Goal: Task Accomplishment & Management: Manage account settings

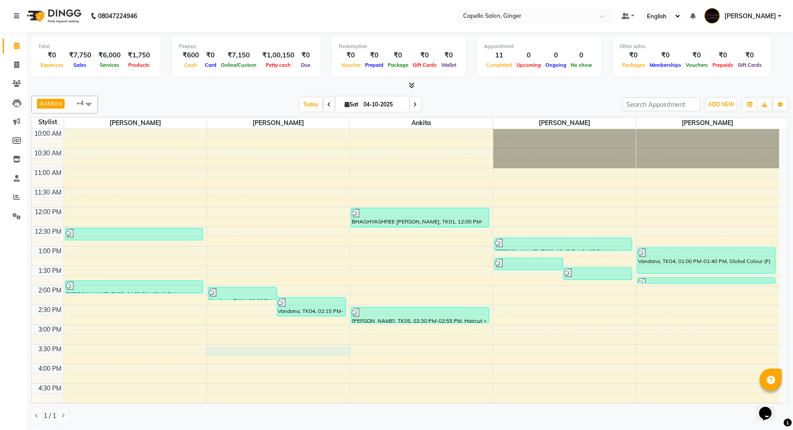
click at [253, 352] on div "10:00 AM 10:30 AM 11:00 AM 11:30 AM 12:00 PM 12:30 PM 1:00 PM 1:30 PM 2:00 PM 2…" at bounding box center [406, 383] width 748 height 509
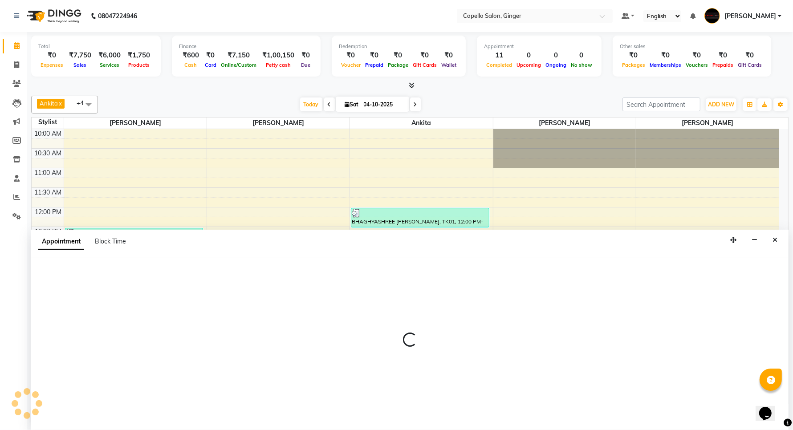
scroll to position [0, 0]
select select "35234"
select select "tentative"
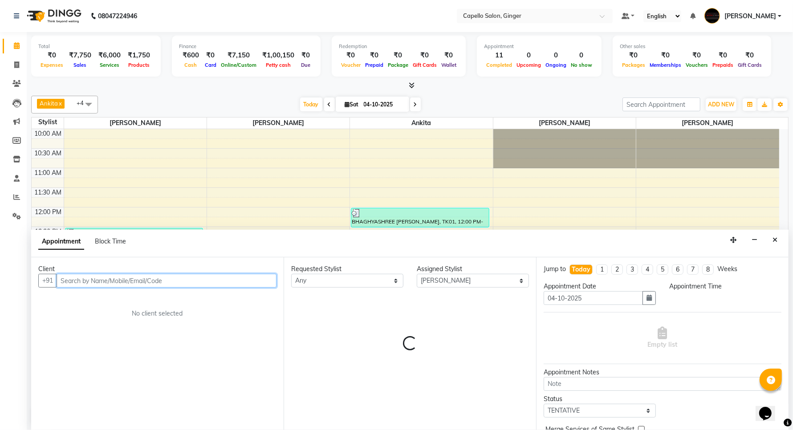
select select "930"
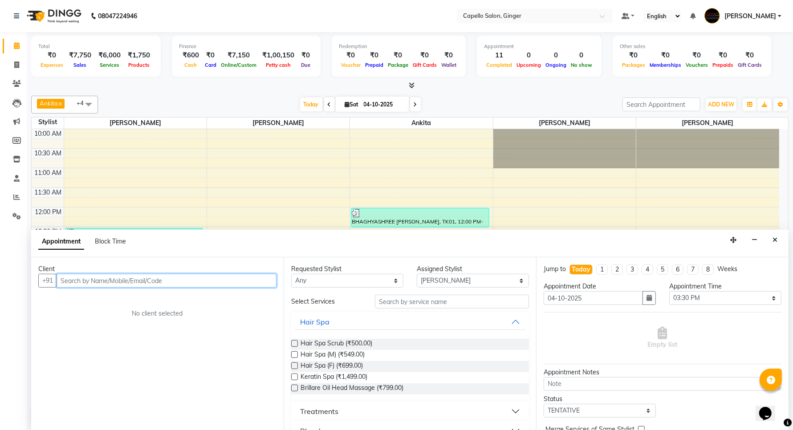
click at [105, 283] on input "text" at bounding box center [167, 281] width 220 height 14
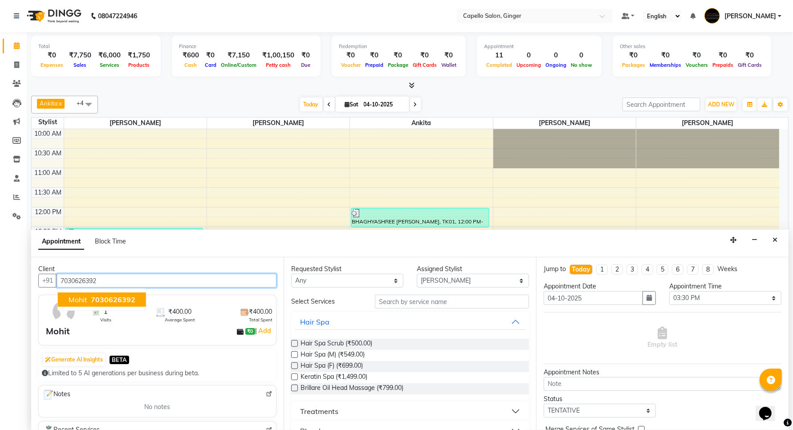
click at [100, 298] on span "7030626392" at bounding box center [113, 299] width 45 height 9
type input "7030626392"
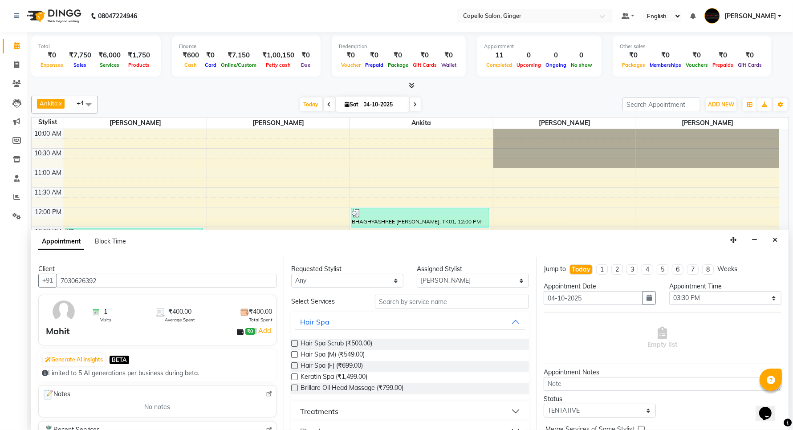
click at [426, 294] on div "Requested Stylist Any Admin [PERSON_NAME] [PERSON_NAME] [PERSON_NAME] Priyanka …" at bounding box center [410, 343] width 253 height 173
click at [428, 298] on input "text" at bounding box center [452, 302] width 154 height 14
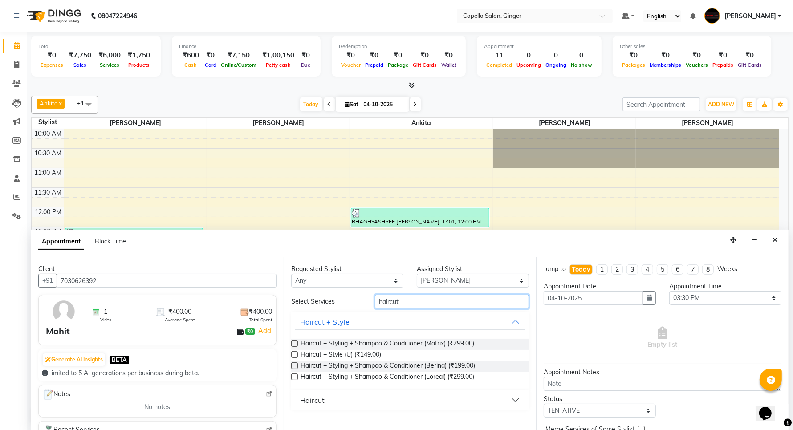
type input "haircut"
click at [310, 399] on div "Haircut" at bounding box center [312, 400] width 24 height 11
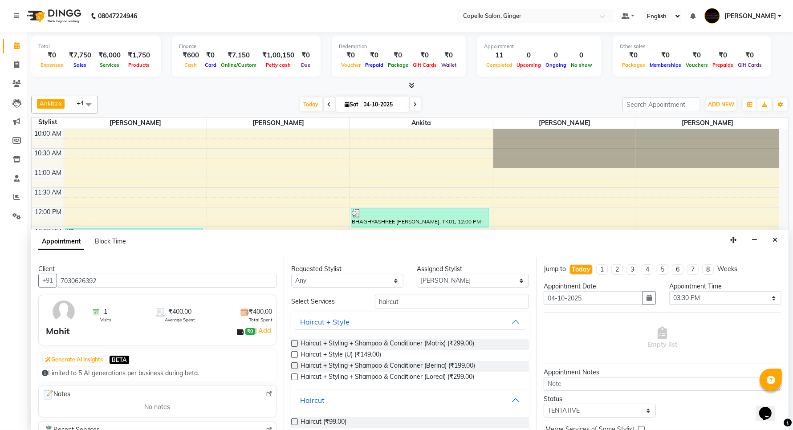
click at [293, 421] on label at bounding box center [294, 422] width 7 height 7
click at [293, 421] on input "checkbox" at bounding box center [294, 423] width 6 height 6
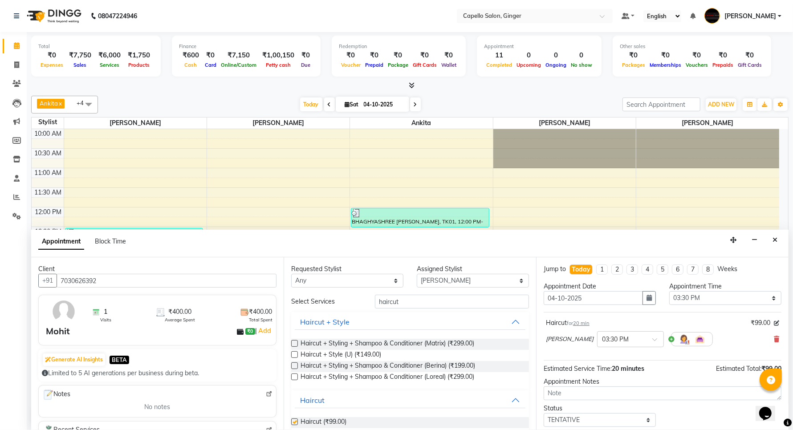
checkbox input "false"
click at [431, 280] on select "Select Admin [PERSON_NAME] [PERSON_NAME] [PERSON_NAME] Priyanka [PERSON_NAME] […" at bounding box center [473, 281] width 112 height 14
select select "23806"
click at [417, 274] on select "Select Admin [PERSON_NAME] [PERSON_NAME] [PERSON_NAME] Priyanka [PERSON_NAME] […" at bounding box center [473, 281] width 112 height 14
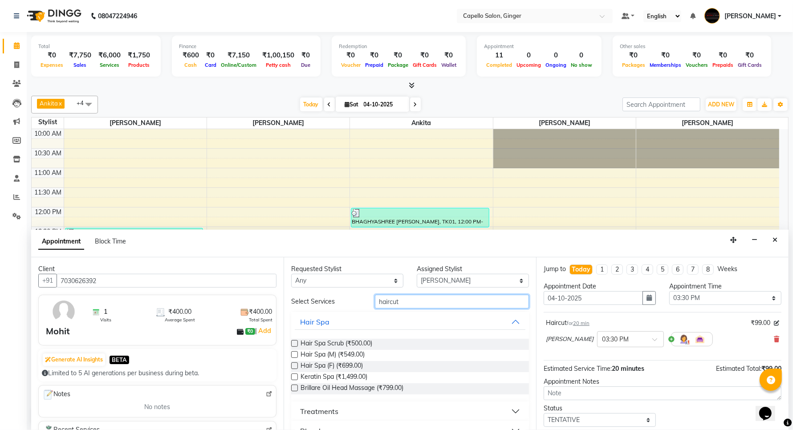
click at [411, 299] on input "haircut" at bounding box center [452, 302] width 154 height 14
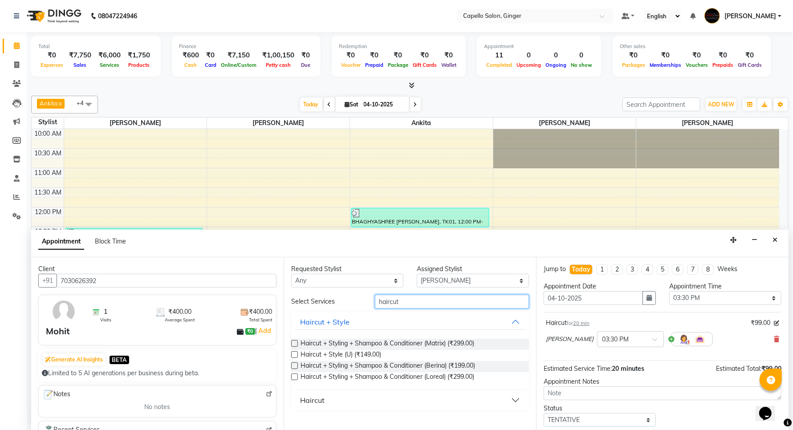
type input "haircut"
click at [313, 400] on div "Haircut" at bounding box center [312, 400] width 24 height 11
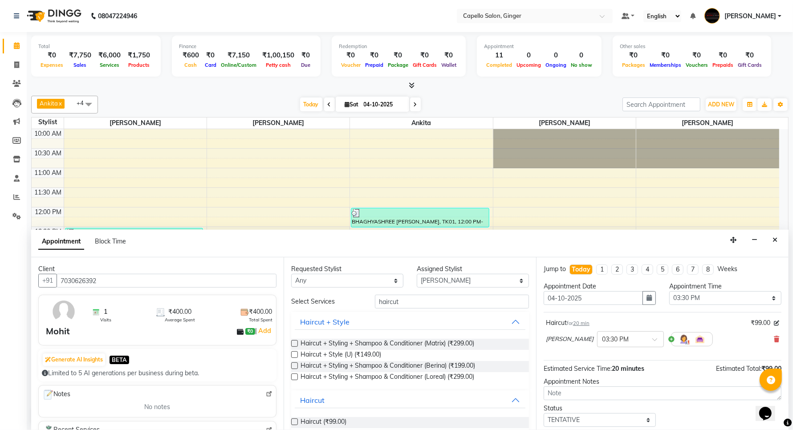
click at [295, 422] on label at bounding box center [294, 422] width 7 height 7
click at [295, 422] on input "checkbox" at bounding box center [294, 423] width 6 height 6
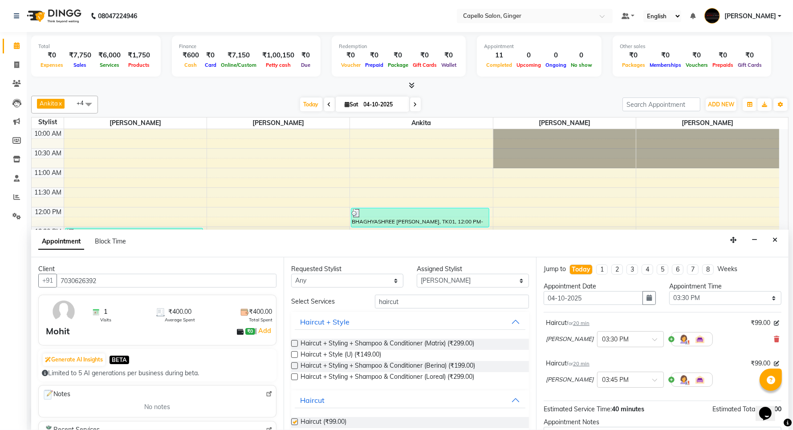
checkbox input "false"
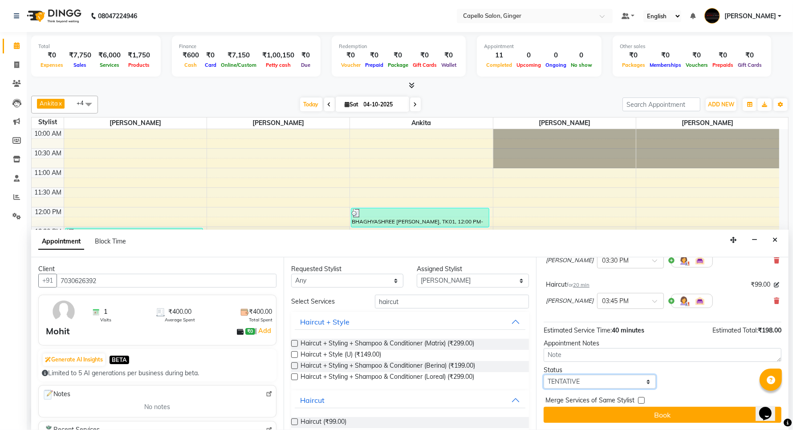
click at [595, 381] on select "Select TENTATIVE CONFIRM CHECK-IN UPCOMING" at bounding box center [600, 382] width 112 height 14
select select "confirm booking"
click at [544, 375] on select "Select TENTATIVE CONFIRM CHECK-IN UPCOMING" at bounding box center [600, 382] width 112 height 14
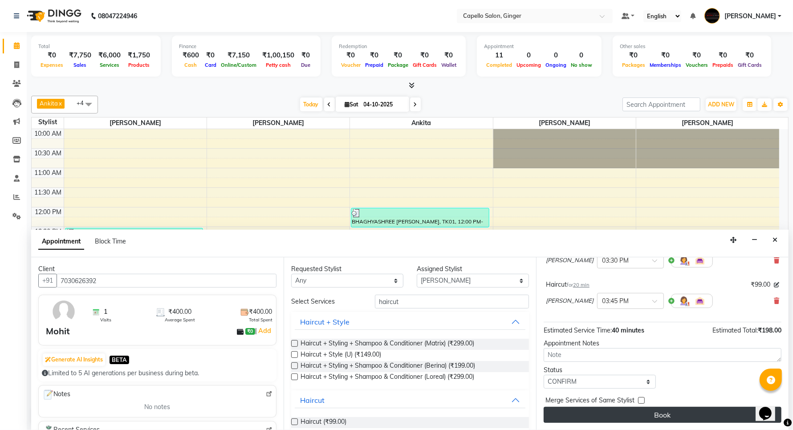
click at [595, 413] on button "Book" at bounding box center [663, 415] width 238 height 16
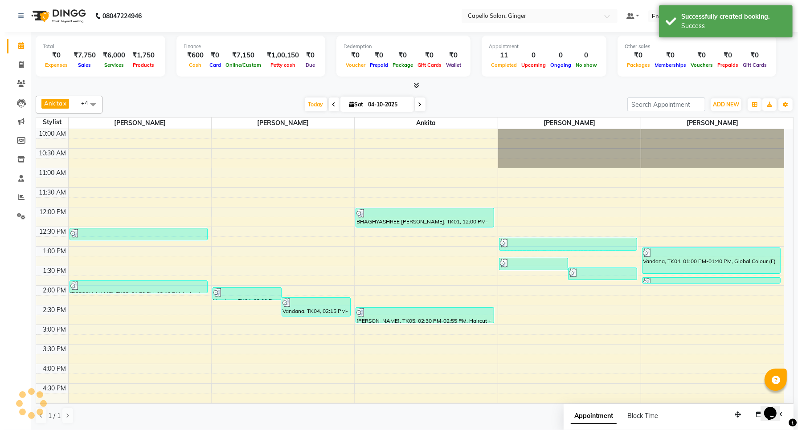
scroll to position [0, 0]
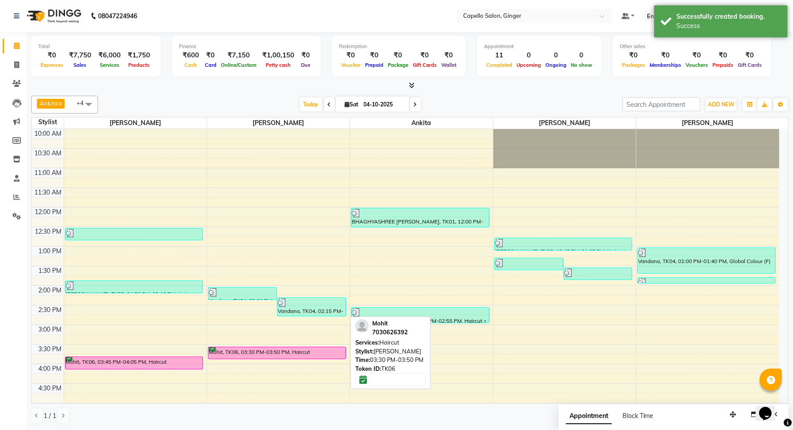
click at [256, 355] on div "Mohit, TK06, 03:30 PM-03:50 PM, Haircut" at bounding box center [276, 353] width 137 height 12
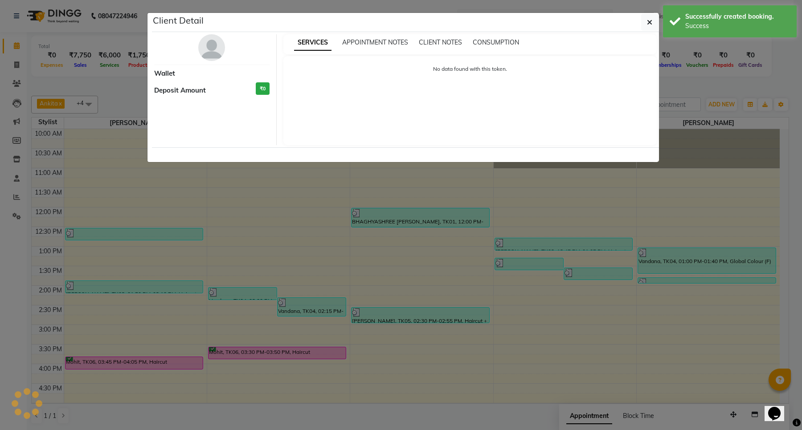
select select "6"
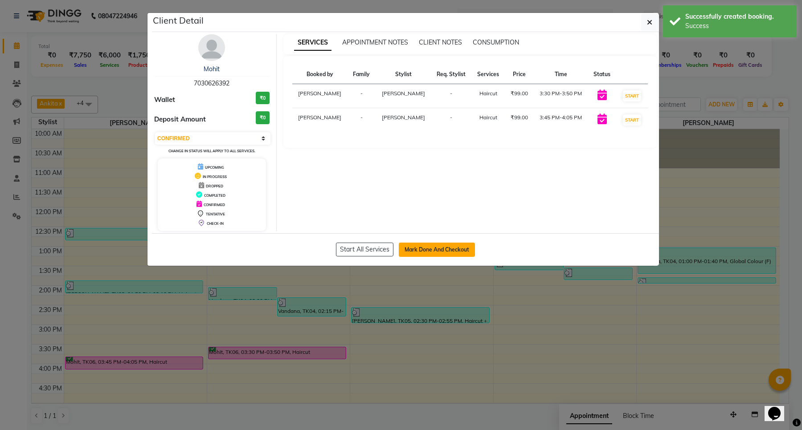
click at [431, 248] on button "Mark Done And Checkout" at bounding box center [437, 250] width 76 height 14
select select "service"
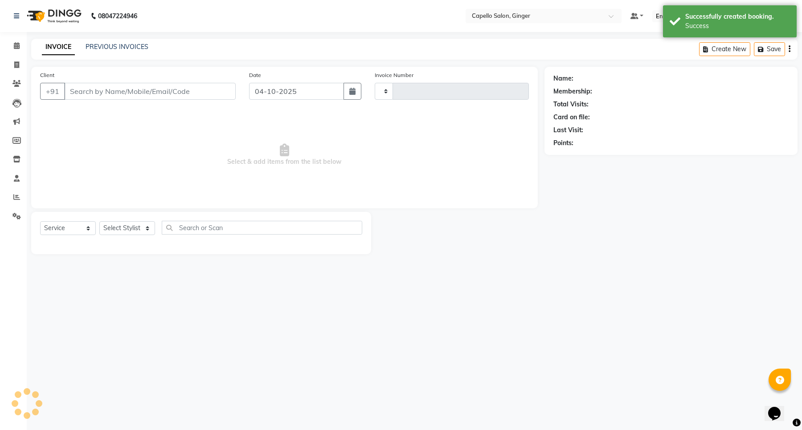
type input "2191"
select select "832"
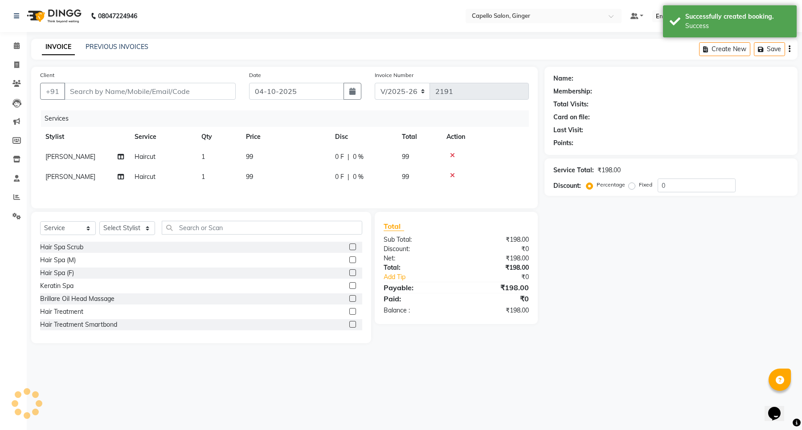
type input "7030626392"
select select "35234"
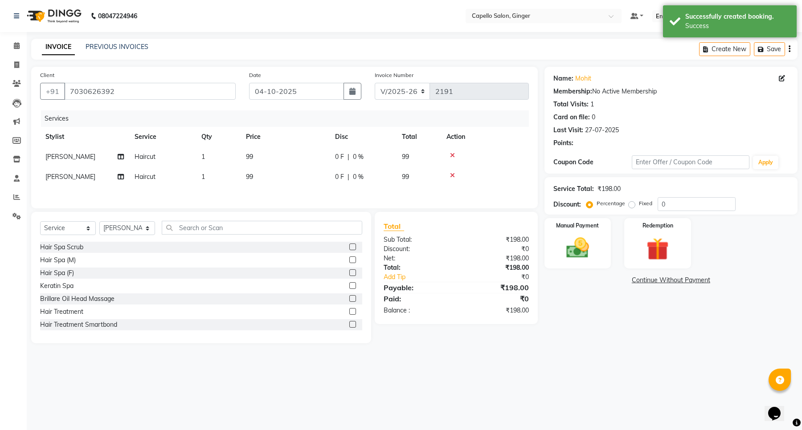
click at [248, 154] on span "99" at bounding box center [249, 157] width 7 height 8
select select "23806"
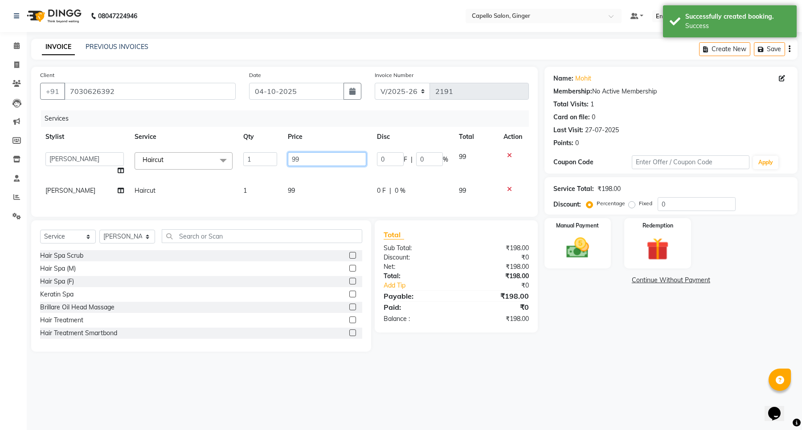
click at [319, 153] on input "99" at bounding box center [327, 159] width 78 height 14
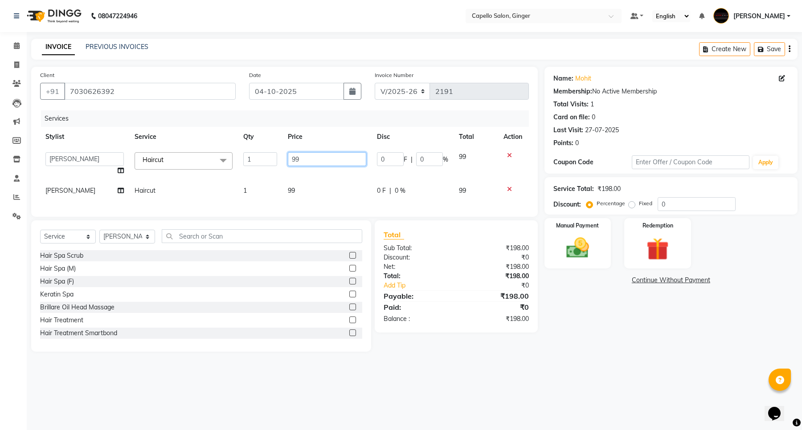
type input "9"
type input "200"
click at [286, 192] on div "Services Stylist Service Qty Price Disc Total Action Admin [PERSON_NAME] [PERSO…" at bounding box center [284, 159] width 489 height 98
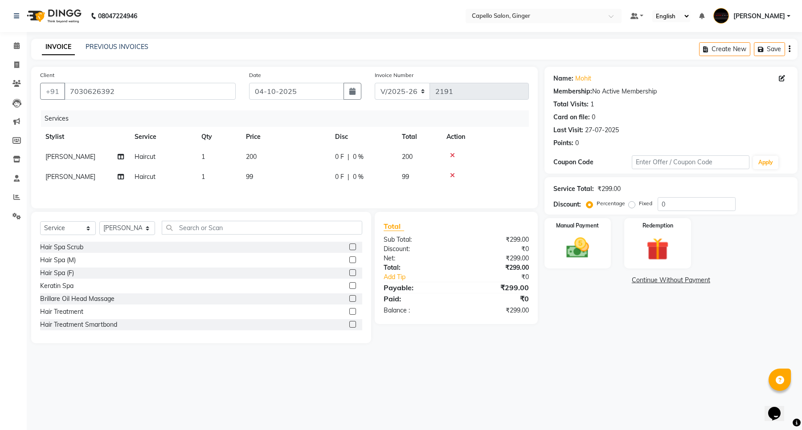
click at [253, 178] on span "99" at bounding box center [249, 177] width 7 height 8
select select "35234"
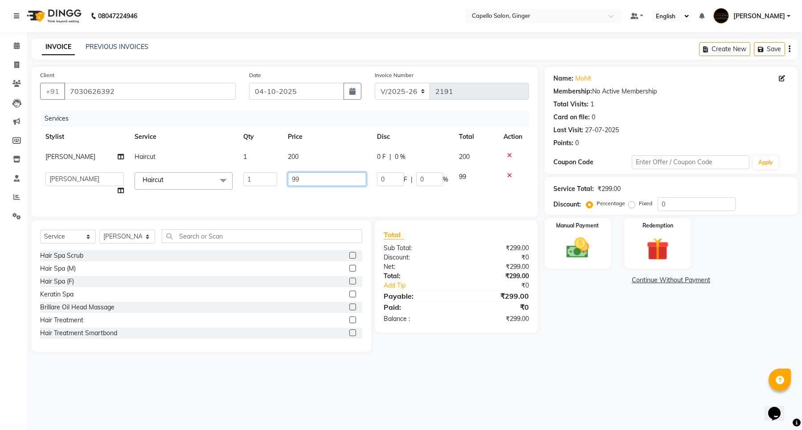
click at [316, 180] on input "99" at bounding box center [327, 179] width 78 height 14
type input "9"
type input "200"
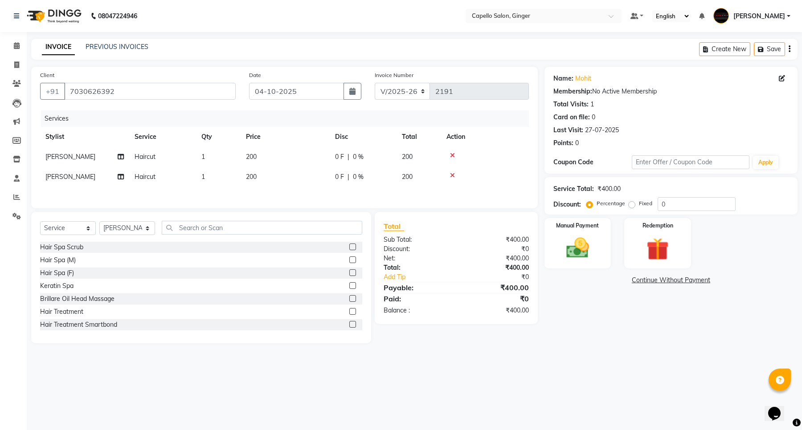
drag, startPoint x: 309, startPoint y: 192, endPoint x: 439, endPoint y: 213, distance: 132.1
click at [310, 193] on div "Services Stylist Service Qty Price Disc Total Action [PERSON_NAME] Haircut 1 20…" at bounding box center [284, 154] width 489 height 89
click at [568, 241] on img at bounding box center [578, 248] width 38 height 27
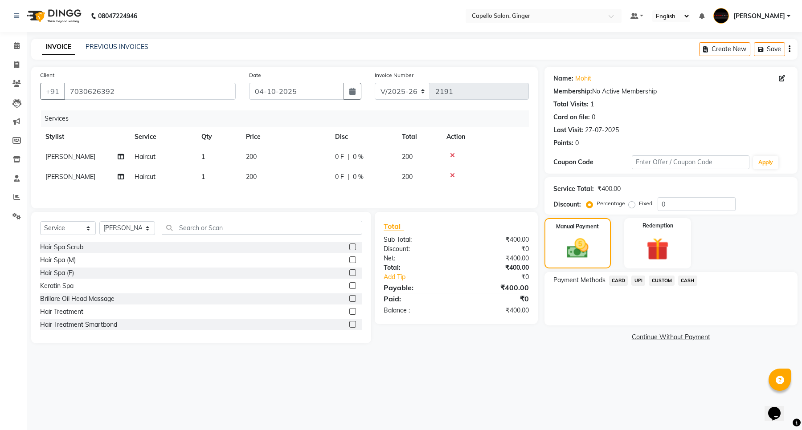
click at [686, 279] on span "CASH" at bounding box center [687, 281] width 19 height 10
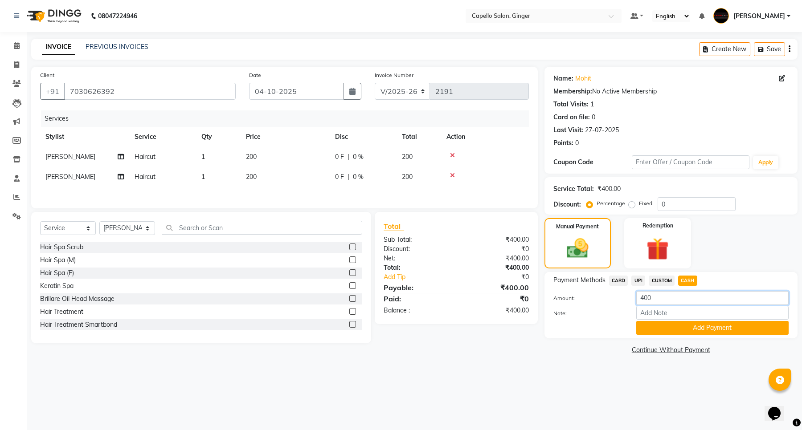
click at [642, 297] on input "400" at bounding box center [712, 298] width 152 height 14
type input "200"
click at [666, 323] on button "Add Payment" at bounding box center [712, 328] width 152 height 14
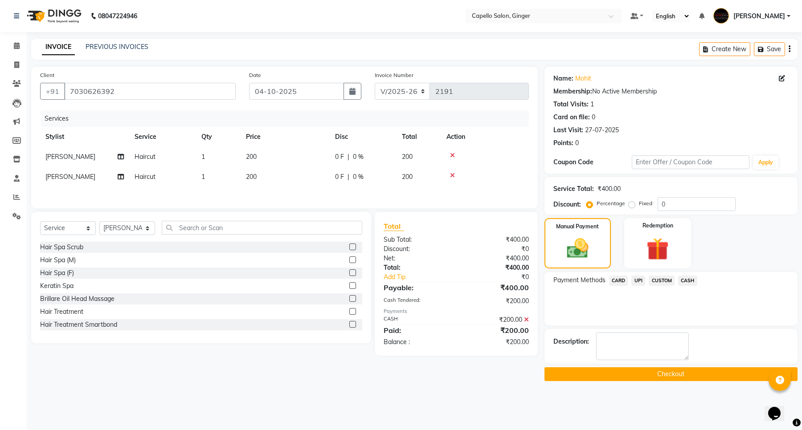
click at [634, 278] on span "UPI" at bounding box center [638, 281] width 14 height 10
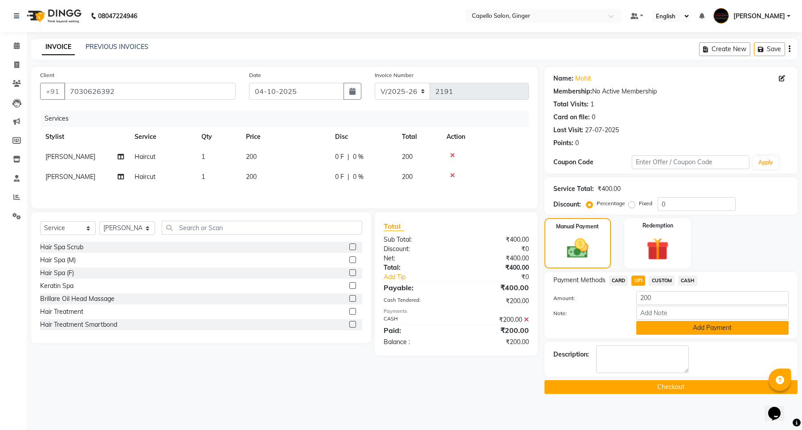
click at [650, 327] on button "Add Payment" at bounding box center [712, 328] width 152 height 14
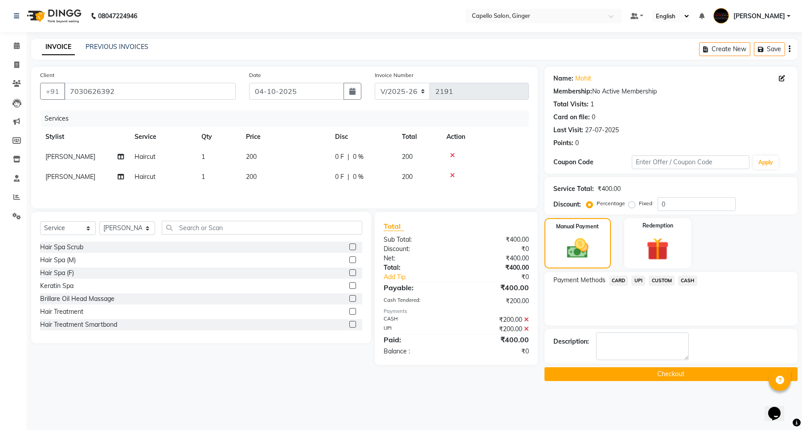
click at [630, 377] on button "Checkout" at bounding box center [670, 374] width 253 height 14
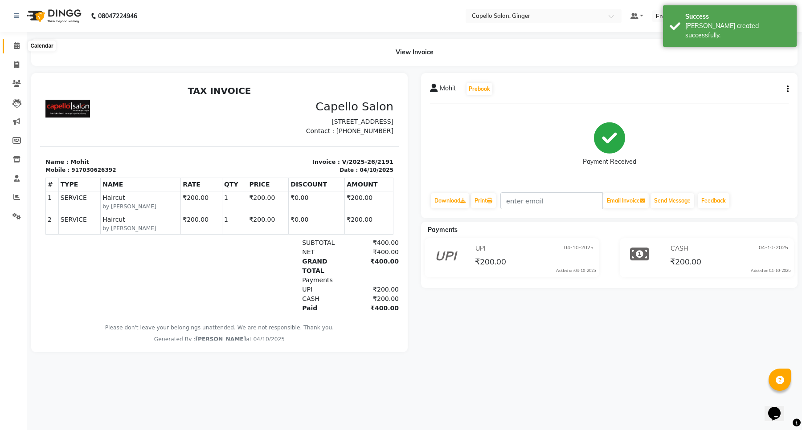
click at [16, 45] on icon at bounding box center [17, 45] width 6 height 7
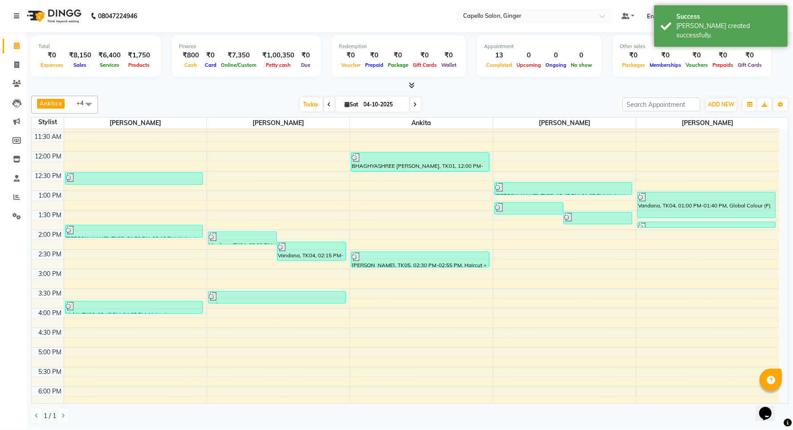
scroll to position [111, 0]
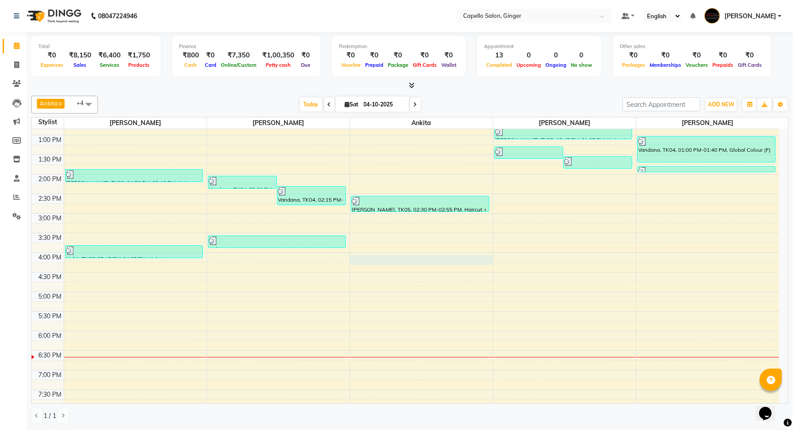
click at [459, 261] on div "10:00 AM 10:30 AM 11:00 AM 11:30 AM 12:00 PM 12:30 PM 1:00 PM 1:30 PM 2:00 PM 2…" at bounding box center [406, 272] width 748 height 509
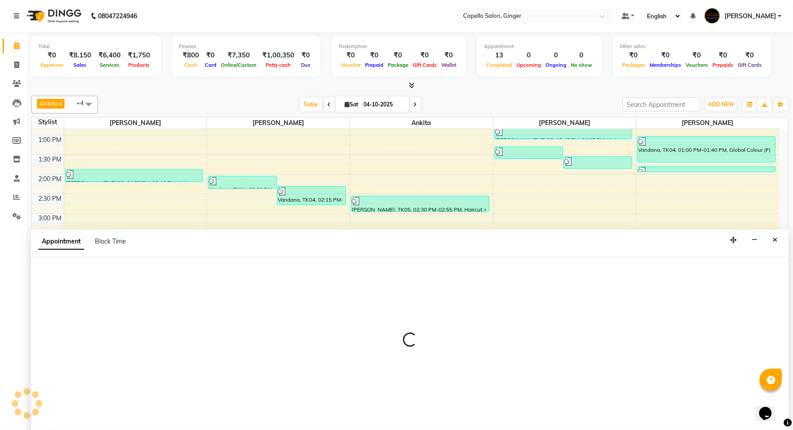
scroll to position [0, 0]
select select "41186"
select select "tentative"
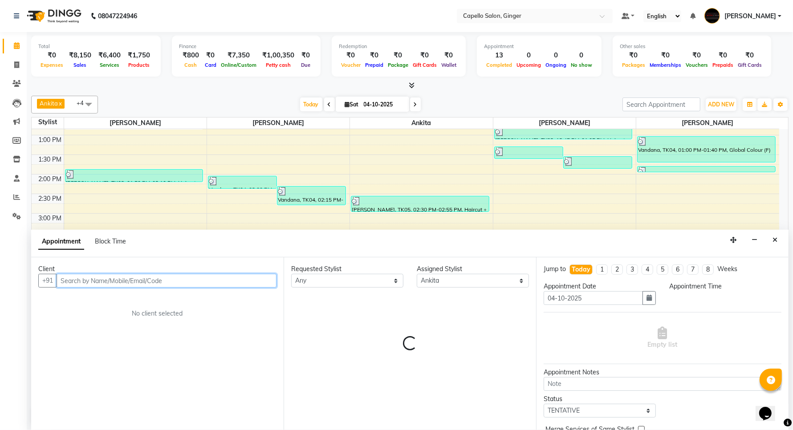
select select "960"
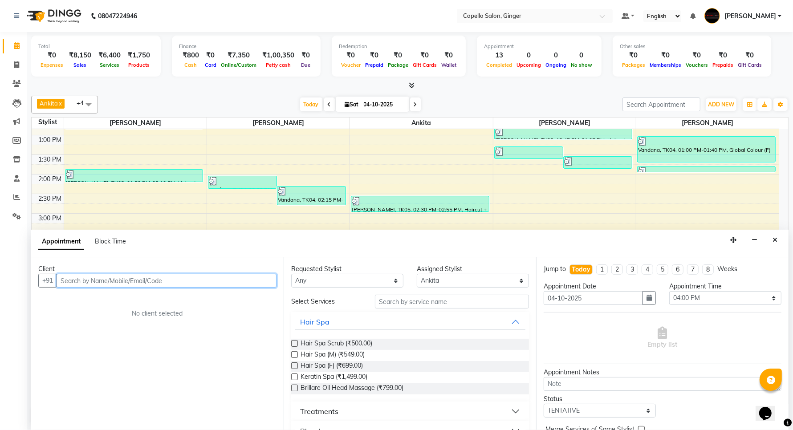
click at [112, 279] on input "text" at bounding box center [167, 281] width 220 height 14
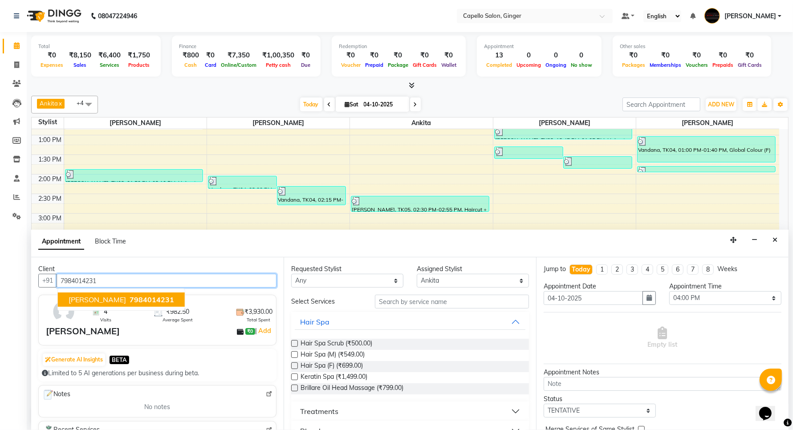
click at [130, 298] on span "7984014231" at bounding box center [152, 299] width 45 height 9
type input "7984014231"
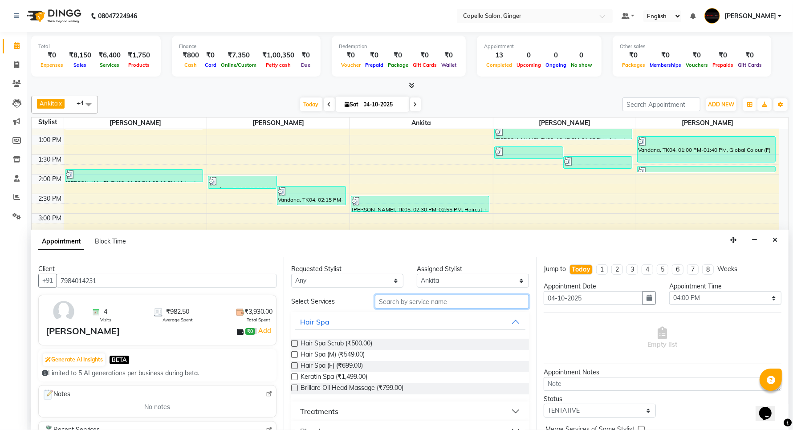
click at [441, 300] on input "text" at bounding box center [452, 302] width 154 height 14
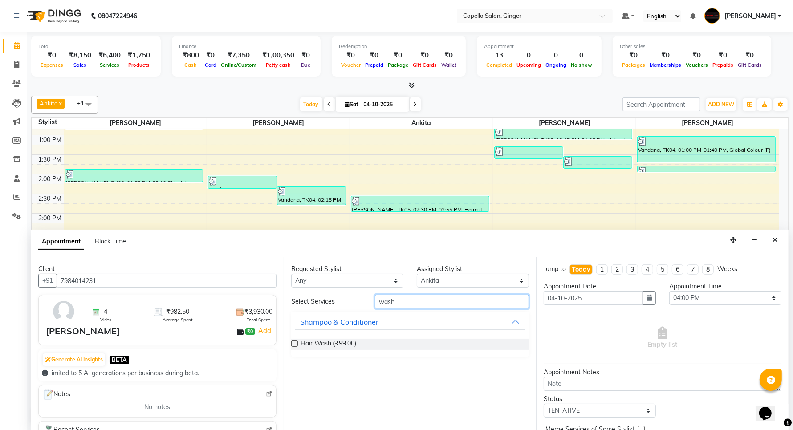
type input "wash"
click at [294, 343] on label at bounding box center [294, 343] width 7 height 7
click at [294, 343] on input "checkbox" at bounding box center [294, 345] width 6 height 6
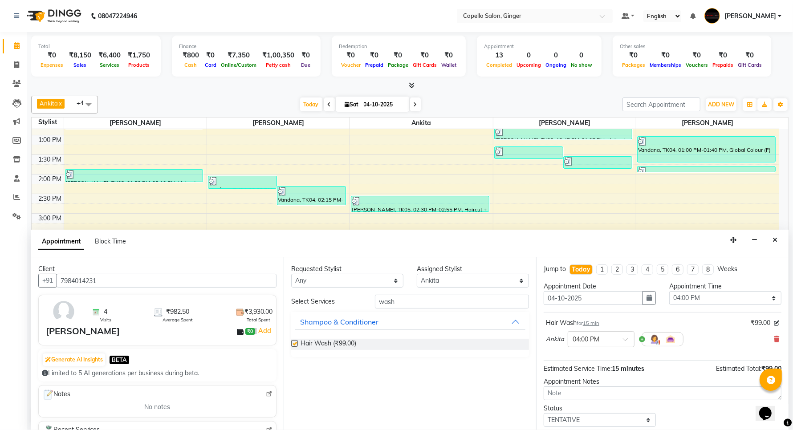
checkbox input "false"
click at [401, 303] on input "wash" at bounding box center [452, 302] width 154 height 14
type input "w"
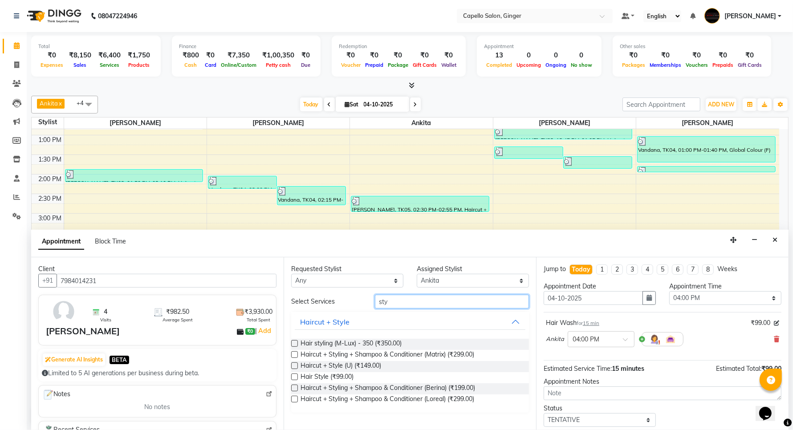
type input "sty"
click at [295, 377] on label at bounding box center [294, 377] width 7 height 7
click at [295, 377] on input "checkbox" at bounding box center [294, 378] width 6 height 6
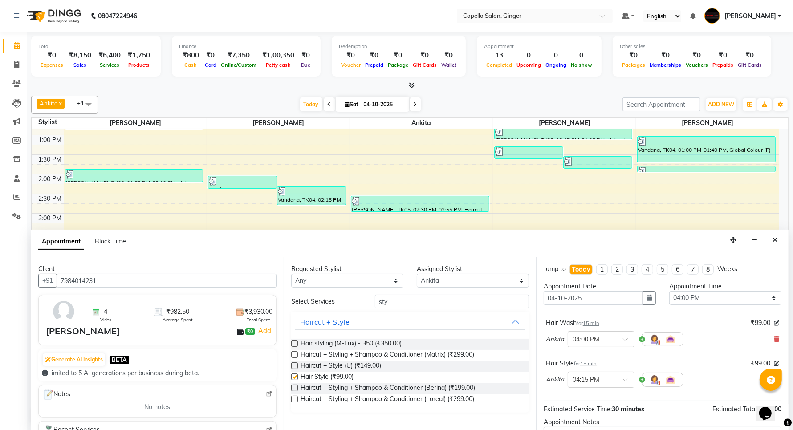
checkbox input "false"
click at [428, 281] on select "Select Admin [PERSON_NAME] [PERSON_NAME] [PERSON_NAME] Priyanka [PERSON_NAME] […" at bounding box center [473, 281] width 112 height 14
select select "93459"
click at [417, 274] on select "Select Admin [PERSON_NAME] [PERSON_NAME] [PERSON_NAME] Priyanka [PERSON_NAME] […" at bounding box center [473, 281] width 112 height 14
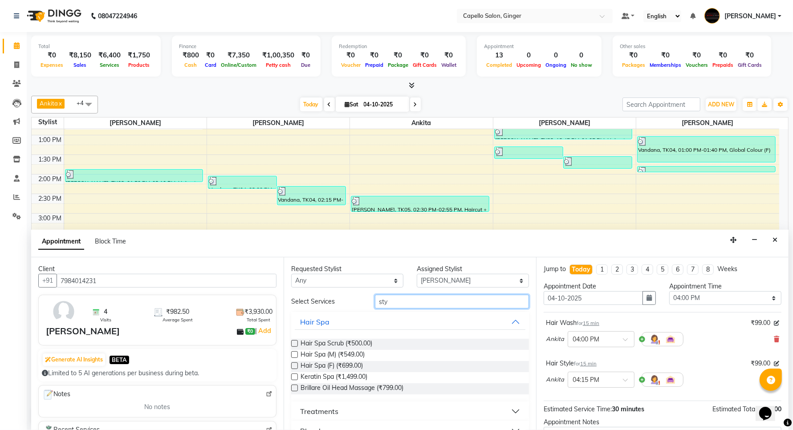
click at [404, 304] on input "sty" at bounding box center [452, 302] width 154 height 14
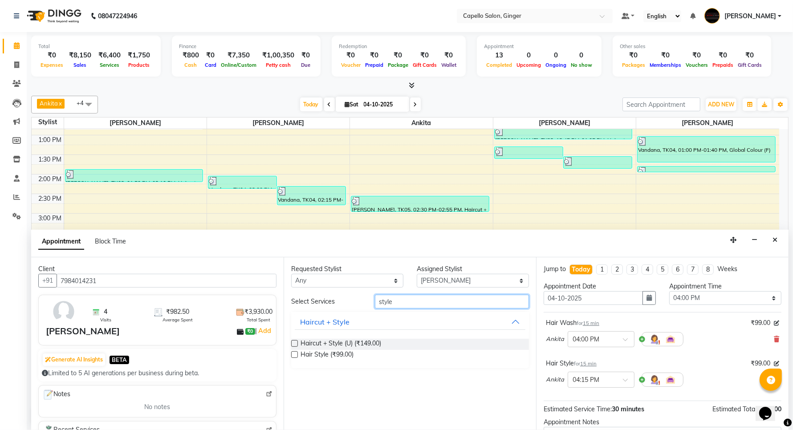
type input "style"
click at [296, 354] on label at bounding box center [294, 354] width 7 height 7
click at [296, 354] on input "checkbox" at bounding box center [294, 356] width 6 height 6
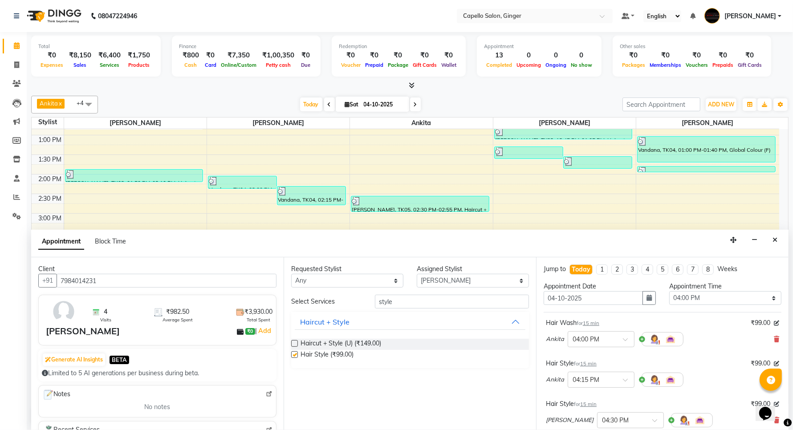
checkbox input "false"
click at [402, 303] on input "style" at bounding box center [452, 302] width 154 height 14
type input "s"
type input "wash"
click at [292, 344] on label at bounding box center [294, 343] width 7 height 7
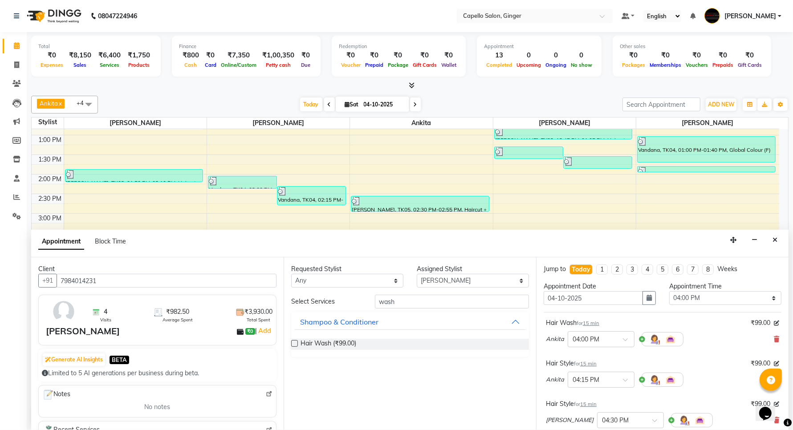
click at [292, 344] on input "checkbox" at bounding box center [294, 345] width 6 height 6
checkbox input "false"
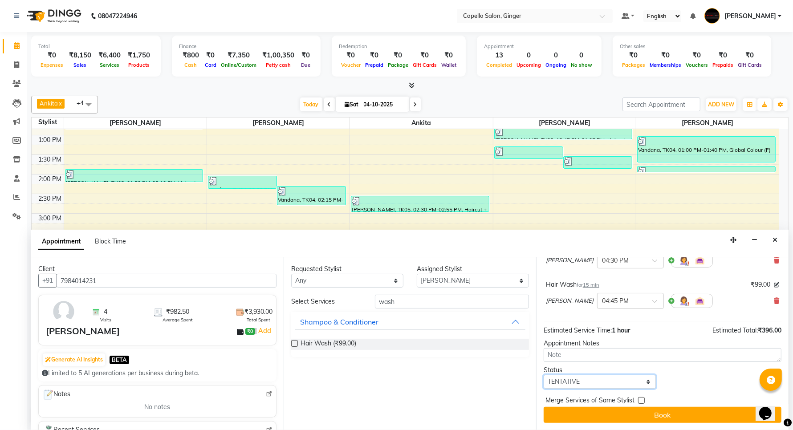
click at [607, 381] on select "Select TENTATIVE CONFIRM CHECK-IN UPCOMING" at bounding box center [600, 382] width 112 height 14
select select "confirm booking"
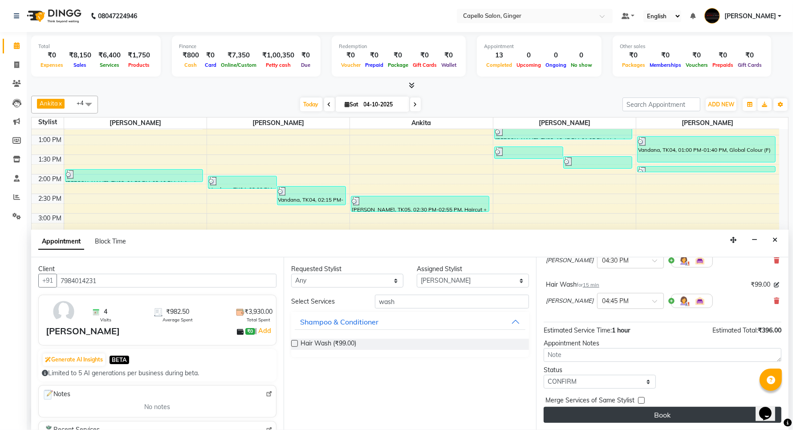
click at [589, 414] on button "Book" at bounding box center [663, 415] width 238 height 16
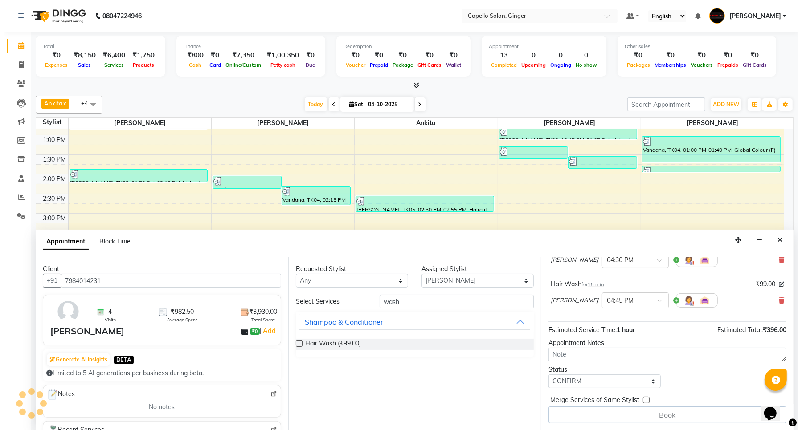
scroll to position [0, 0]
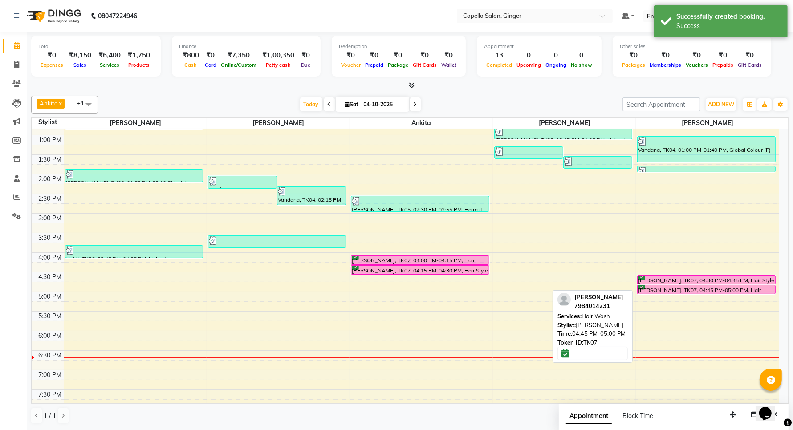
click at [671, 291] on div "[PERSON_NAME], TK07, 04:45 PM-05:00 PM, Hair Wash" at bounding box center [707, 290] width 138 height 8
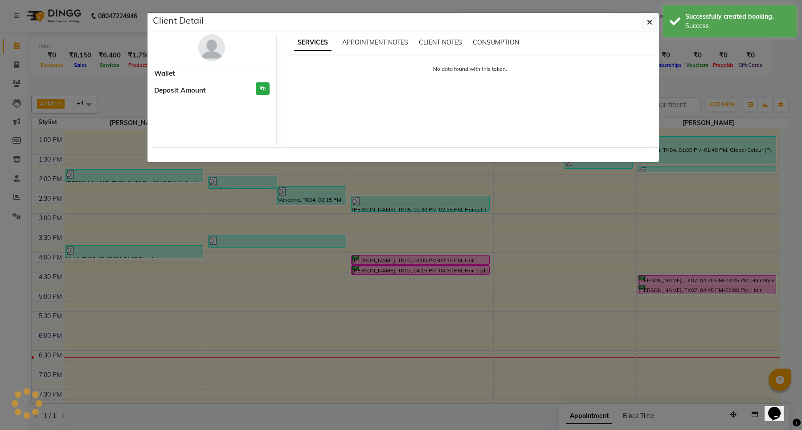
select select "6"
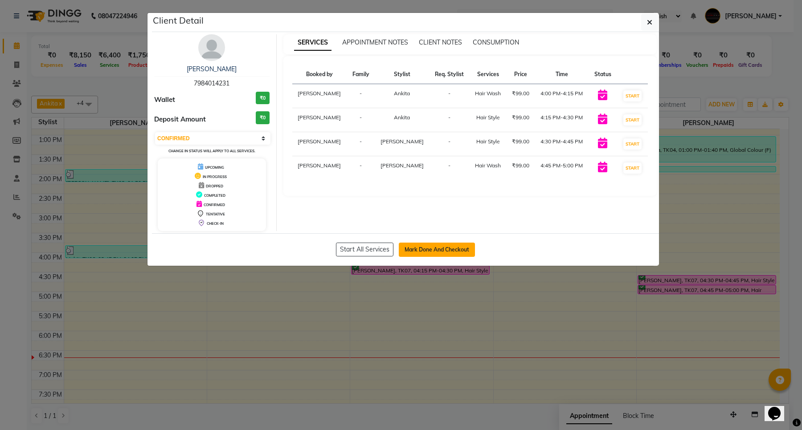
click at [447, 253] on button "Mark Done And Checkout" at bounding box center [437, 250] width 76 height 14
select select "service"
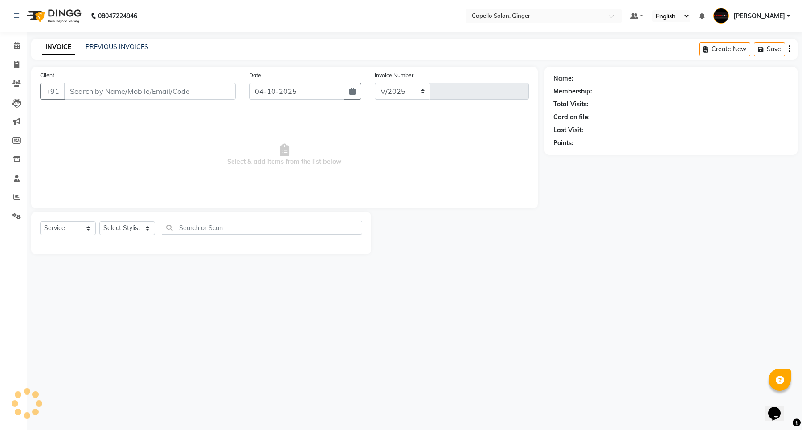
select select "832"
type input "2192"
type input "7984014231"
select select "93459"
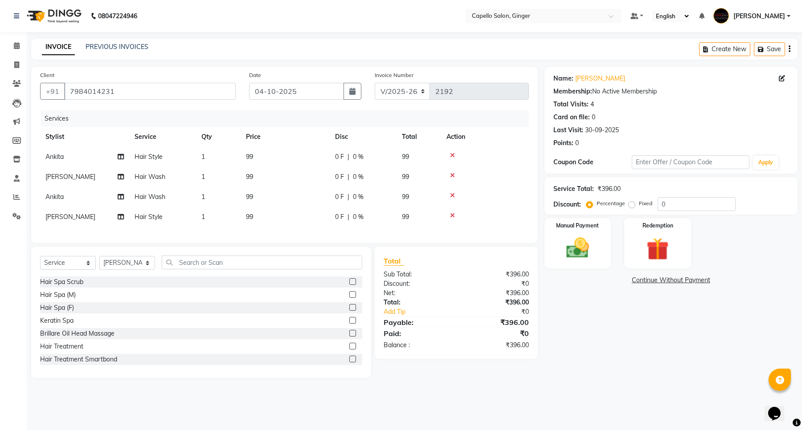
click at [251, 157] on span "99" at bounding box center [249, 157] width 7 height 8
select select "41186"
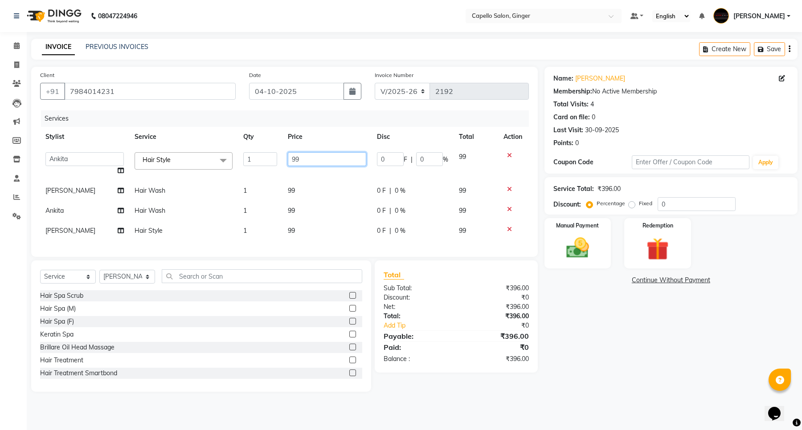
click at [314, 161] on input "99" at bounding box center [327, 159] width 78 height 14
type input "9"
type input "2"
type input "150"
click at [290, 191] on tbody "Admin [PERSON_NAME] [PERSON_NAME] [PERSON_NAME] Priyanka [PERSON_NAME] [PERSON_…" at bounding box center [284, 194] width 489 height 94
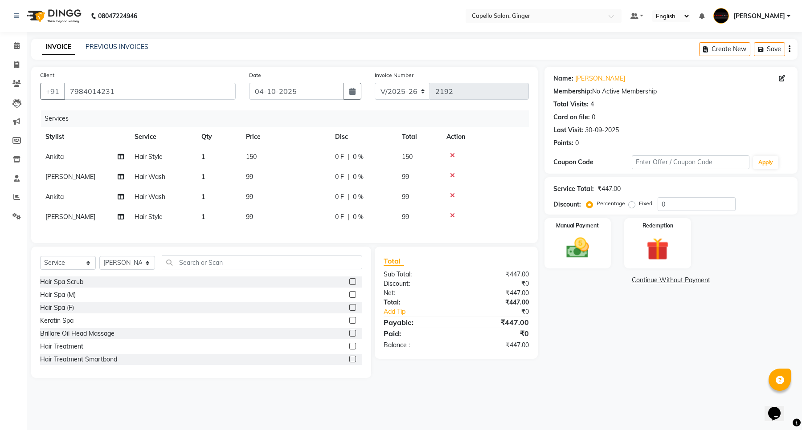
click at [250, 176] on span "99" at bounding box center [249, 177] width 7 height 8
select select "93459"
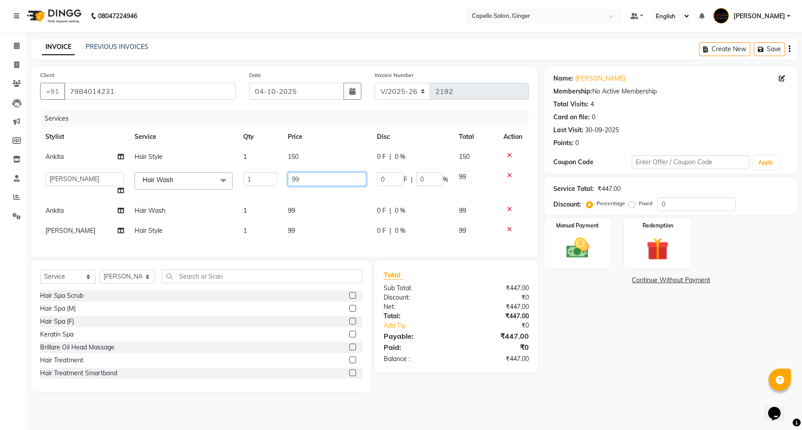
click at [308, 180] on input "99" at bounding box center [327, 179] width 78 height 14
type input "9"
type input "150"
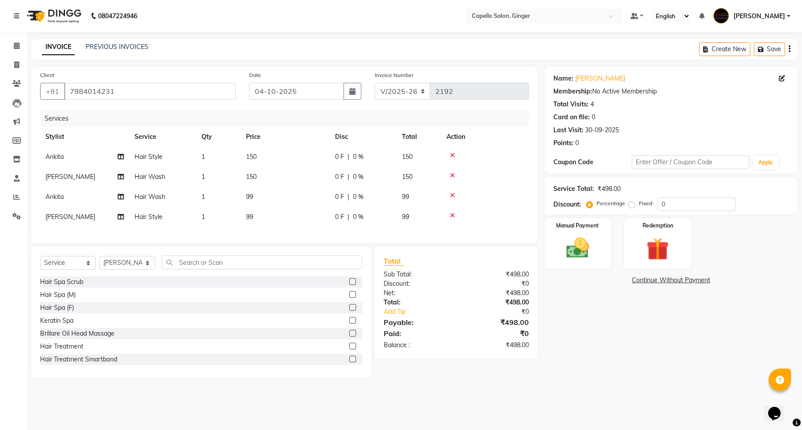
click at [293, 214] on tbody "[PERSON_NAME] Hair Style 1 150 0 F | 0 % 150 Priyanka [PERSON_NAME] Hair Wash 1…" at bounding box center [284, 187] width 489 height 80
click at [249, 195] on span "99" at bounding box center [249, 197] width 7 height 8
select select "41186"
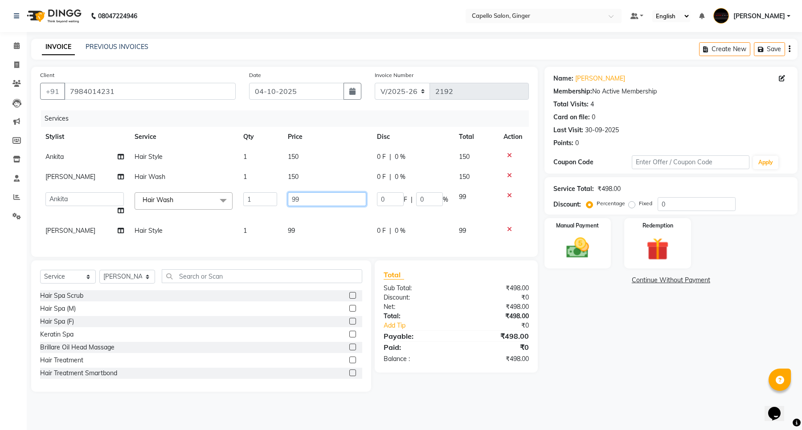
click at [327, 199] on input "99" at bounding box center [327, 199] width 78 height 14
type input "9"
type input "150"
click at [292, 229] on div "Services Stylist Service Qty Price Disc Total Action [PERSON_NAME] Hair Style 1…" at bounding box center [284, 179] width 489 height 138
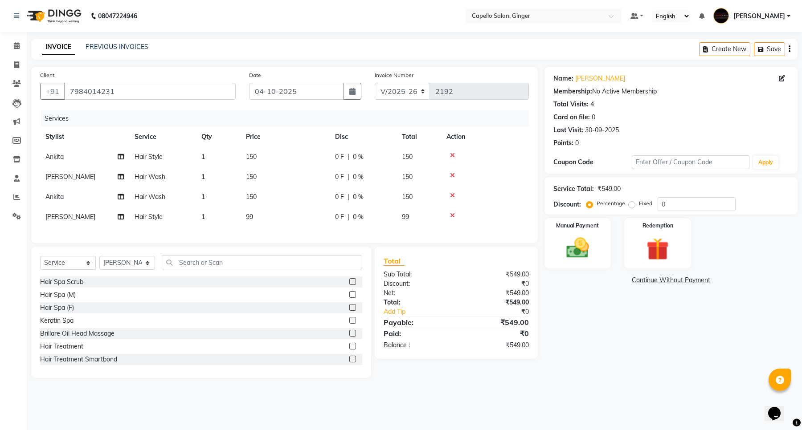
drag, startPoint x: 248, startPoint y: 214, endPoint x: 286, endPoint y: 221, distance: 38.9
click at [252, 214] on span "99" at bounding box center [249, 217] width 7 height 8
select select "93459"
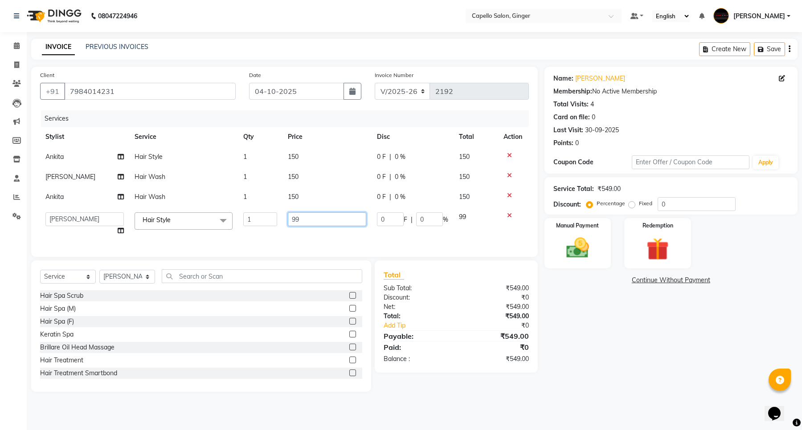
click at [321, 220] on input "99" at bounding box center [327, 219] width 78 height 14
type input "9"
type input "150"
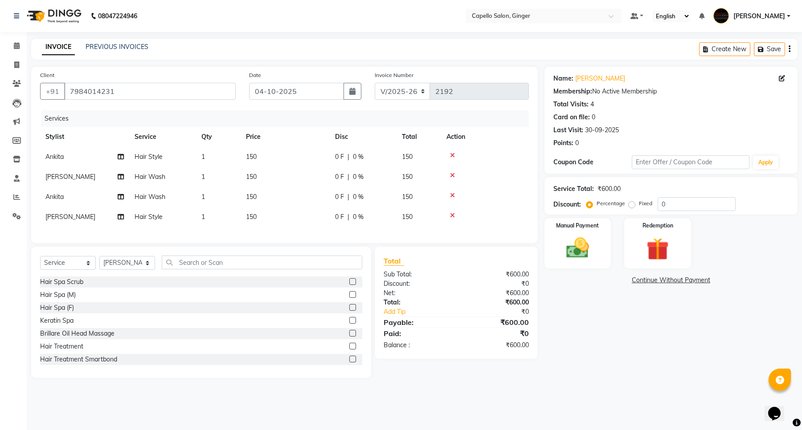
click at [353, 243] on div "Client [PHONE_NUMBER] Date [DATE] Invoice Number V/2025 V/[PHONE_NUMBER] Servic…" at bounding box center [284, 155] width 506 height 176
click at [586, 246] on img at bounding box center [578, 248] width 38 height 27
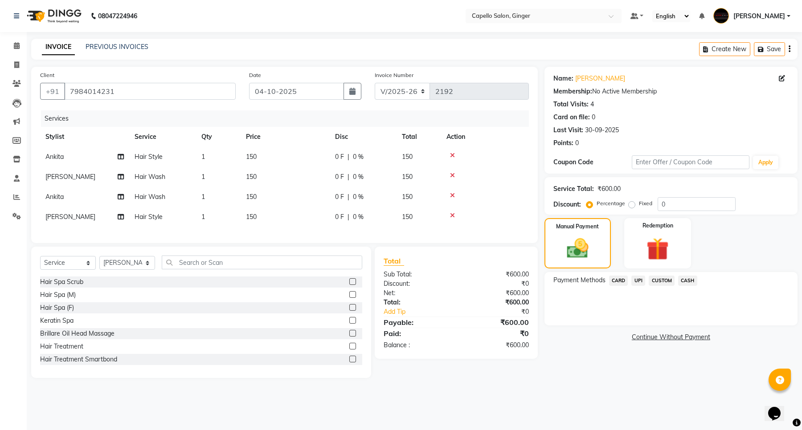
click at [638, 278] on span "UPI" at bounding box center [638, 281] width 14 height 10
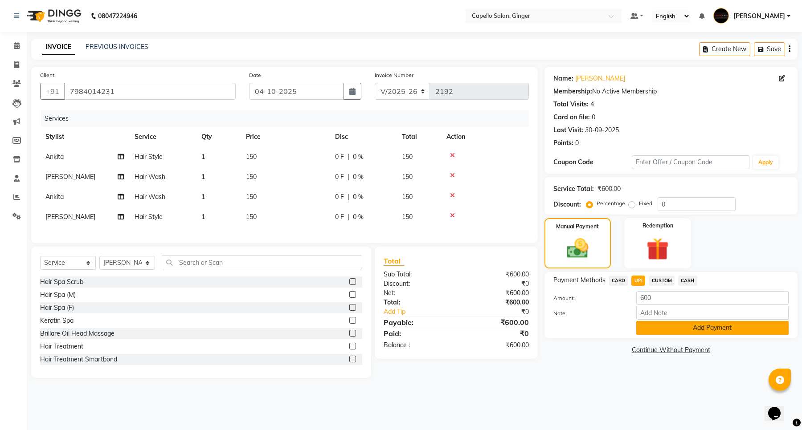
click at [653, 331] on button "Add Payment" at bounding box center [712, 328] width 152 height 14
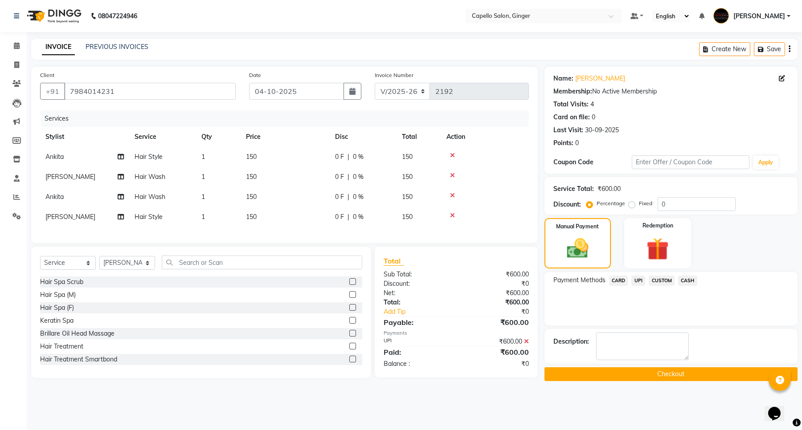
click at [648, 373] on button "Checkout" at bounding box center [670, 374] width 253 height 14
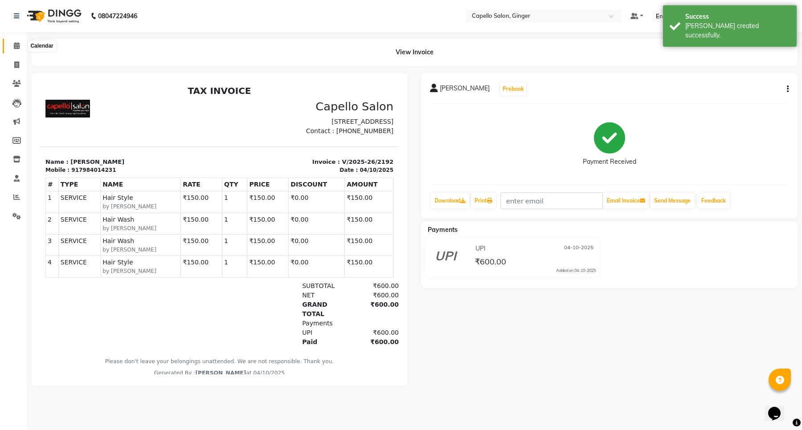
click at [15, 47] on icon at bounding box center [17, 45] width 6 height 7
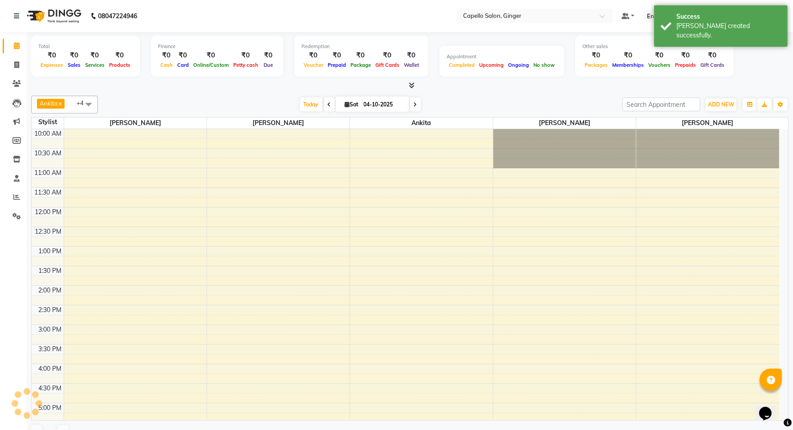
scroll to position [224, 0]
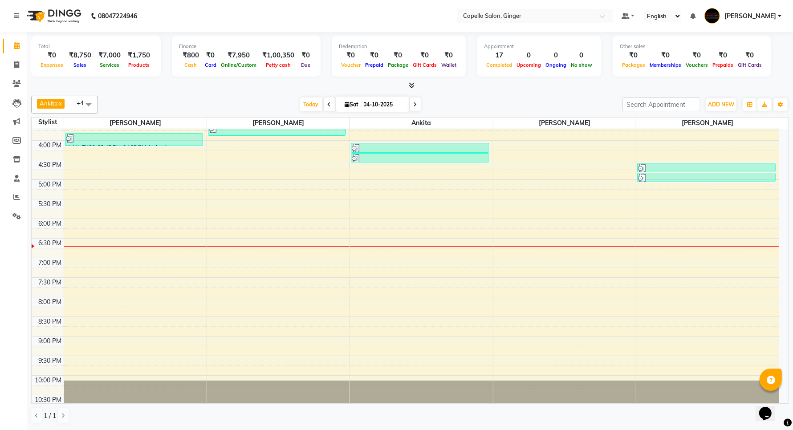
click at [232, 170] on div "10:00 AM 10:30 AM 11:00 AM 11:30 AM 12:00 PM 12:30 PM 1:00 PM 1:30 PM 2:00 PM 2…" at bounding box center [406, 160] width 748 height 509
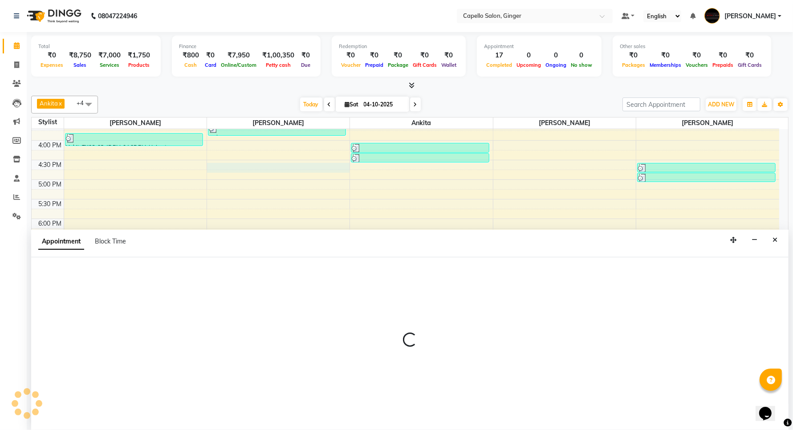
scroll to position [0, 0]
select select "35234"
select select "tentative"
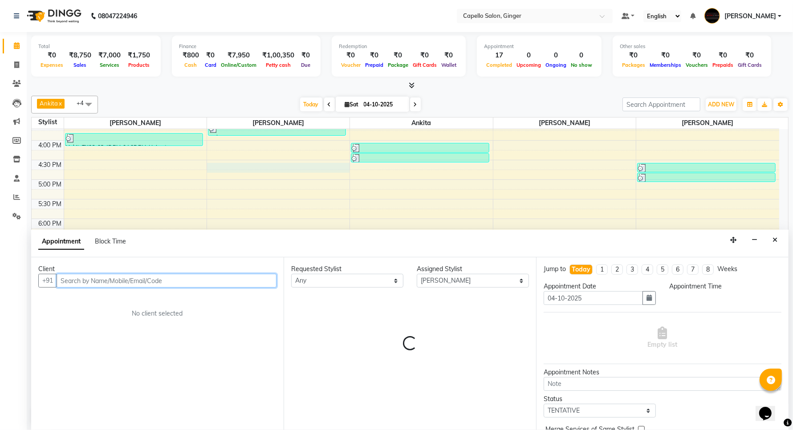
select select "990"
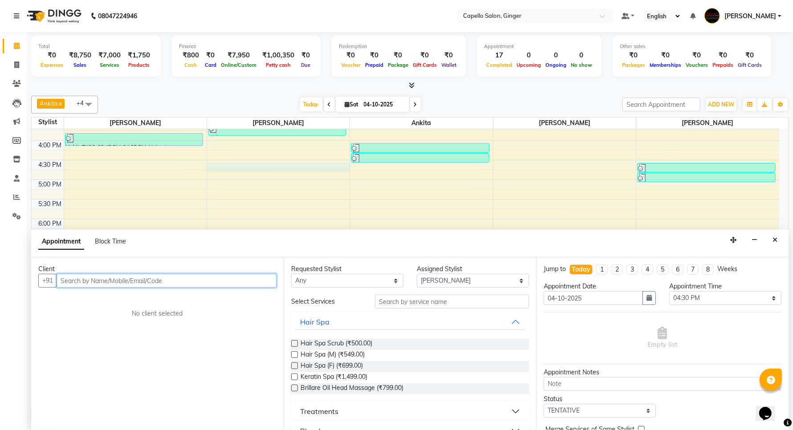
click at [77, 282] on input "text" at bounding box center [167, 281] width 220 height 14
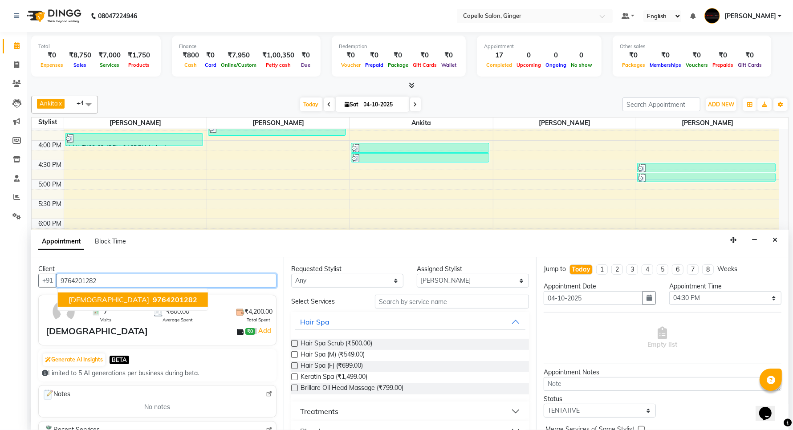
click at [73, 298] on span "[DEMOGRAPHIC_DATA]" at bounding box center [109, 299] width 81 height 9
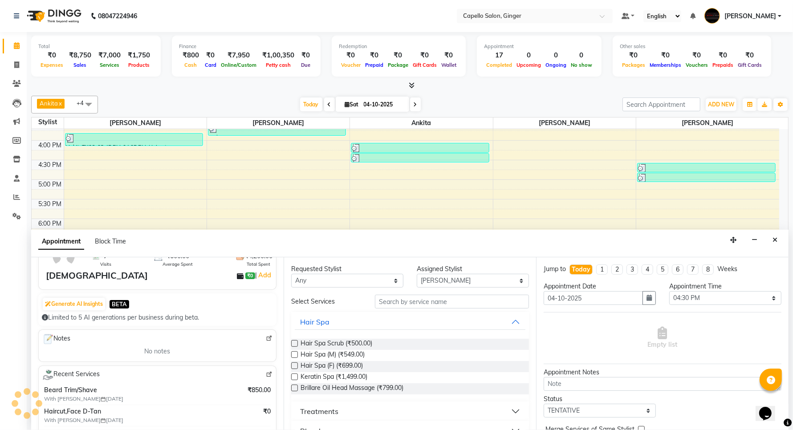
type input "9764201282"
click at [430, 299] on input "text" at bounding box center [452, 302] width 154 height 14
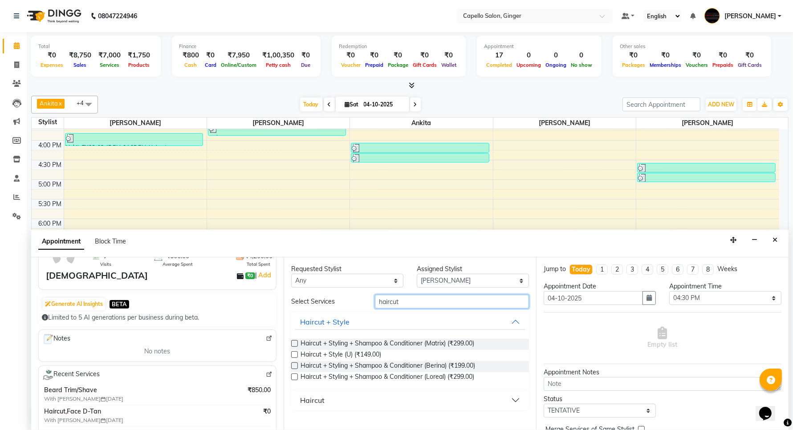
type input "haircut"
click at [301, 400] on div "Haircut" at bounding box center [312, 400] width 24 height 11
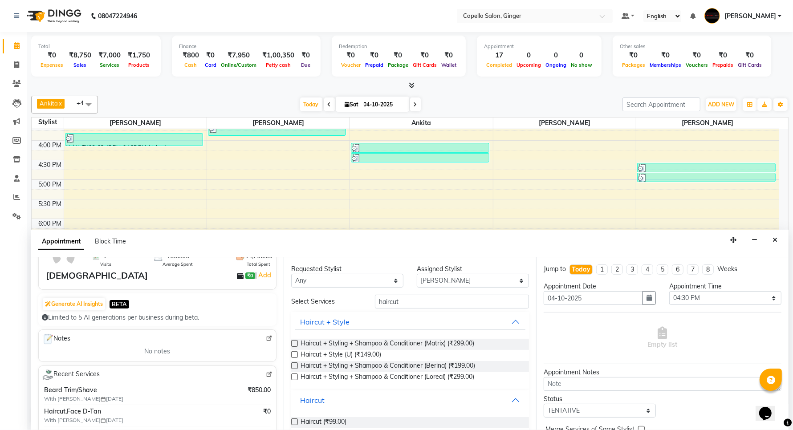
click at [295, 421] on label at bounding box center [294, 422] width 7 height 7
click at [295, 421] on input "checkbox" at bounding box center [294, 423] width 6 height 6
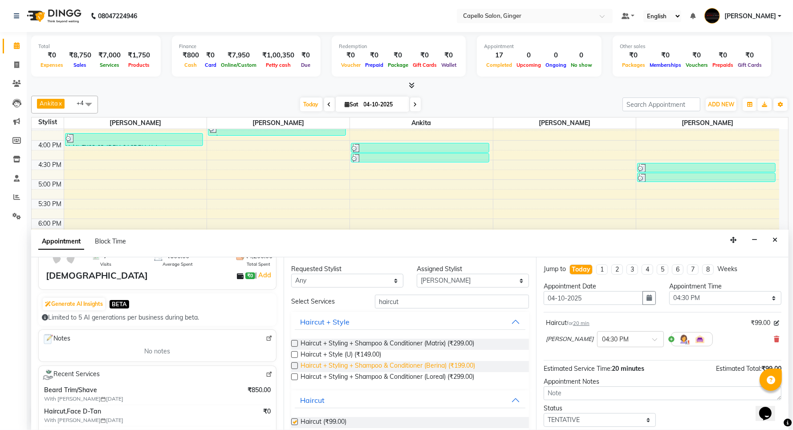
checkbox input "false"
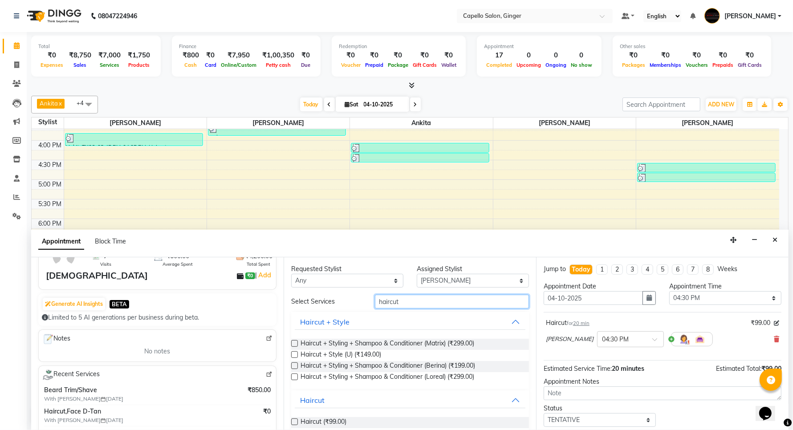
click at [431, 301] on input "haircut" at bounding box center [452, 302] width 154 height 14
type input "h"
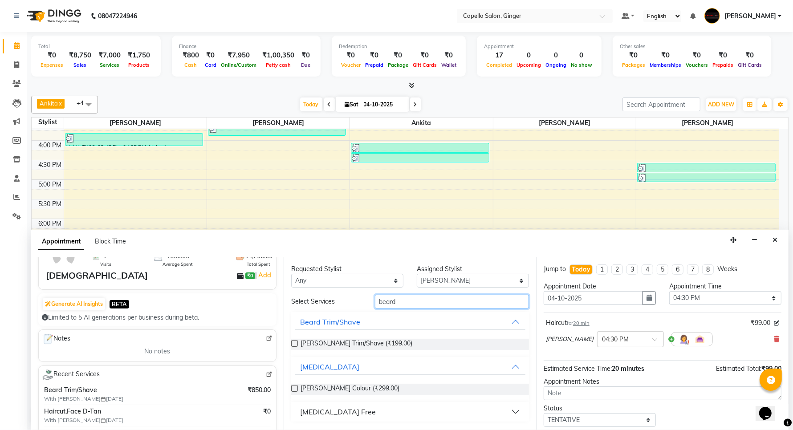
type input "beard"
click at [293, 345] on label at bounding box center [294, 343] width 7 height 7
click at [293, 345] on input "checkbox" at bounding box center [294, 345] width 6 height 6
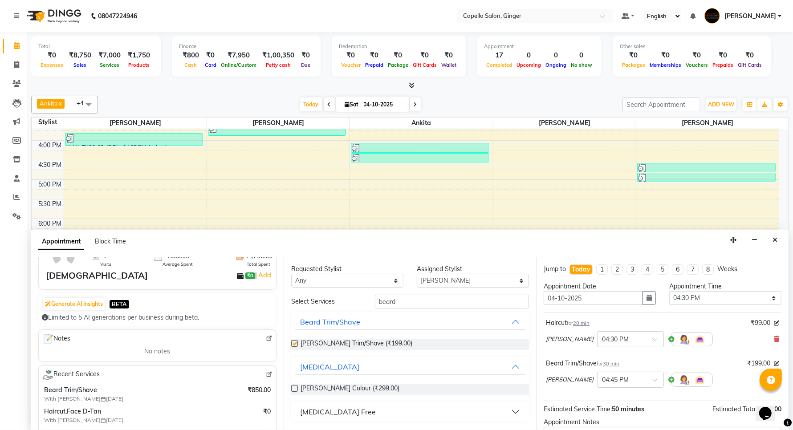
checkbox input "false"
click at [432, 298] on input "beard" at bounding box center [452, 302] width 154 height 14
type input "b"
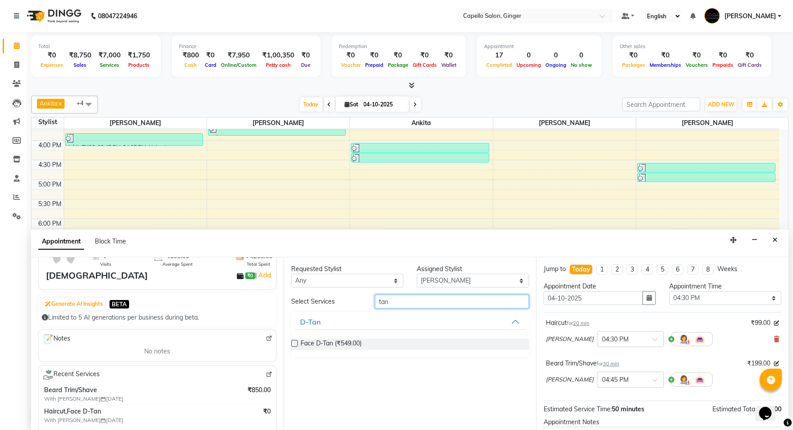
type input "tan"
click at [294, 344] on label at bounding box center [294, 343] width 7 height 7
click at [294, 344] on input "checkbox" at bounding box center [294, 345] width 6 height 6
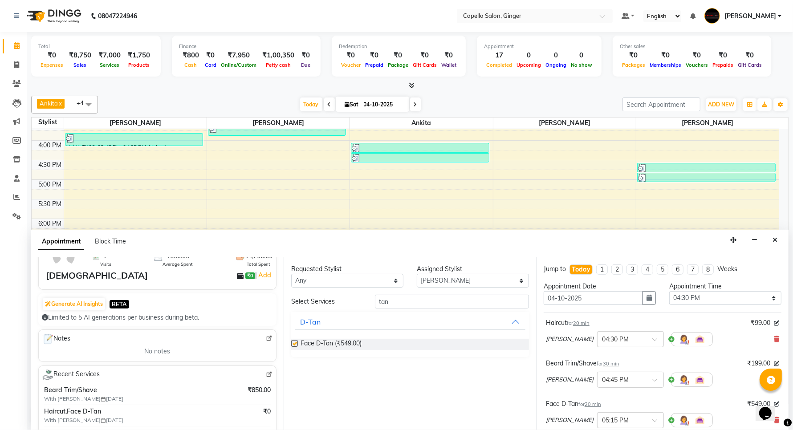
checkbox input "false"
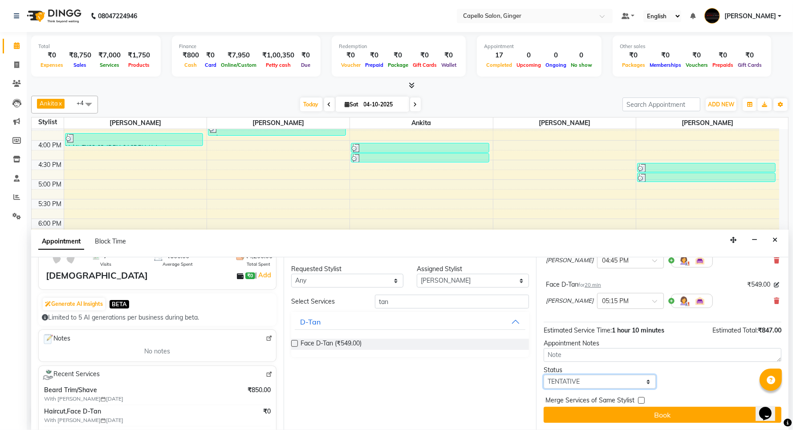
click at [595, 384] on select "Select TENTATIVE CONFIRM CHECK-IN UPCOMING" at bounding box center [600, 382] width 112 height 14
select select "confirm booking"
click at [544, 375] on select "Select TENTATIVE CONFIRM CHECK-IN UPCOMING" at bounding box center [600, 382] width 112 height 14
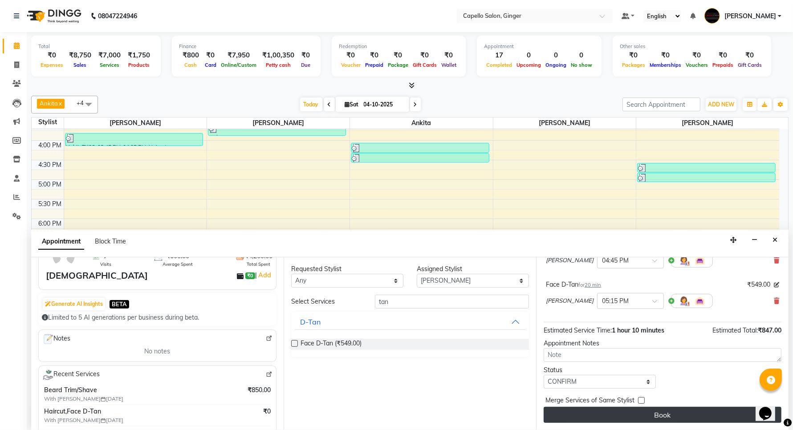
click at [600, 418] on button "Book" at bounding box center [663, 415] width 238 height 16
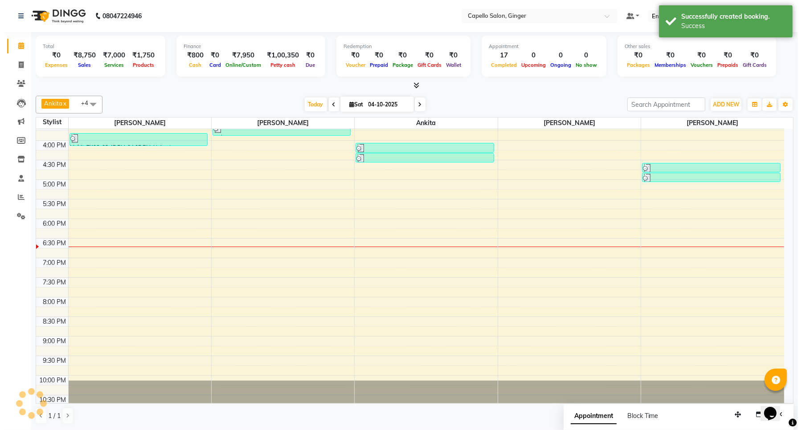
scroll to position [0, 0]
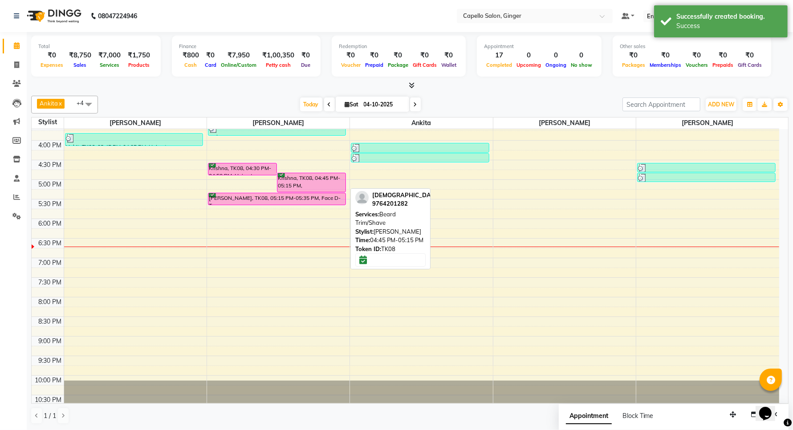
click at [317, 182] on div "Krishna, TK08, 04:45 PM-05:15 PM, [PERSON_NAME] Trim/Shave" at bounding box center [312, 182] width 68 height 19
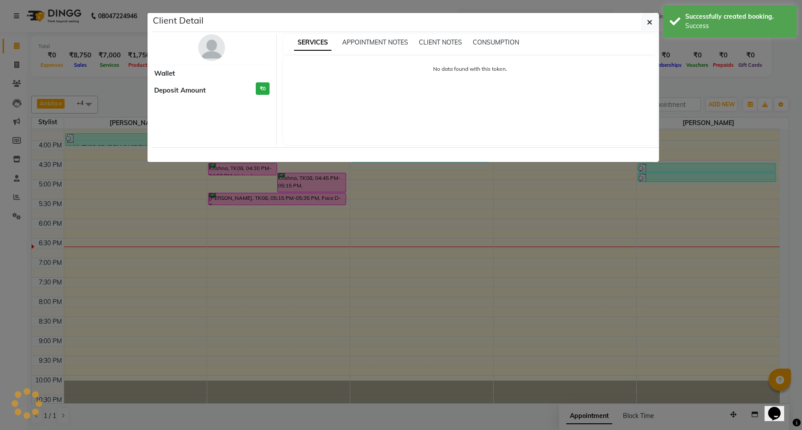
select select "6"
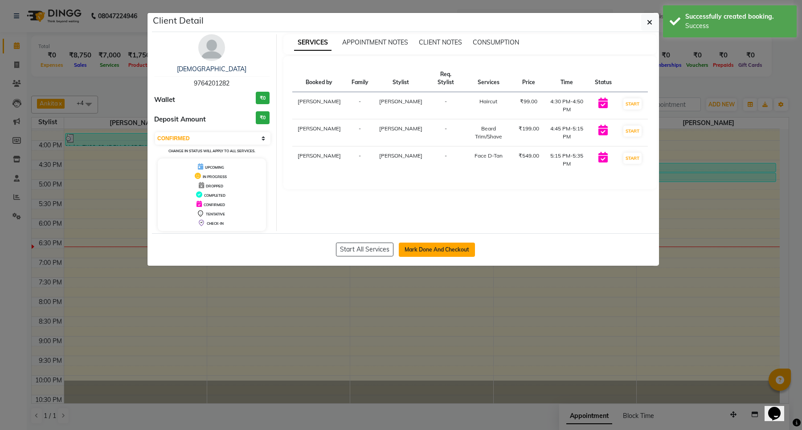
click at [452, 250] on button "Mark Done And Checkout" at bounding box center [437, 250] width 76 height 14
select select "service"
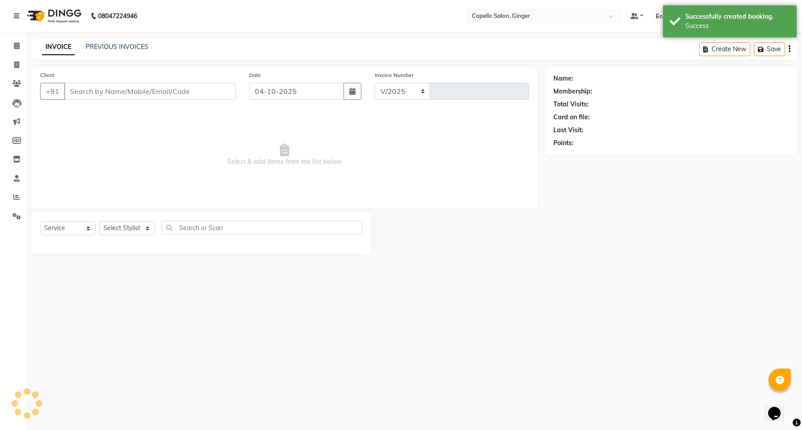
select select "832"
type input "2193"
type input "9764201282"
select select "35234"
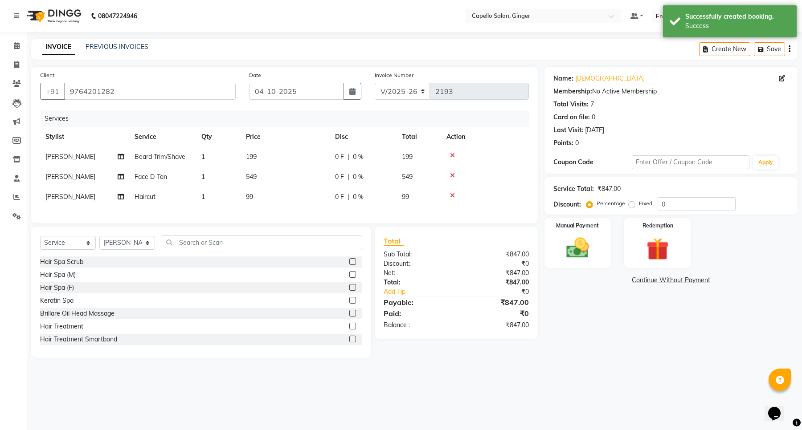
click at [253, 156] on span "199" at bounding box center [251, 157] width 11 height 8
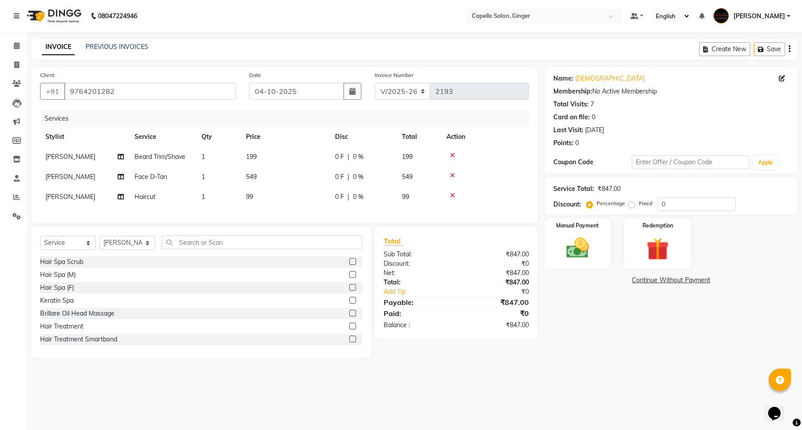
select select "35234"
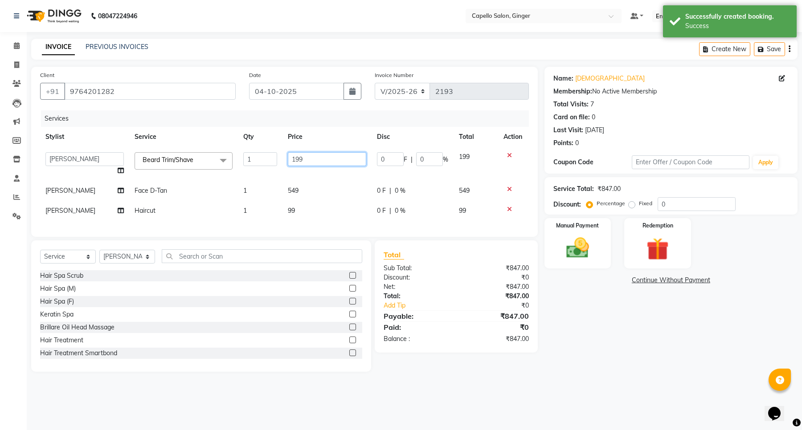
click at [333, 156] on input "199" at bounding box center [327, 159] width 78 height 14
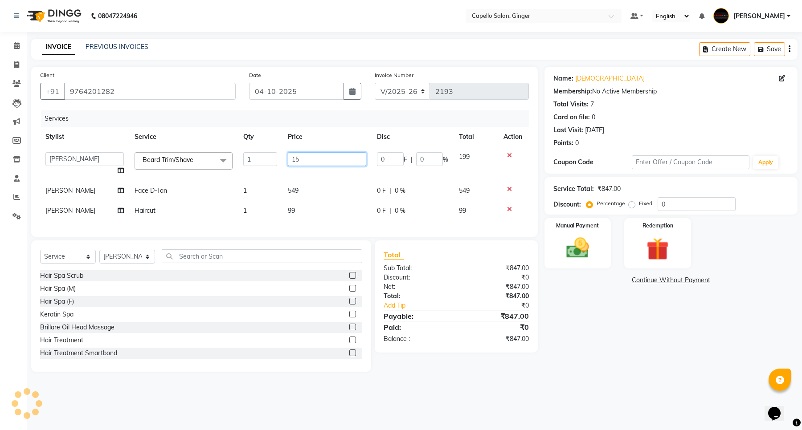
type input "150"
click at [297, 190] on tbody "Admin [PERSON_NAME] [PERSON_NAME] [PERSON_NAME] Priyanka [PERSON_NAME] [PERSON_…" at bounding box center [284, 184] width 489 height 74
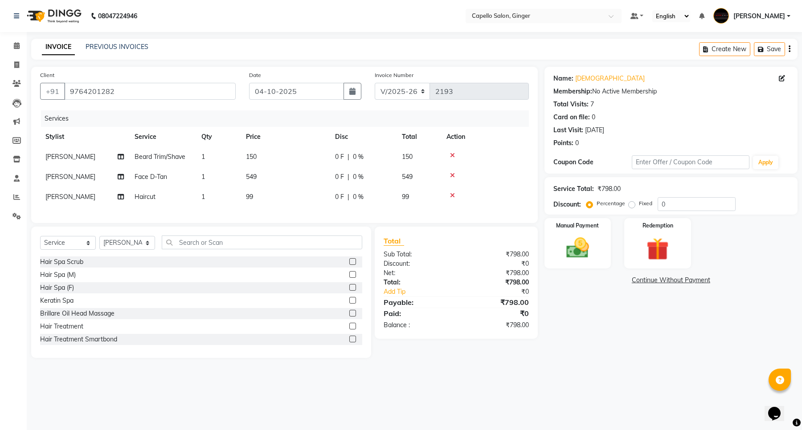
click at [249, 175] on span "549" at bounding box center [251, 177] width 11 height 8
select select "35234"
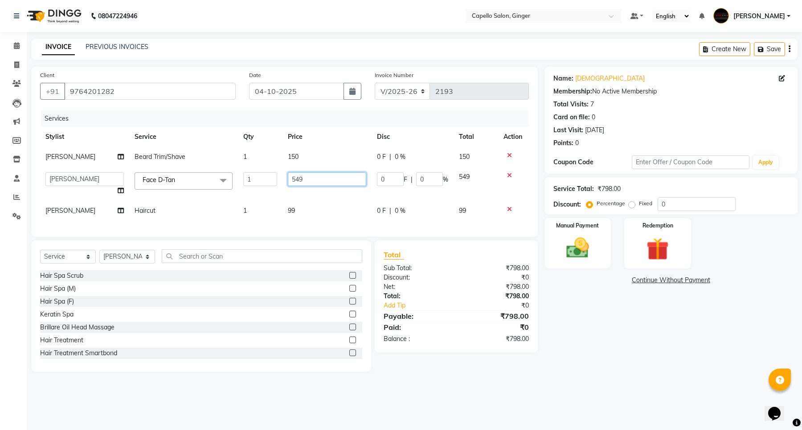
click at [306, 177] on input "549" at bounding box center [327, 179] width 78 height 14
type input "5"
type input "600"
click at [288, 209] on div "Services Stylist Service Qty Price Disc Total Action [PERSON_NAME] Trim/Shave 1…" at bounding box center [284, 169] width 489 height 118
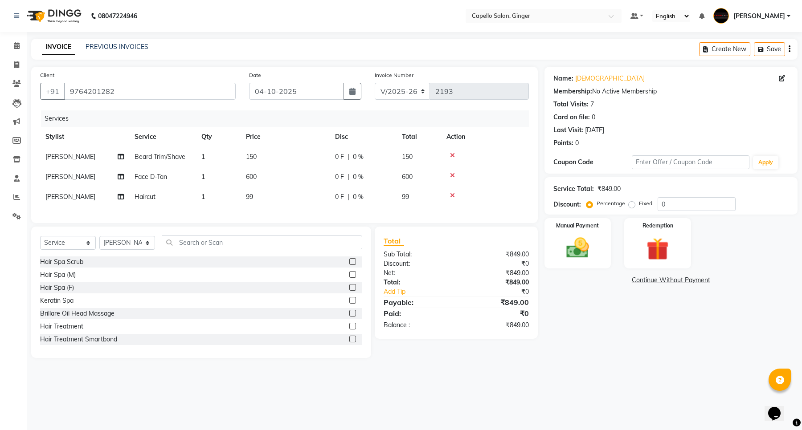
click at [249, 199] on span "99" at bounding box center [249, 197] width 7 height 8
select select "35234"
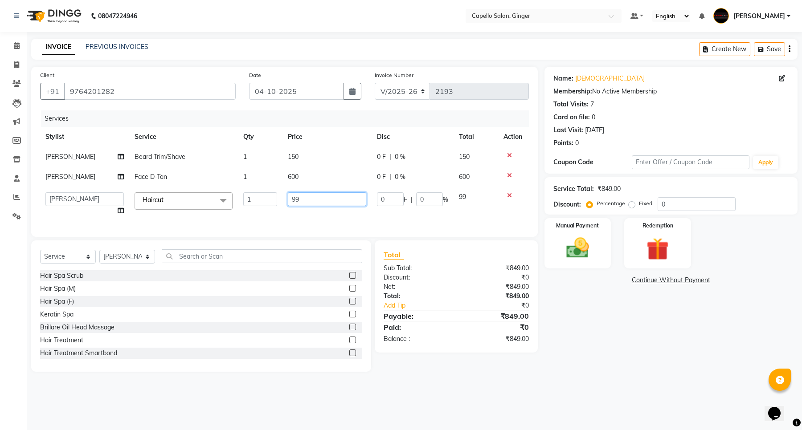
click at [352, 198] on input "99" at bounding box center [327, 199] width 78 height 14
type input "9"
type input "200"
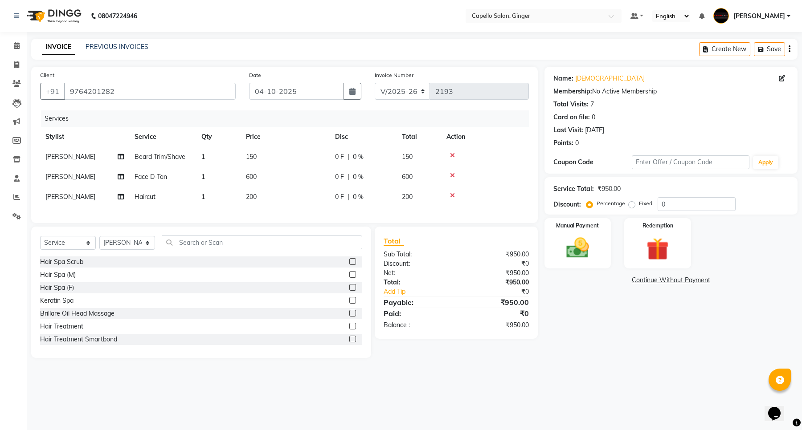
click at [353, 214] on div "Services Stylist Service Qty Price Disc Total Action [PERSON_NAME] Trim/Shave 1…" at bounding box center [284, 162] width 489 height 104
click at [575, 241] on img at bounding box center [578, 248] width 38 height 27
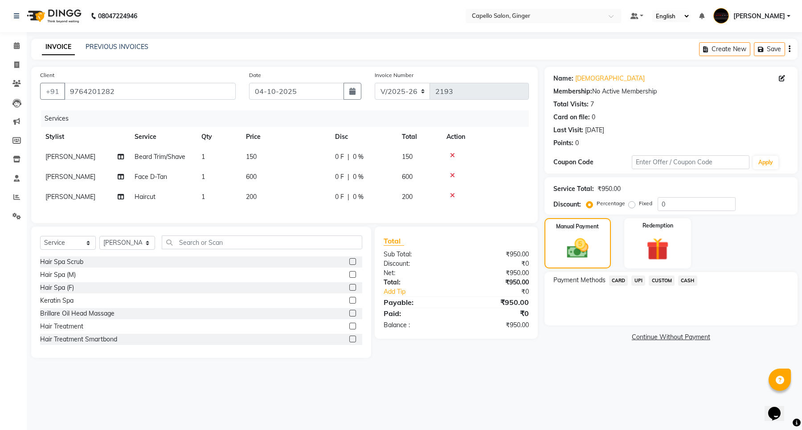
click at [638, 278] on span "UPI" at bounding box center [638, 281] width 14 height 10
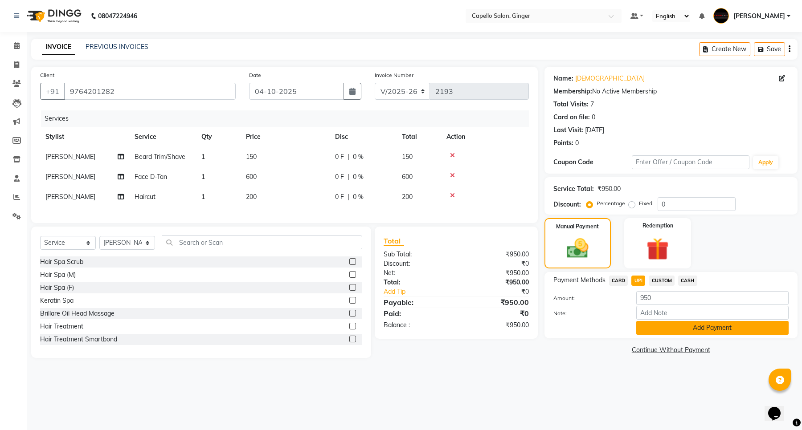
click at [655, 328] on button "Add Payment" at bounding box center [712, 328] width 152 height 14
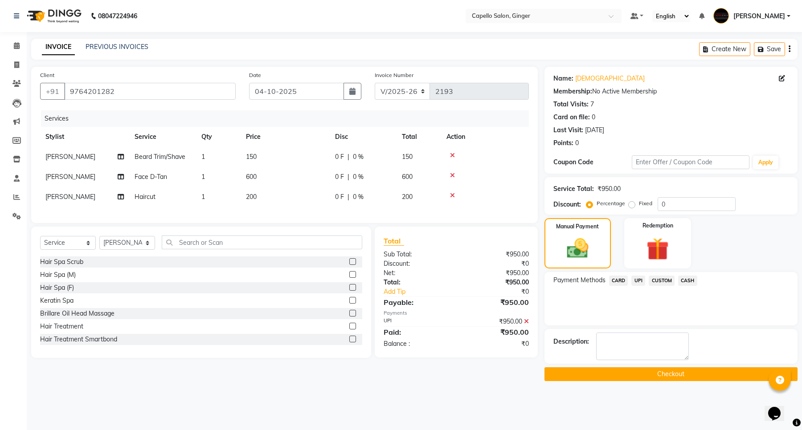
click at [663, 374] on button "Checkout" at bounding box center [670, 374] width 253 height 14
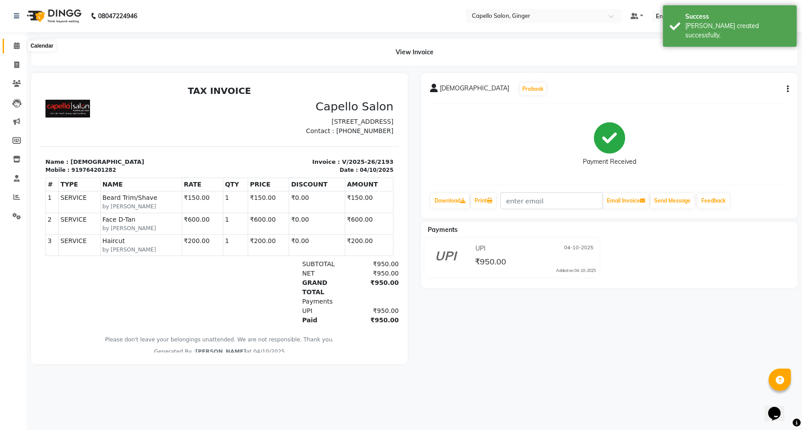
click at [14, 47] on icon at bounding box center [17, 45] width 6 height 7
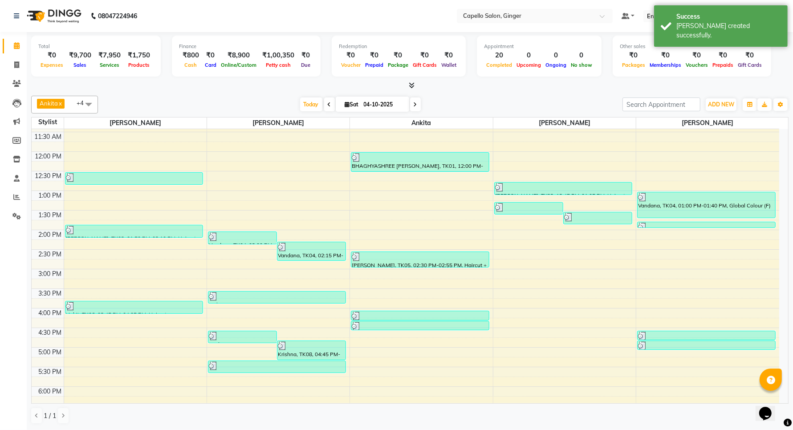
scroll to position [111, 0]
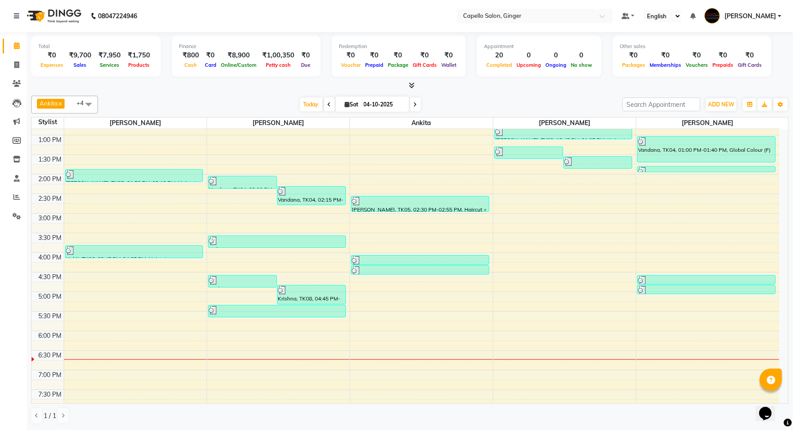
click at [431, 300] on div "10:00 AM 10:30 AM 11:00 AM 11:30 AM 12:00 PM 12:30 PM 1:00 PM 1:30 PM 2:00 PM 2…" at bounding box center [406, 272] width 748 height 509
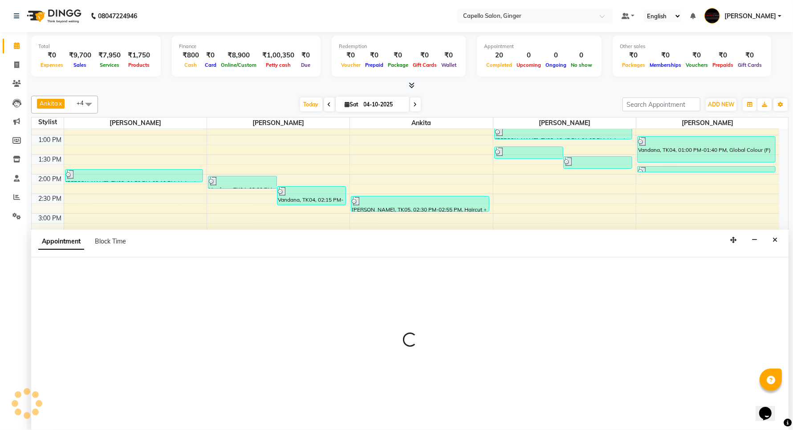
scroll to position [0, 0]
select select "41186"
select select "1020"
select select "tentative"
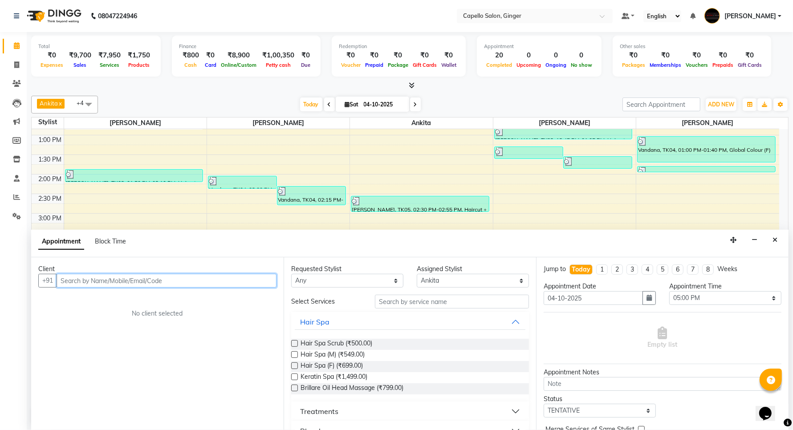
click at [129, 282] on input "text" at bounding box center [167, 281] width 220 height 14
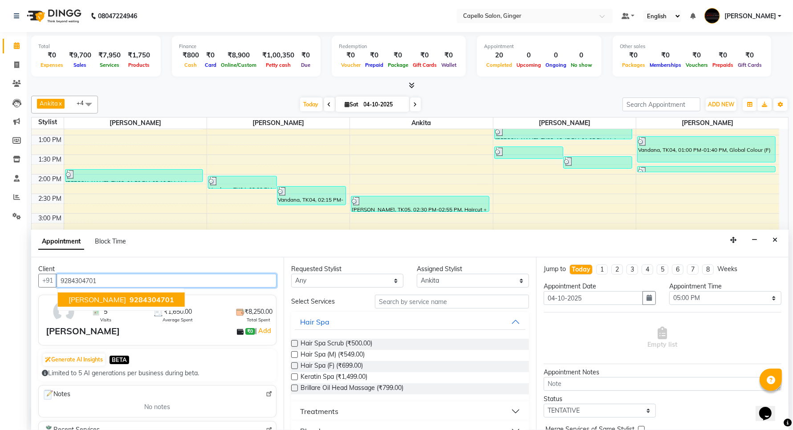
click at [90, 302] on span "[PERSON_NAME]" at bounding box center [97, 299] width 57 height 9
type input "9284304701"
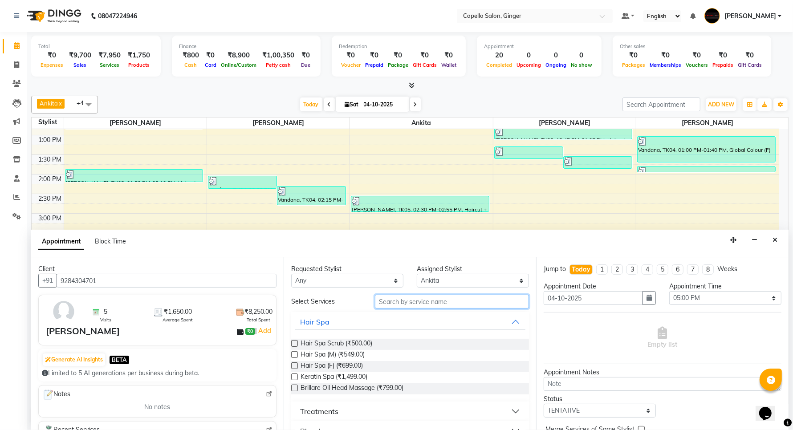
click at [388, 305] on input "text" at bounding box center [452, 302] width 154 height 14
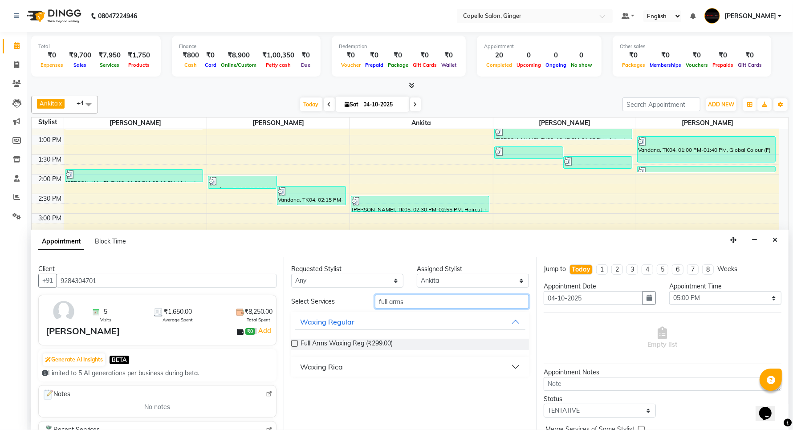
type input "full arms"
click at [314, 364] on div "Waxing Rica" at bounding box center [321, 367] width 43 height 11
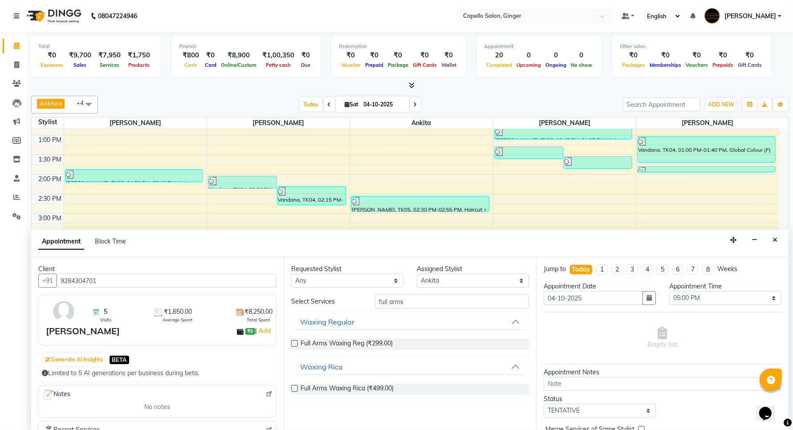
click at [291, 388] on label at bounding box center [294, 388] width 7 height 7
click at [291, 388] on input "checkbox" at bounding box center [294, 390] width 6 height 6
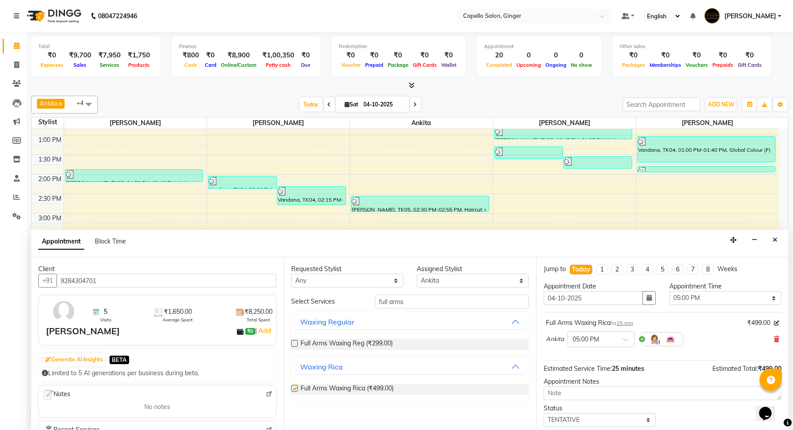
checkbox input "false"
click at [408, 302] on input "full arms" at bounding box center [452, 302] width 154 height 14
type input "f"
type input "half legs"
click at [294, 386] on label at bounding box center [294, 388] width 7 height 7
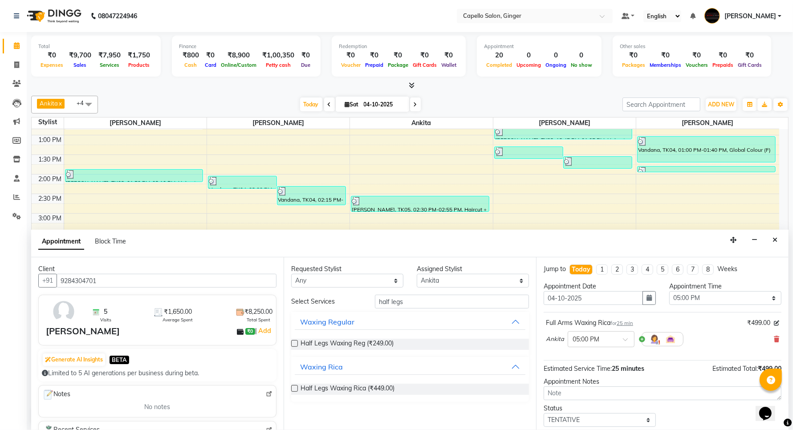
click at [294, 387] on input "checkbox" at bounding box center [294, 390] width 6 height 6
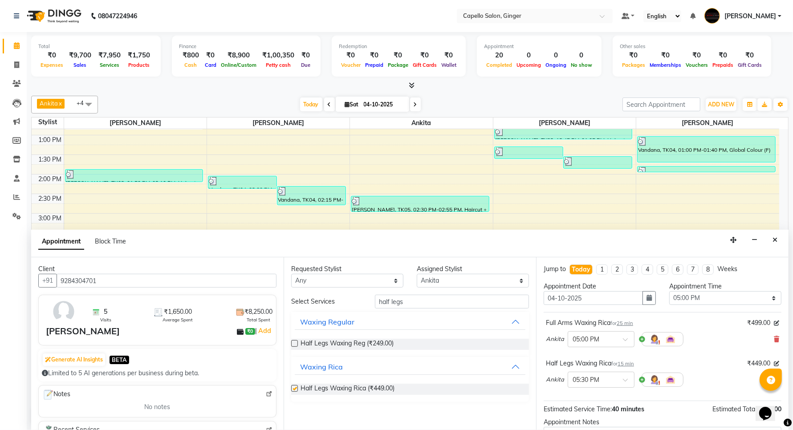
checkbox input "false"
click at [430, 302] on input "half legs" at bounding box center [452, 302] width 154 height 14
type input "h"
type input "under"
click at [294, 388] on label at bounding box center [294, 388] width 7 height 7
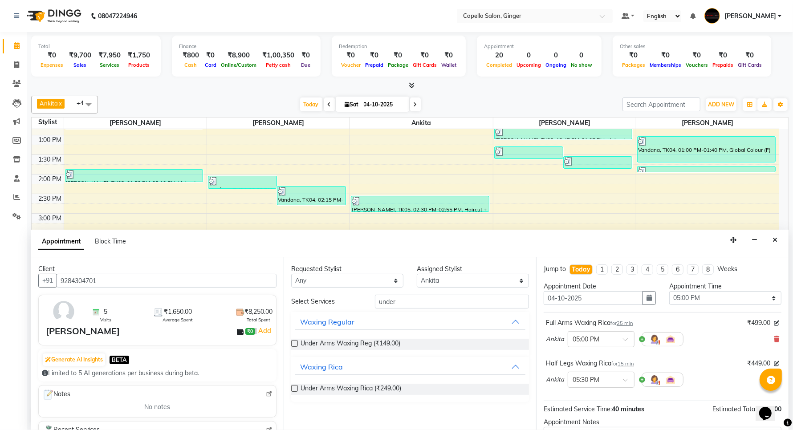
click at [294, 388] on input "checkbox" at bounding box center [294, 390] width 6 height 6
checkbox input "false"
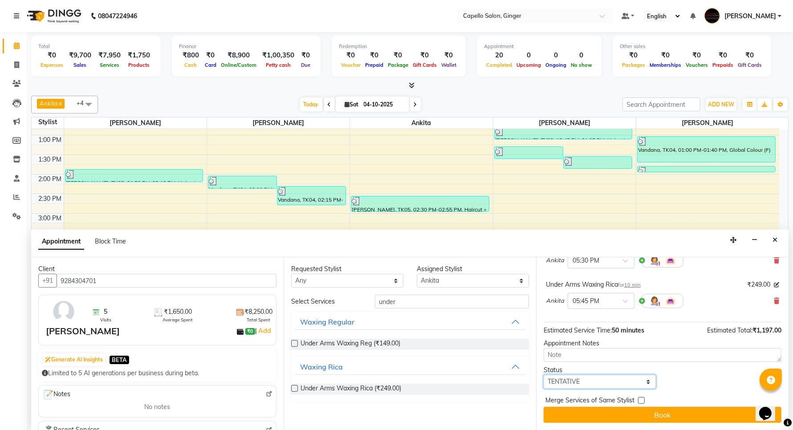
click at [589, 385] on select "Select TENTATIVE CONFIRM CHECK-IN UPCOMING" at bounding box center [600, 382] width 112 height 14
select select "confirm booking"
click at [544, 375] on select "Select TENTATIVE CONFIRM CHECK-IN UPCOMING" at bounding box center [600, 382] width 112 height 14
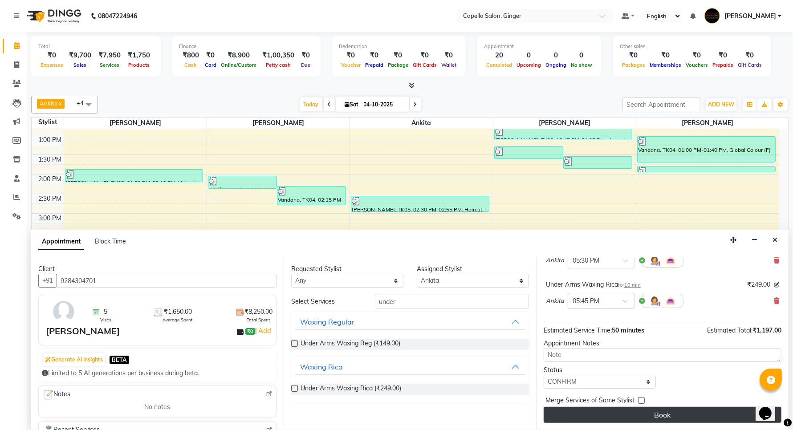
click at [577, 413] on button "Book" at bounding box center [663, 415] width 238 height 16
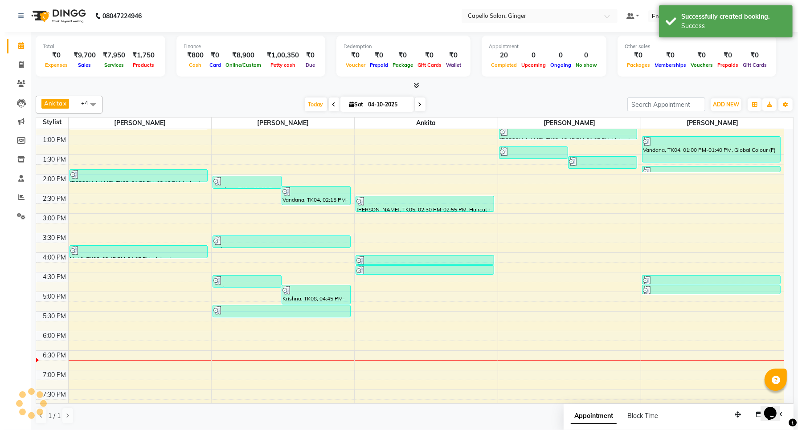
scroll to position [0, 0]
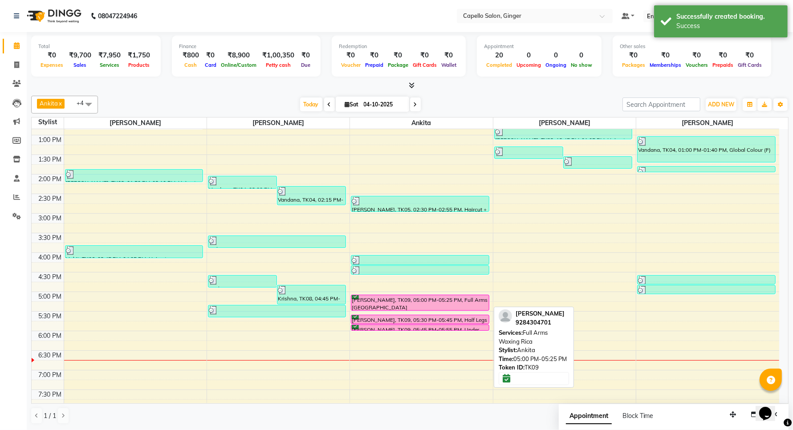
click at [424, 305] on div "[PERSON_NAME], TK09, 05:00 PM-05:25 PM, Full Arms [GEOGRAPHIC_DATA]" at bounding box center [419, 302] width 137 height 15
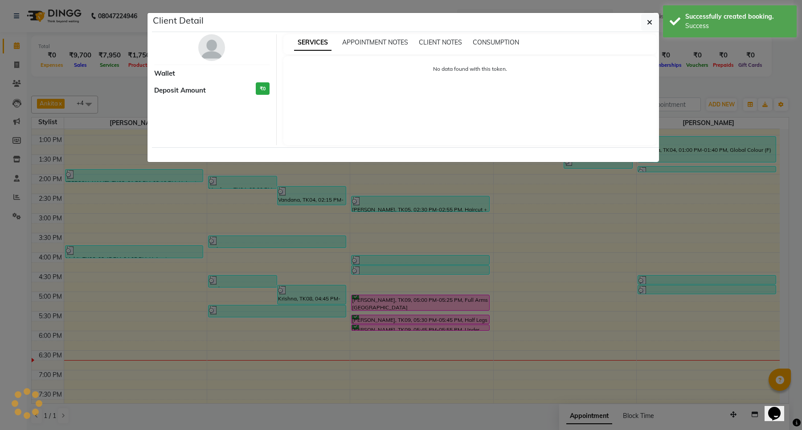
select select "6"
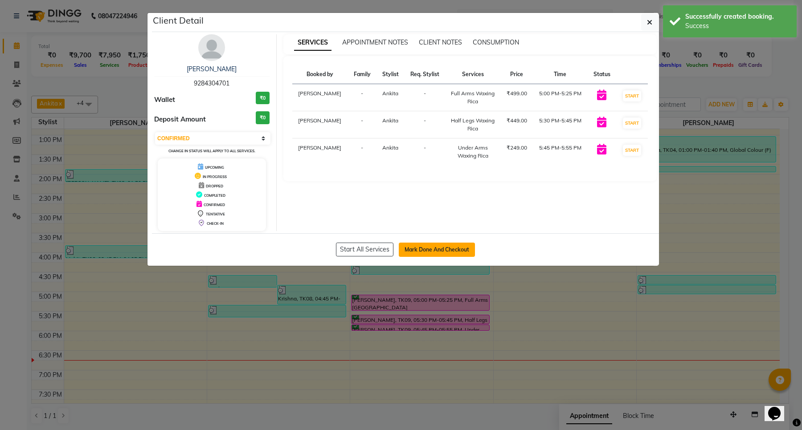
click at [424, 249] on button "Mark Done And Checkout" at bounding box center [437, 250] width 76 height 14
select select "service"
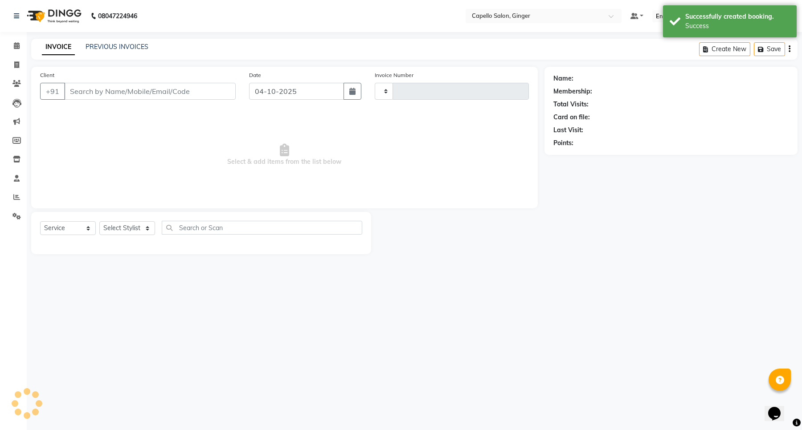
type input "2194"
select select "832"
type input "9284304701"
select select "41186"
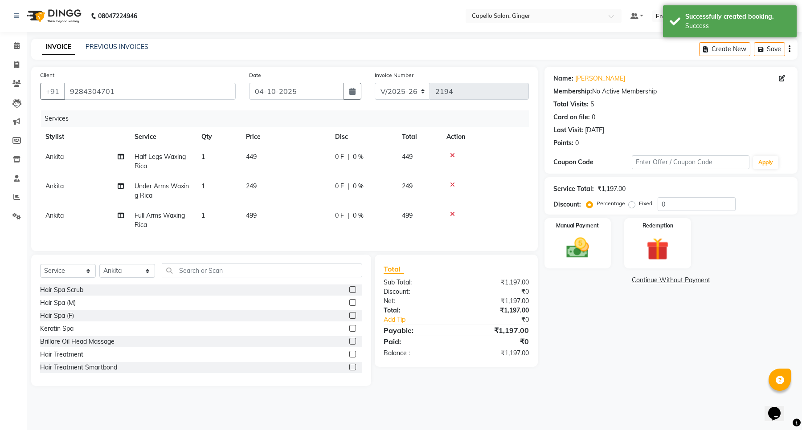
click at [251, 159] on span "449" at bounding box center [251, 157] width 11 height 8
select select "41186"
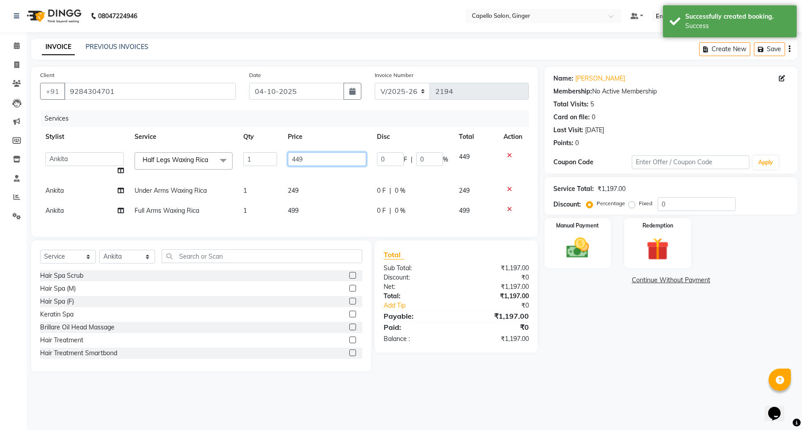
click at [316, 163] on input "449" at bounding box center [327, 159] width 78 height 14
type input "4"
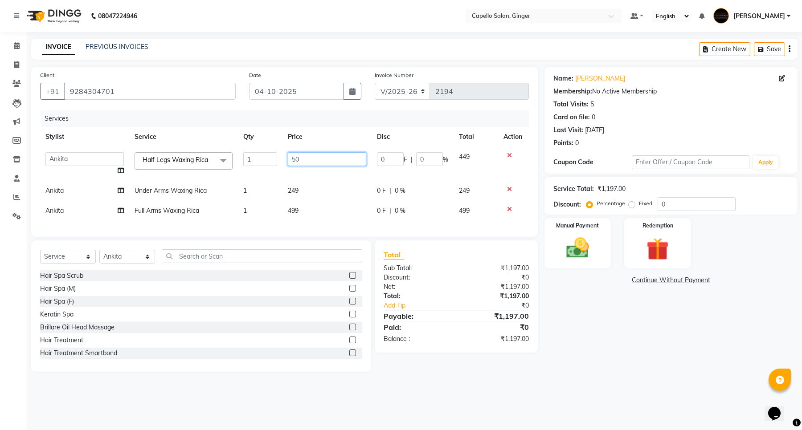
type input "500"
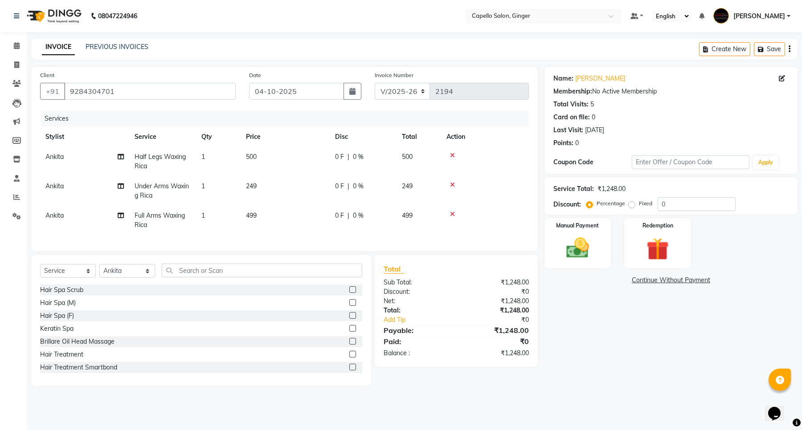
click at [293, 188] on td "249" at bounding box center [285, 190] width 89 height 29
select select "41186"
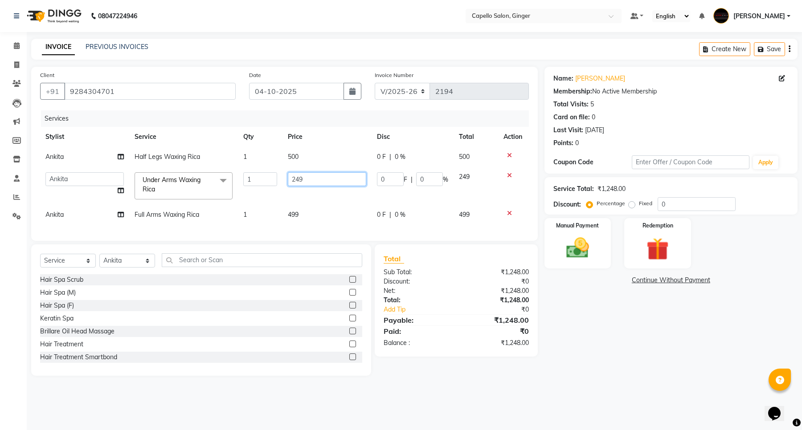
click at [318, 183] on input "249" at bounding box center [327, 179] width 78 height 14
type input "200"
click at [292, 217] on td "499" at bounding box center [326, 215] width 89 height 20
select select "41186"
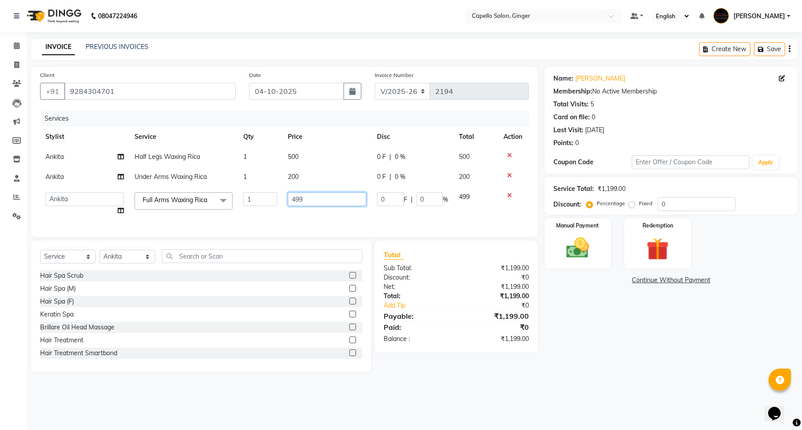
click at [319, 197] on input "499" at bounding box center [327, 199] width 78 height 14
type input "4"
type input "600"
click at [323, 220] on td "600" at bounding box center [326, 204] width 89 height 34
select select "41186"
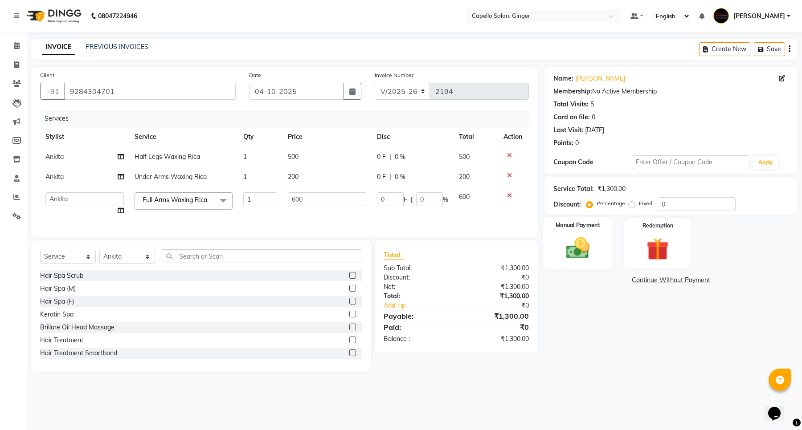
click at [584, 245] on img at bounding box center [578, 248] width 38 height 27
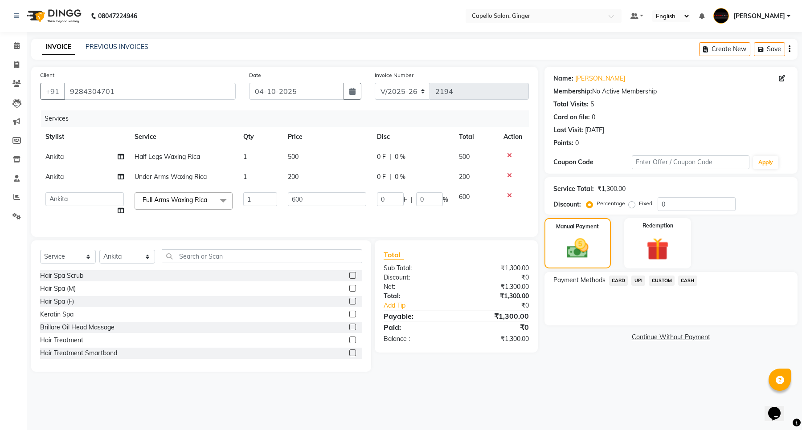
click at [640, 281] on span "UPI" at bounding box center [638, 281] width 14 height 10
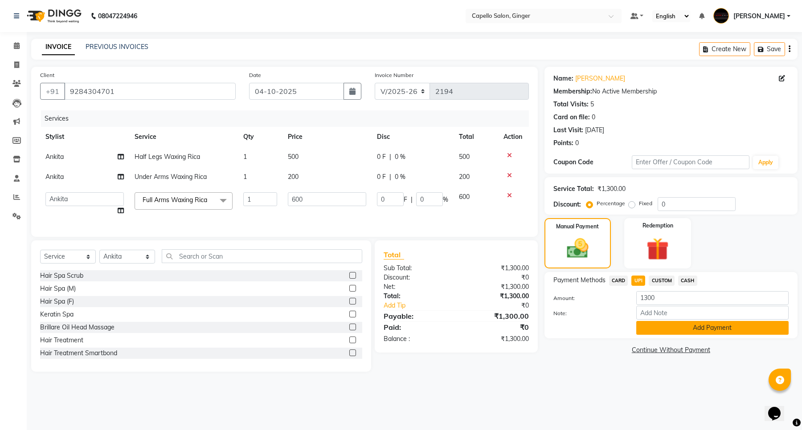
click at [657, 324] on button "Add Payment" at bounding box center [712, 328] width 152 height 14
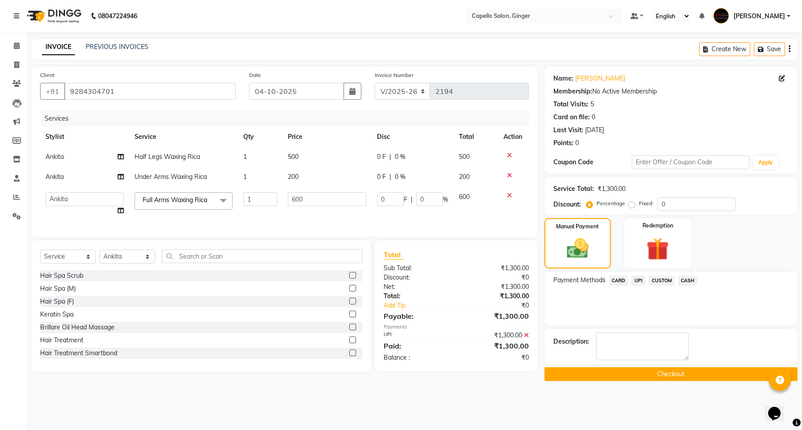
click at [669, 375] on button "Checkout" at bounding box center [670, 374] width 253 height 14
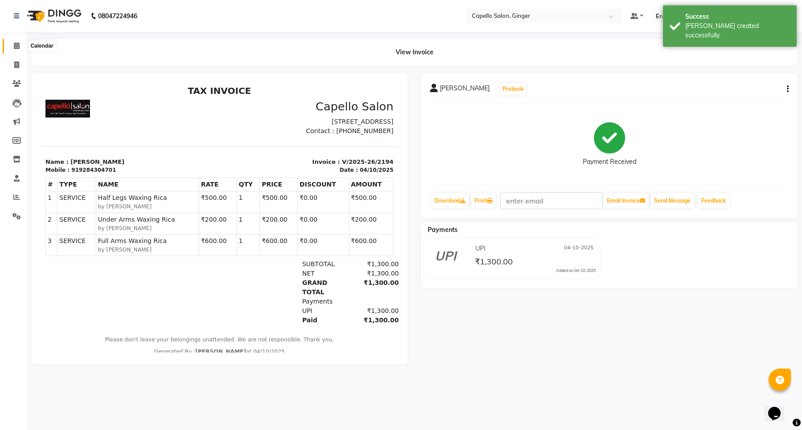
click at [16, 46] on icon at bounding box center [17, 45] width 6 height 7
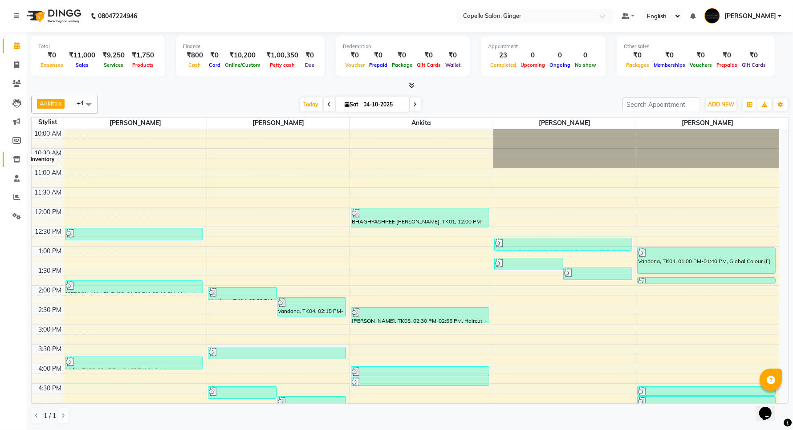
click at [16, 159] on icon at bounding box center [17, 159] width 8 height 7
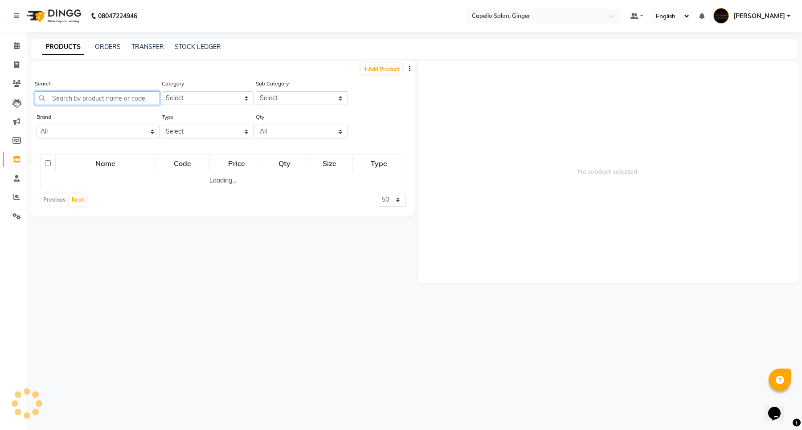
click at [75, 101] on input "text" at bounding box center [97, 98] width 125 height 14
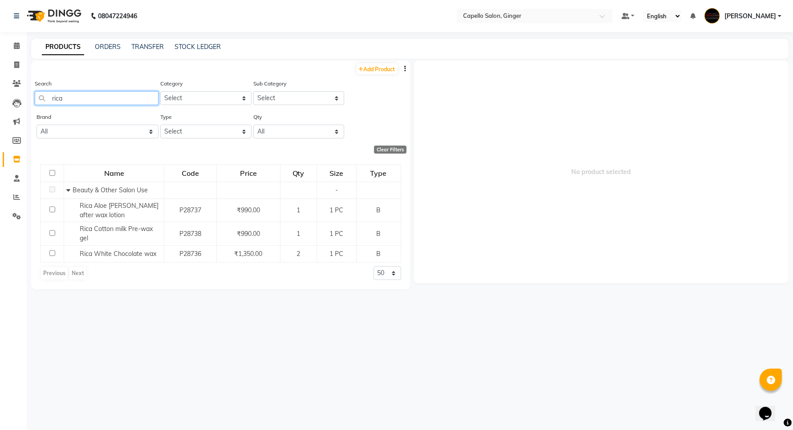
click at [105, 101] on input "rica" at bounding box center [97, 98] width 124 height 14
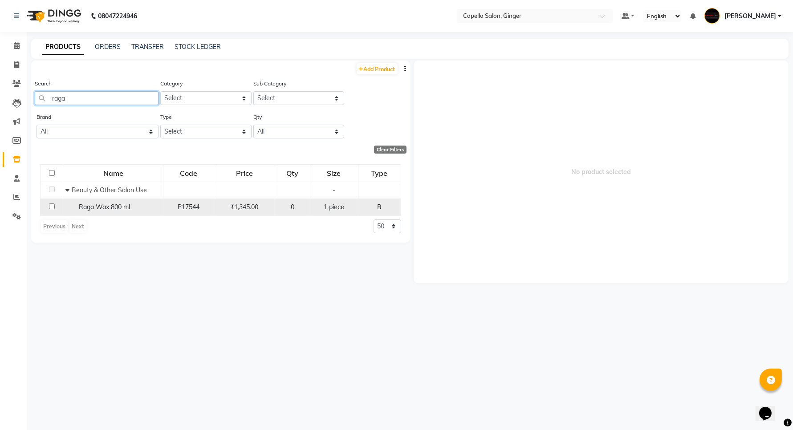
type input "raga"
click at [50, 206] on input "checkbox" at bounding box center [52, 207] width 6 height 6
checkbox input "true"
select select
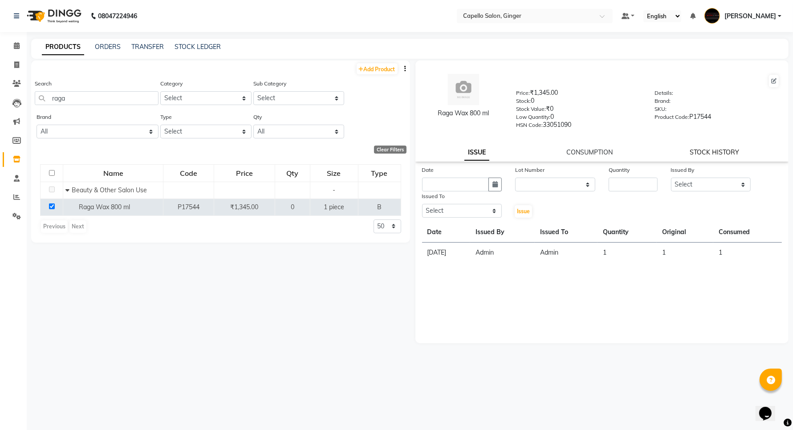
click at [711, 148] on link "STOCK HISTORY" at bounding box center [714, 152] width 49 height 8
select select "all"
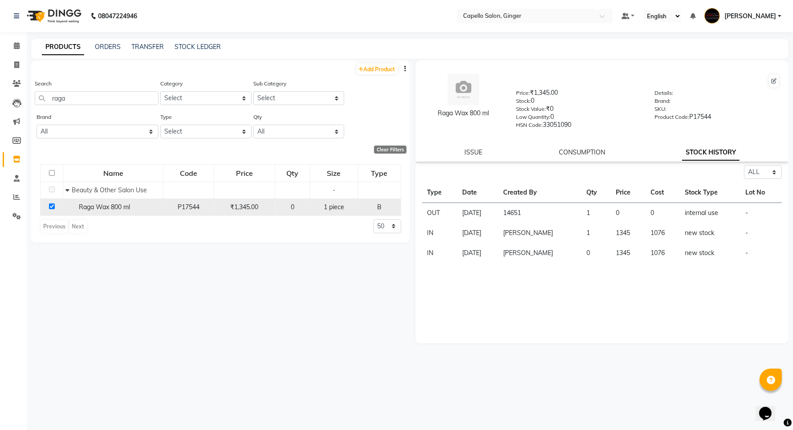
click at [49, 206] on input "checkbox" at bounding box center [52, 207] width 6 height 6
checkbox input "false"
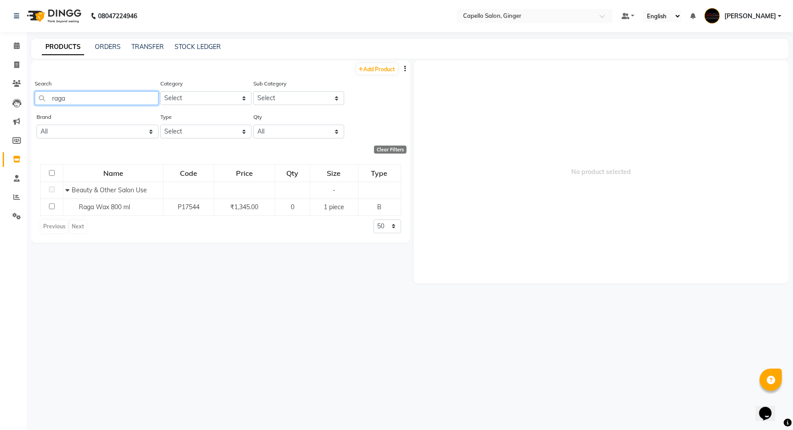
click at [93, 102] on input "raga" at bounding box center [97, 98] width 124 height 14
type input "rica"
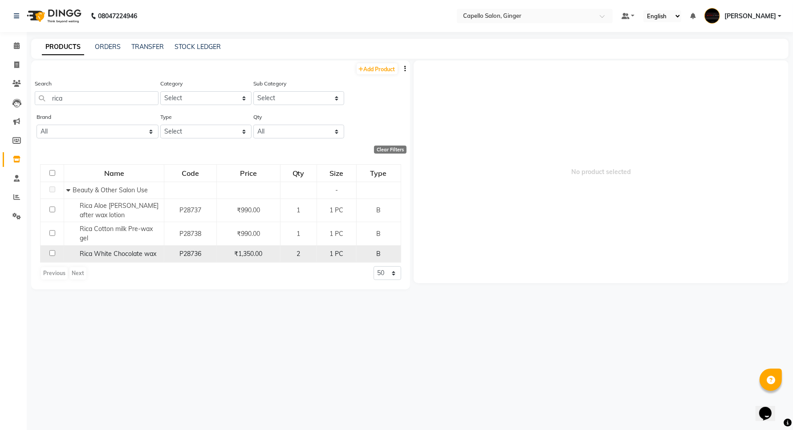
click at [50, 254] on input "checkbox" at bounding box center [52, 253] width 6 height 6
checkbox input "true"
select select
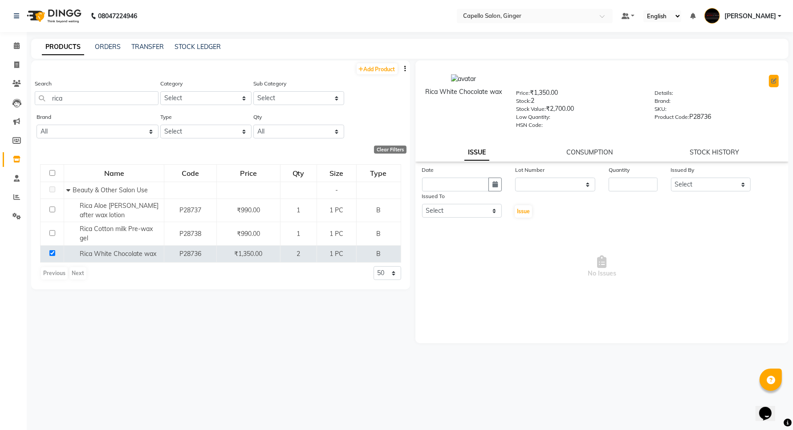
click at [774, 80] on icon at bounding box center [773, 80] width 5 height 5
select select "true"
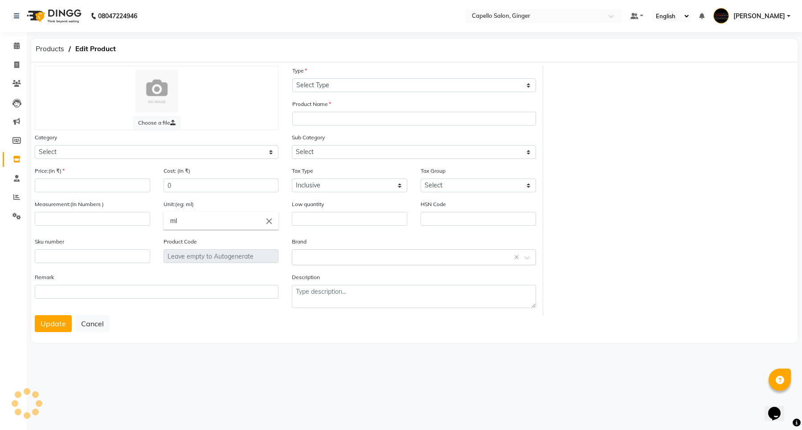
select select "B"
type input "Rica White Chocolate wax"
select select
type input "1350"
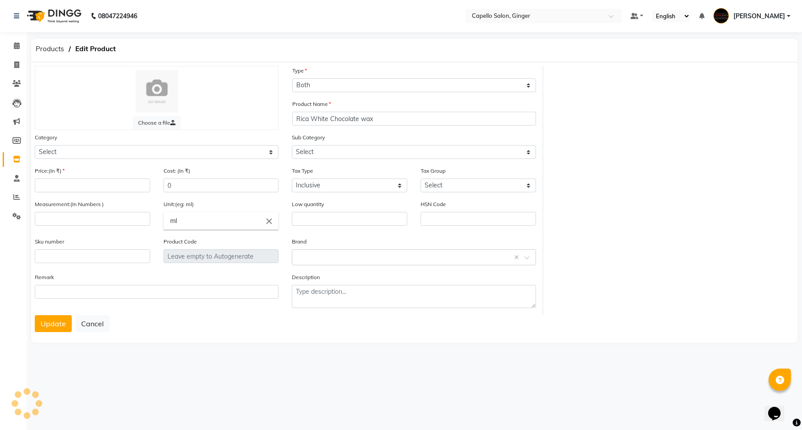
type input "1235"
select select
type input "1"
type input "PC"
type input "P28736"
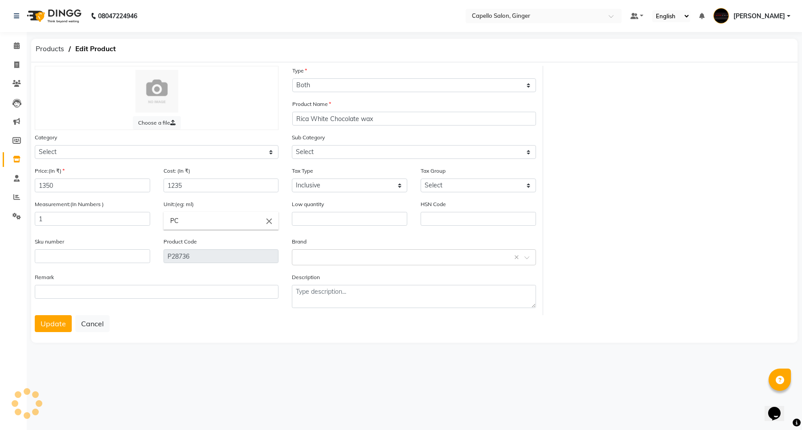
select select "332901400"
select select "1096"
select select "332901401"
click at [48, 45] on span "Products" at bounding box center [49, 49] width 37 height 16
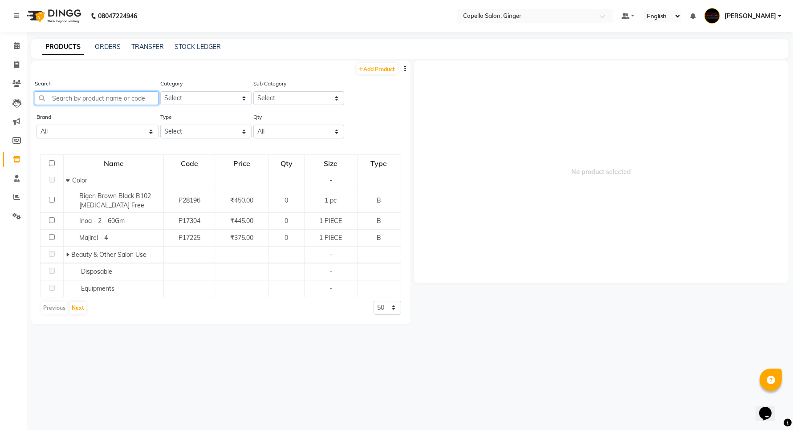
click at [117, 101] on input "text" at bounding box center [97, 98] width 124 height 14
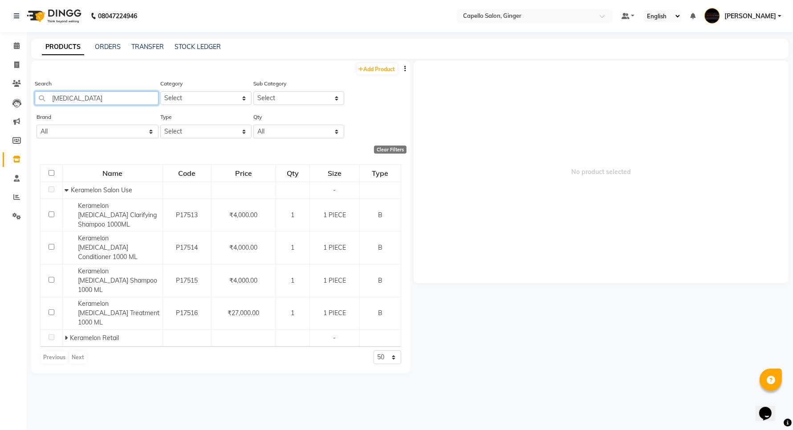
type input "[MEDICAL_DATA]"
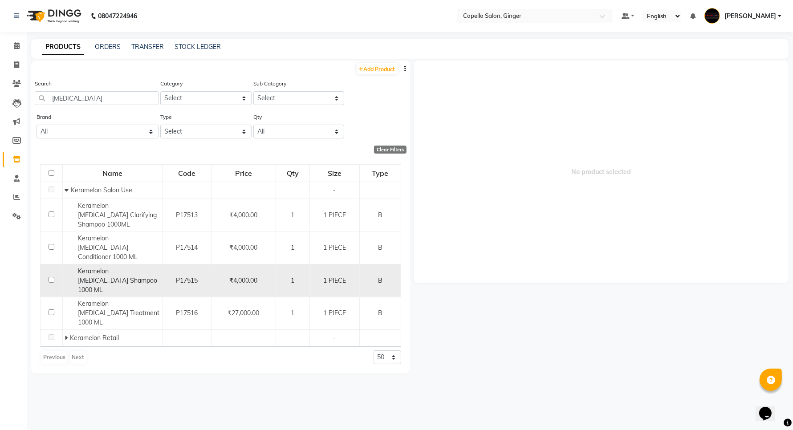
click at [50, 277] on input "checkbox" at bounding box center [52, 280] width 6 height 6
checkbox input "true"
select select
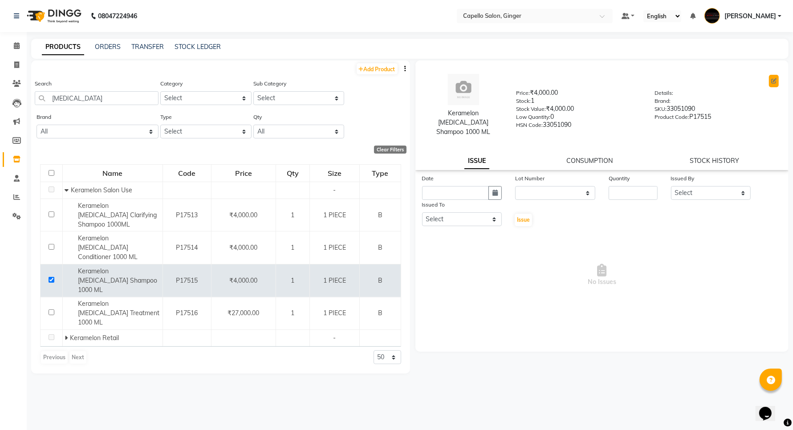
click at [775, 79] on icon at bounding box center [773, 80] width 5 height 5
select select "true"
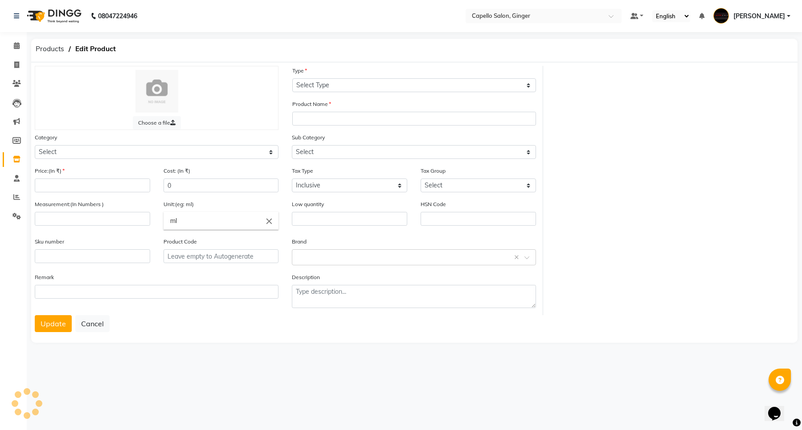
select select "B"
type input "Keramelon [MEDICAL_DATA] Shampoo 1000 ML"
select select
type input "4000"
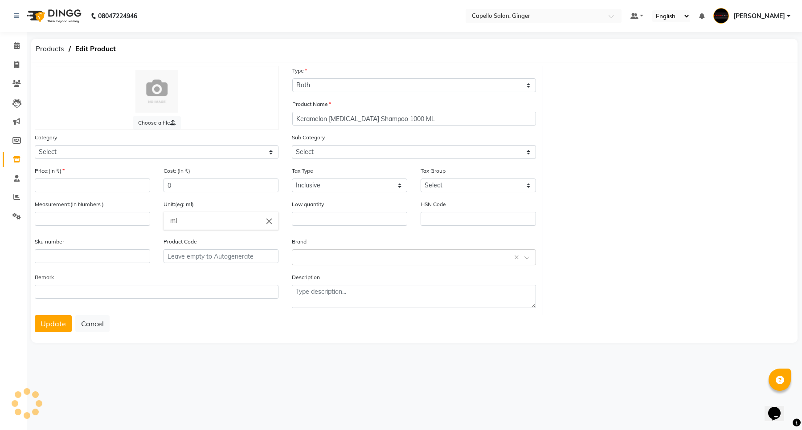
type input "3000"
type input "1"
type input "PIECE"
type input "0"
type input "33051090"
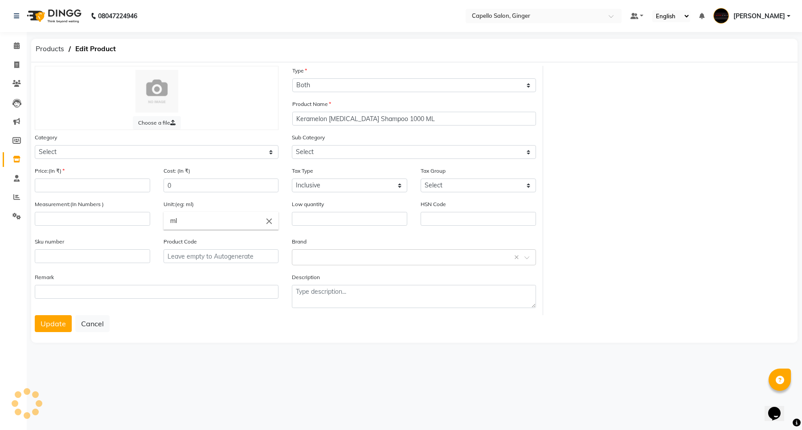
type input "33051090"
type input "P17515"
select select "332902150"
select select "3329021501"
click at [47, 46] on span "Products" at bounding box center [49, 49] width 37 height 16
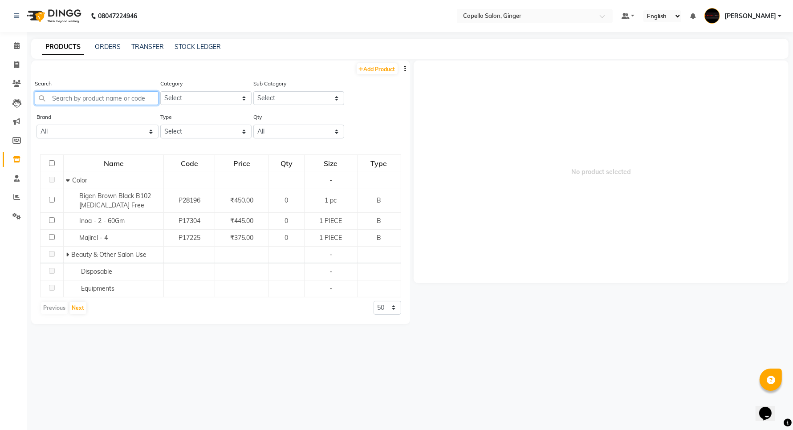
click at [94, 99] on input "text" at bounding box center [97, 98] width 124 height 14
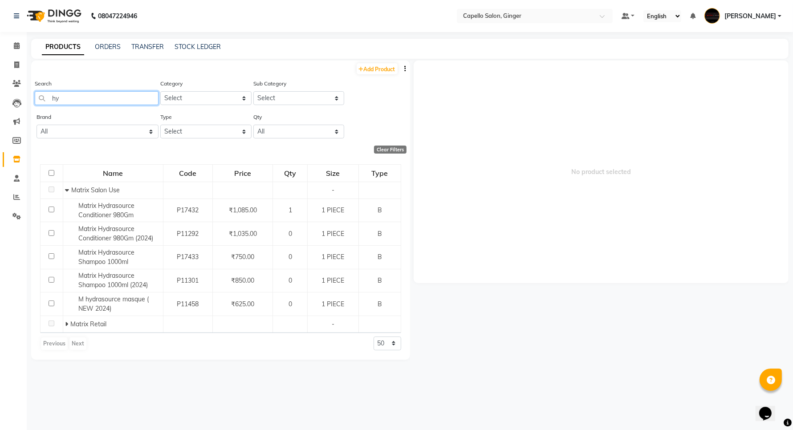
type input "h"
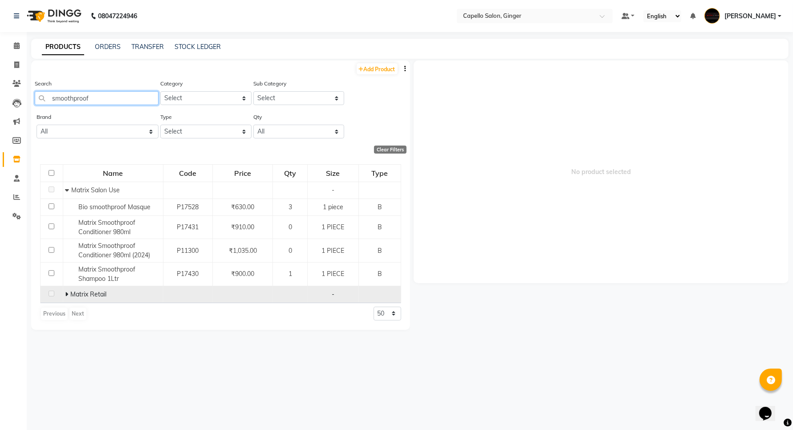
type input "smoothproof"
click at [66, 293] on icon at bounding box center [66, 294] width 3 height 6
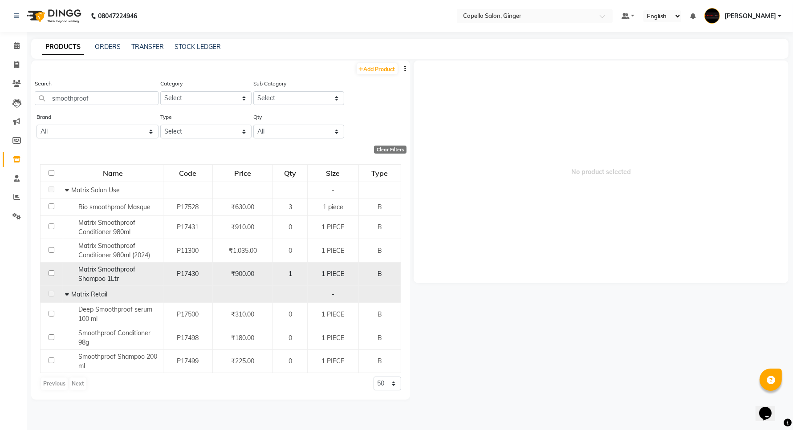
click at [49, 273] on input "checkbox" at bounding box center [52, 273] width 6 height 6
checkbox input "true"
select select
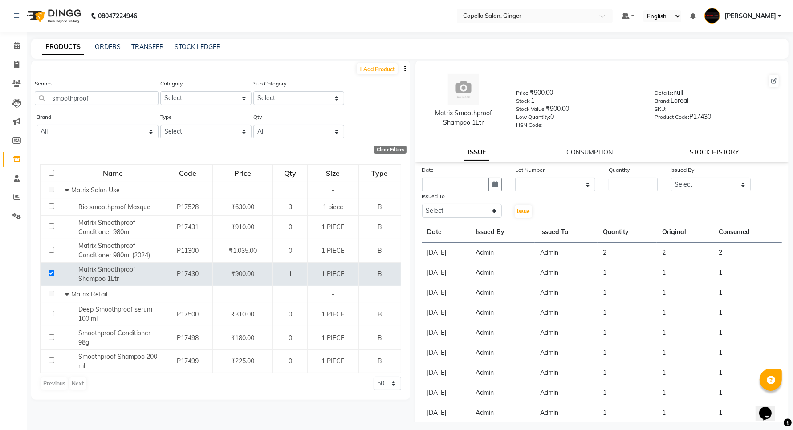
click at [704, 153] on link "STOCK HISTORY" at bounding box center [714, 152] width 49 height 8
select select "all"
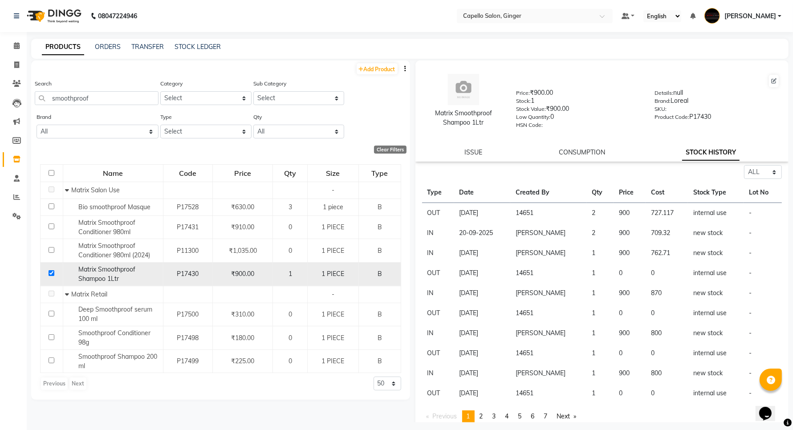
click at [49, 273] on input "checkbox" at bounding box center [52, 273] width 6 height 6
checkbox input "false"
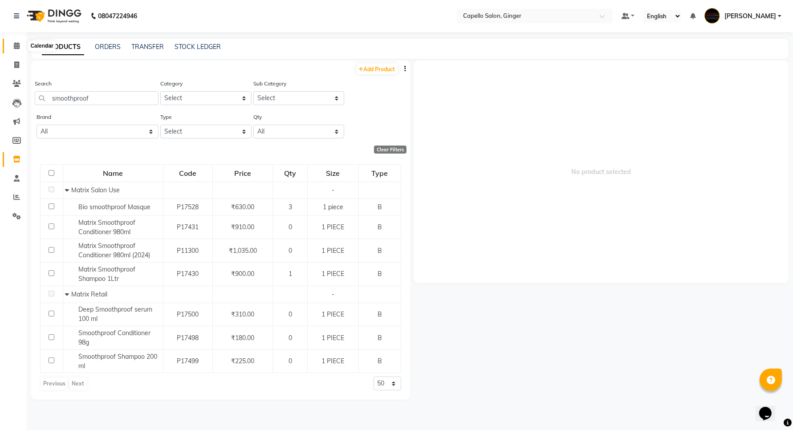
click at [16, 47] on icon at bounding box center [17, 45] width 6 height 7
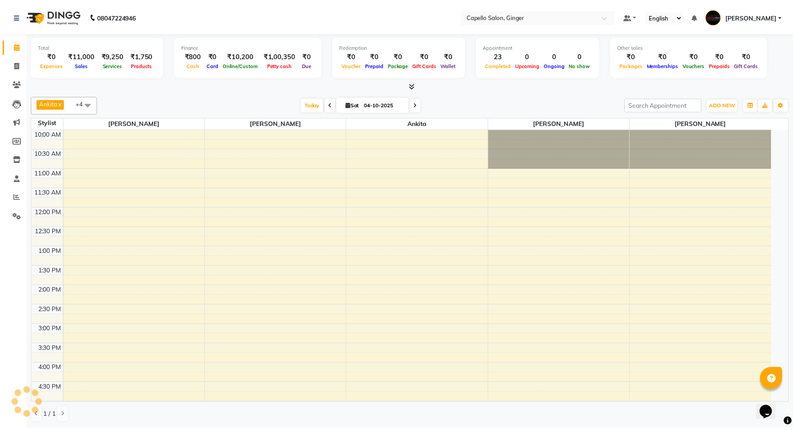
scroll to position [224, 0]
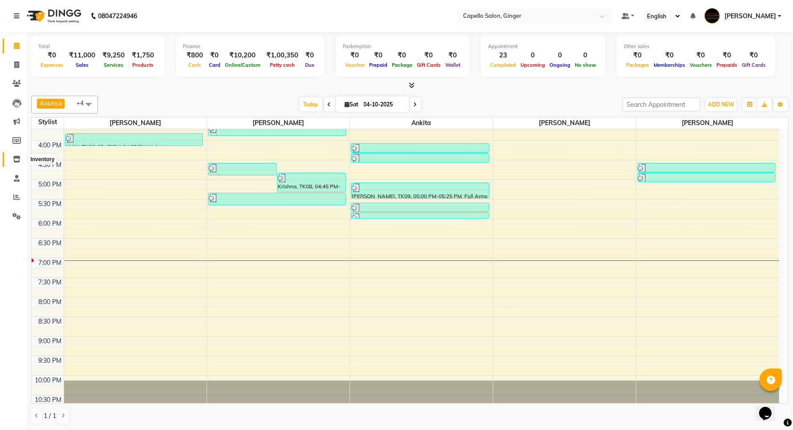
click at [14, 158] on icon at bounding box center [17, 159] width 8 height 7
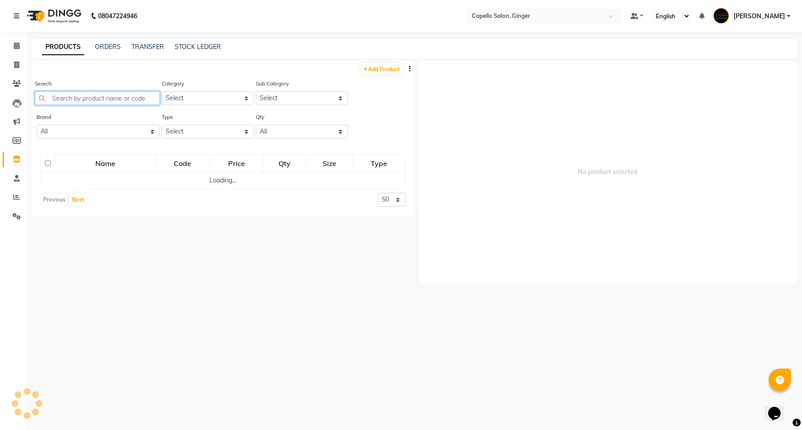
click at [86, 97] on input "text" at bounding box center [97, 98] width 125 height 14
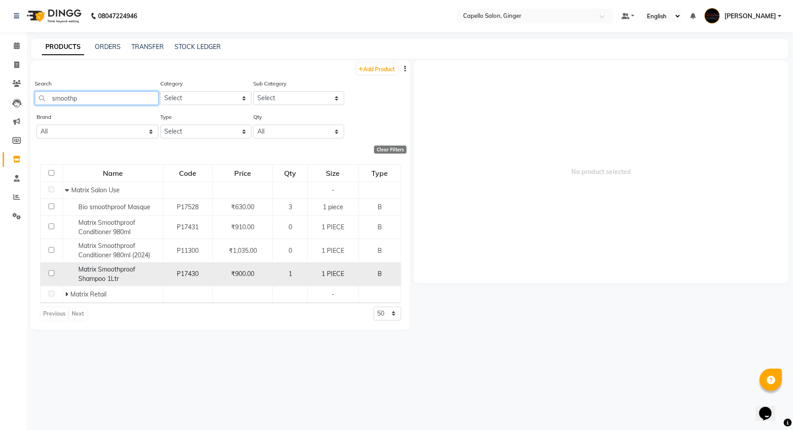
type input "smoothp"
click at [51, 272] on input "checkbox" at bounding box center [52, 273] width 6 height 6
checkbox input "true"
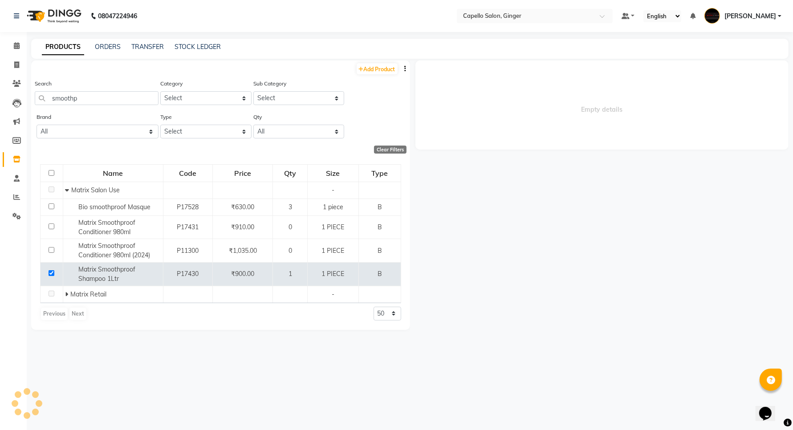
select select
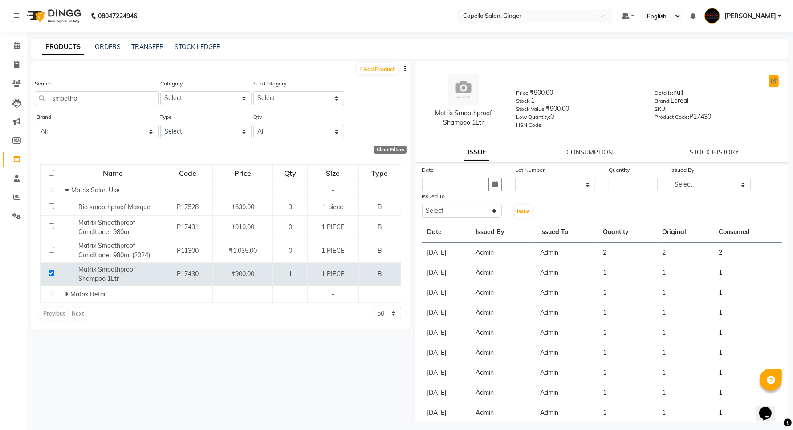
click at [771, 82] on icon at bounding box center [773, 80] width 5 height 5
select select "true"
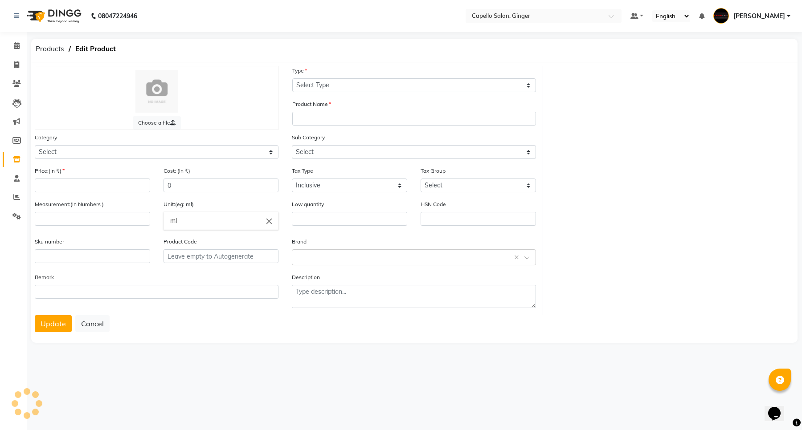
select select "B"
type input "Matrix Smoothproof Shampoo 1Ltr"
select select
type input "900"
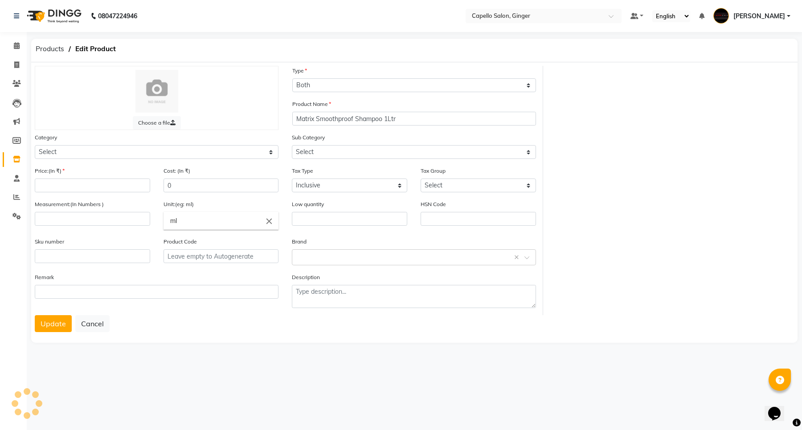
type input "900"
select select
type input "1"
type input "PIECE"
type input "0"
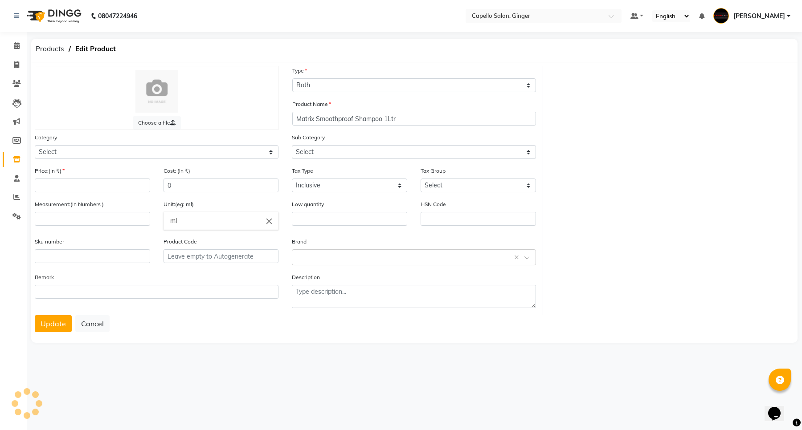
type input "P17430"
type textarea "null"
select select "332901650"
select select "1096"
select select "332901654"
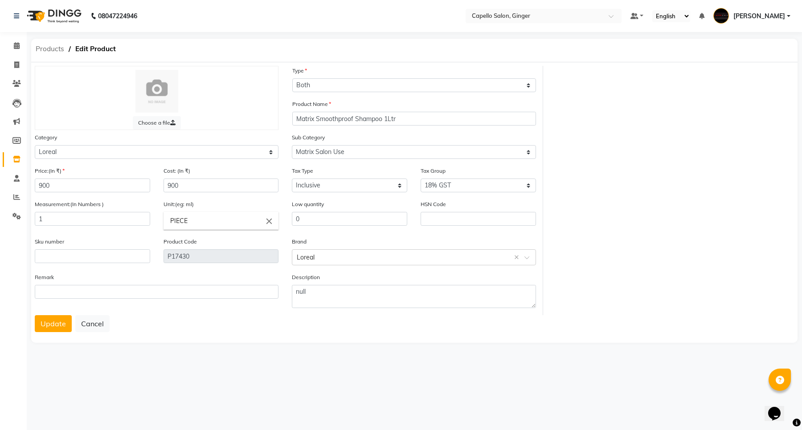
click at [47, 48] on span "Products" at bounding box center [49, 49] width 37 height 16
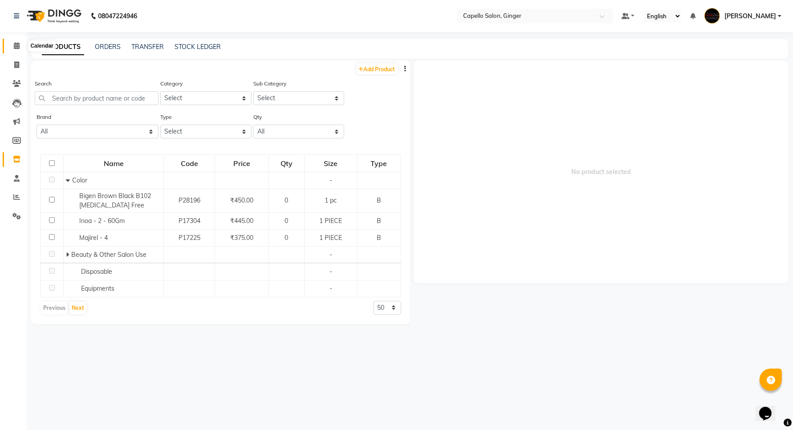
click at [17, 48] on icon at bounding box center [17, 45] width 6 height 7
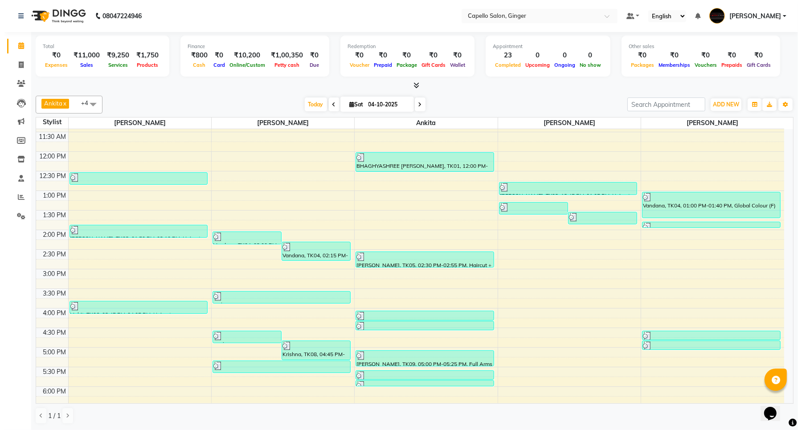
scroll to position [167, 0]
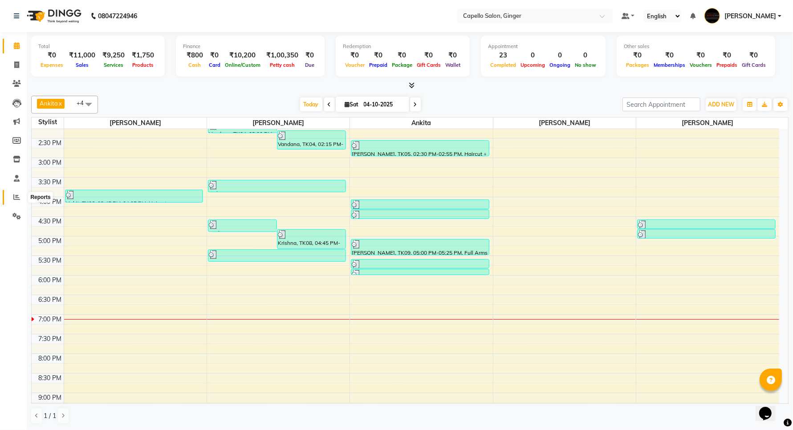
click at [16, 199] on icon at bounding box center [16, 197] width 7 height 7
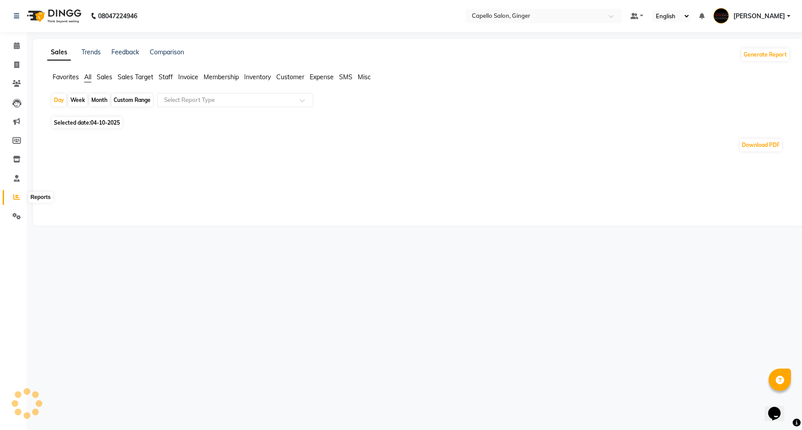
click at [14, 197] on icon at bounding box center [16, 197] width 7 height 7
click at [99, 101] on div "Month" at bounding box center [99, 100] width 20 height 12
select select "10"
select select "2025"
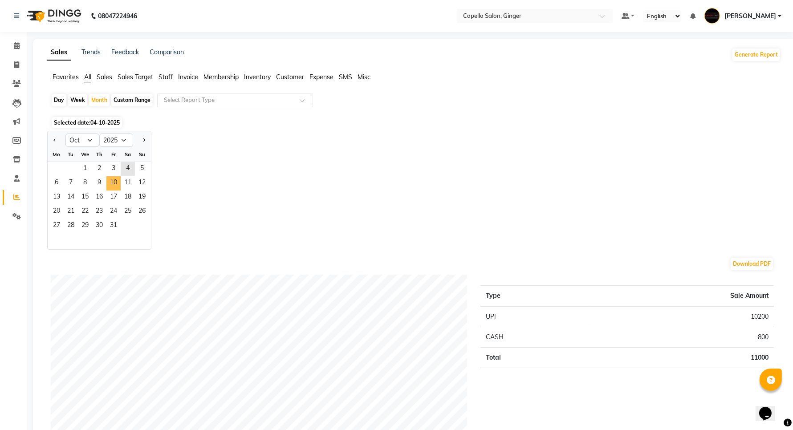
drag, startPoint x: 114, startPoint y: 176, endPoint x: 128, endPoint y: 146, distance: 33.3
click at [117, 175] on ngb-datepicker-month "Mo Tu We Th Fr Sa Su 1 2 3 4 5 6 7 8 9 10 11 12 13 14 15 16 17 18 19 20 21 22 2…" at bounding box center [99, 198] width 103 height 102
click at [111, 192] on span "17" at bounding box center [113, 198] width 14 height 14
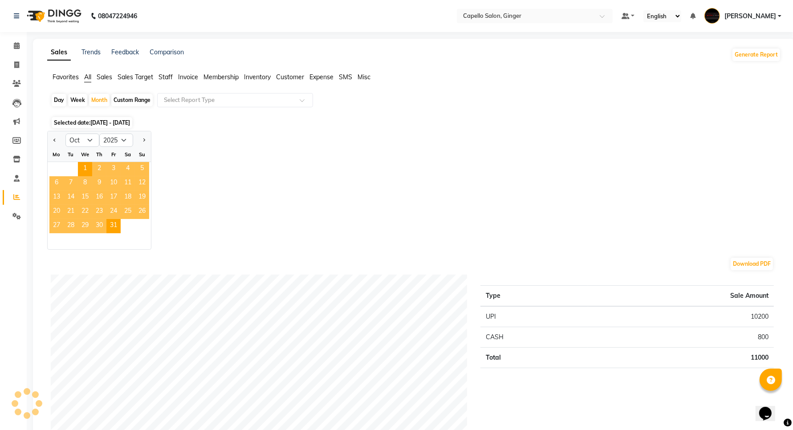
click at [167, 78] on span "Staff" at bounding box center [166, 77] width 14 height 8
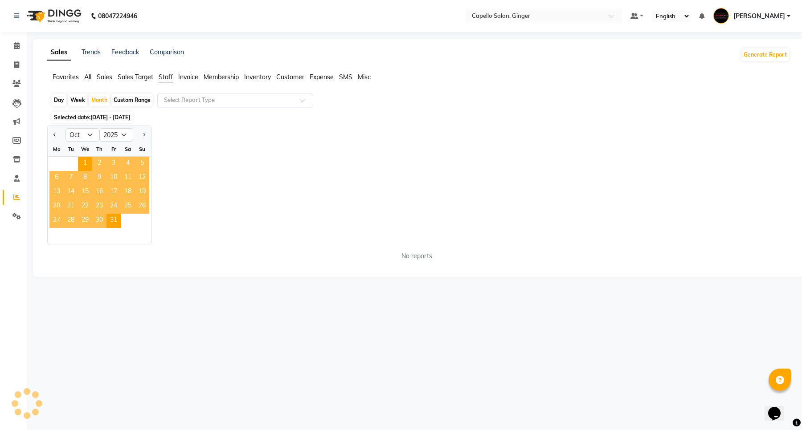
click at [167, 94] on div "Select Report Type" at bounding box center [235, 100] width 156 height 14
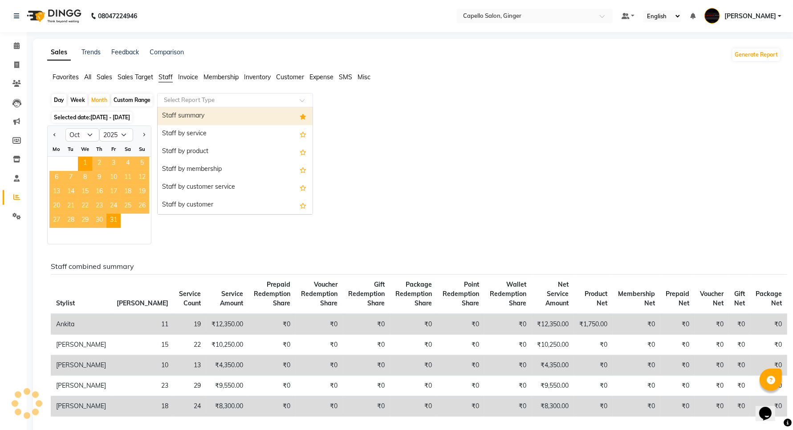
click at [170, 117] on div "Staff summary" at bounding box center [235, 116] width 155 height 18
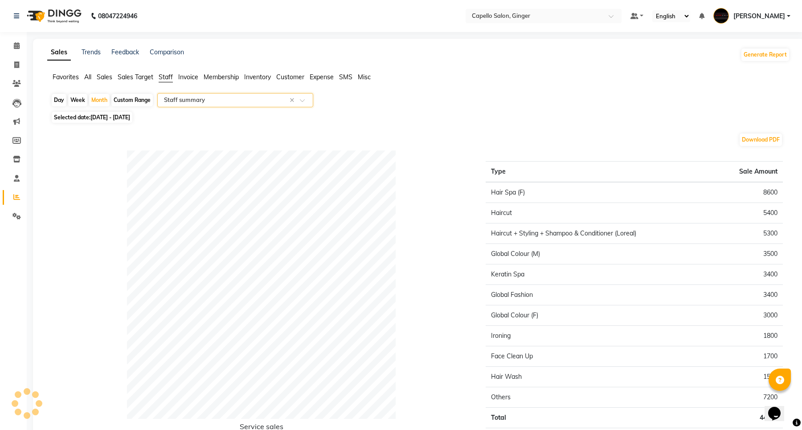
select select "full_report"
select select "csv"
click at [95, 103] on div "Month" at bounding box center [99, 100] width 20 height 12
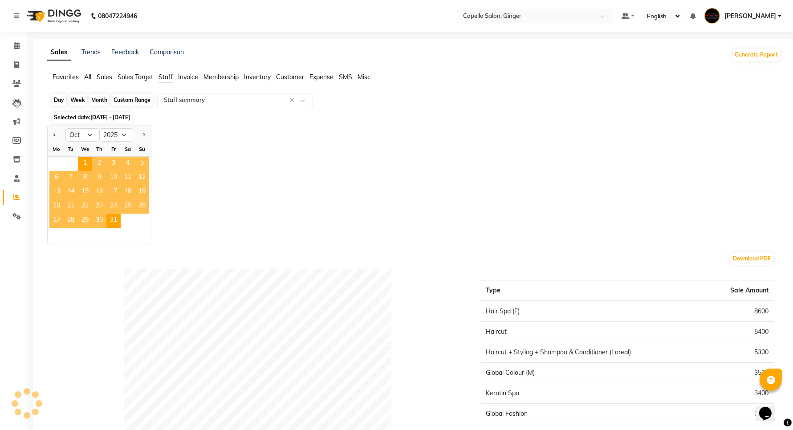
click at [96, 96] on div "Month" at bounding box center [99, 100] width 20 height 12
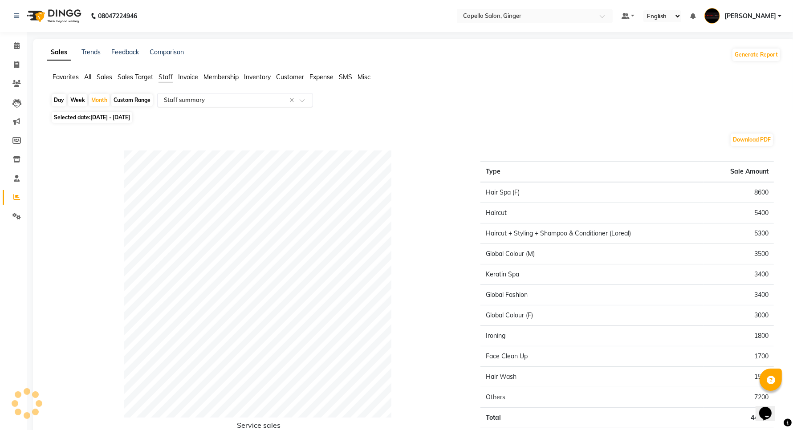
click at [212, 106] on div "Select Report Type × Staff summary ×" at bounding box center [235, 100] width 156 height 14
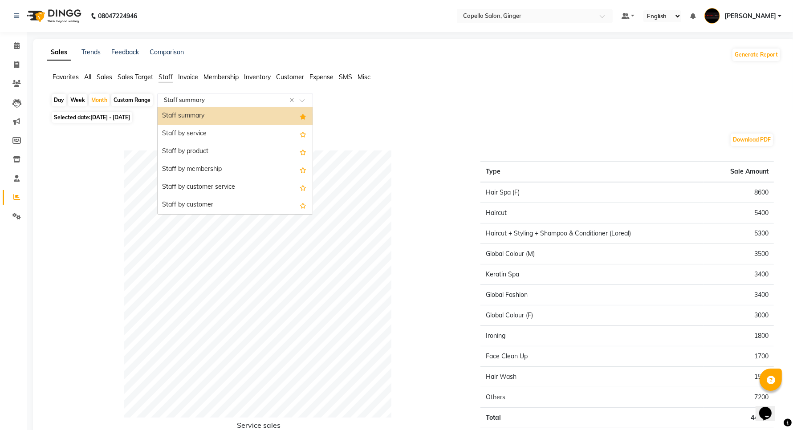
click at [213, 95] on div "Select Report Type × Staff summary ×" at bounding box center [235, 100] width 156 height 14
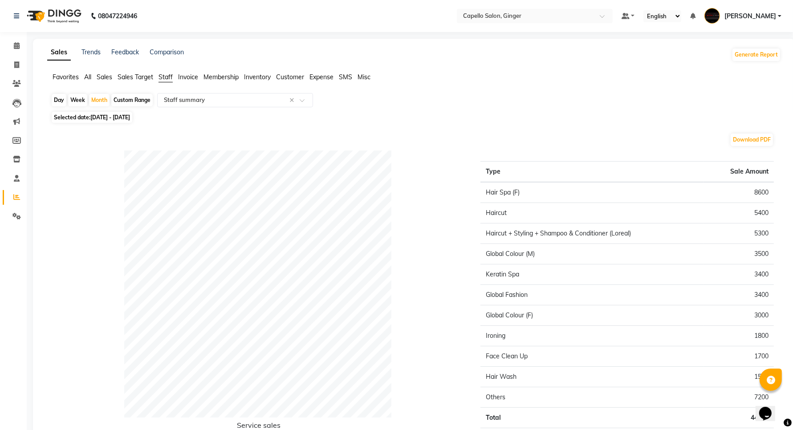
click at [168, 78] on span "Staff" at bounding box center [166, 77] width 14 height 8
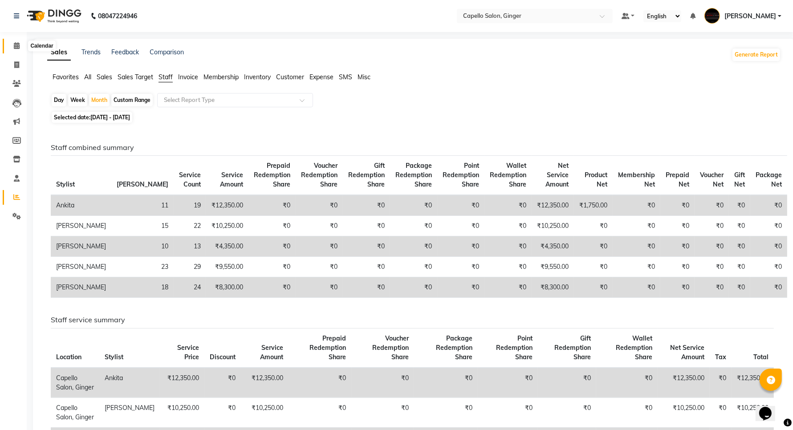
click at [18, 45] on icon at bounding box center [17, 45] width 6 height 7
